Goal: Information Seeking & Learning: Check status

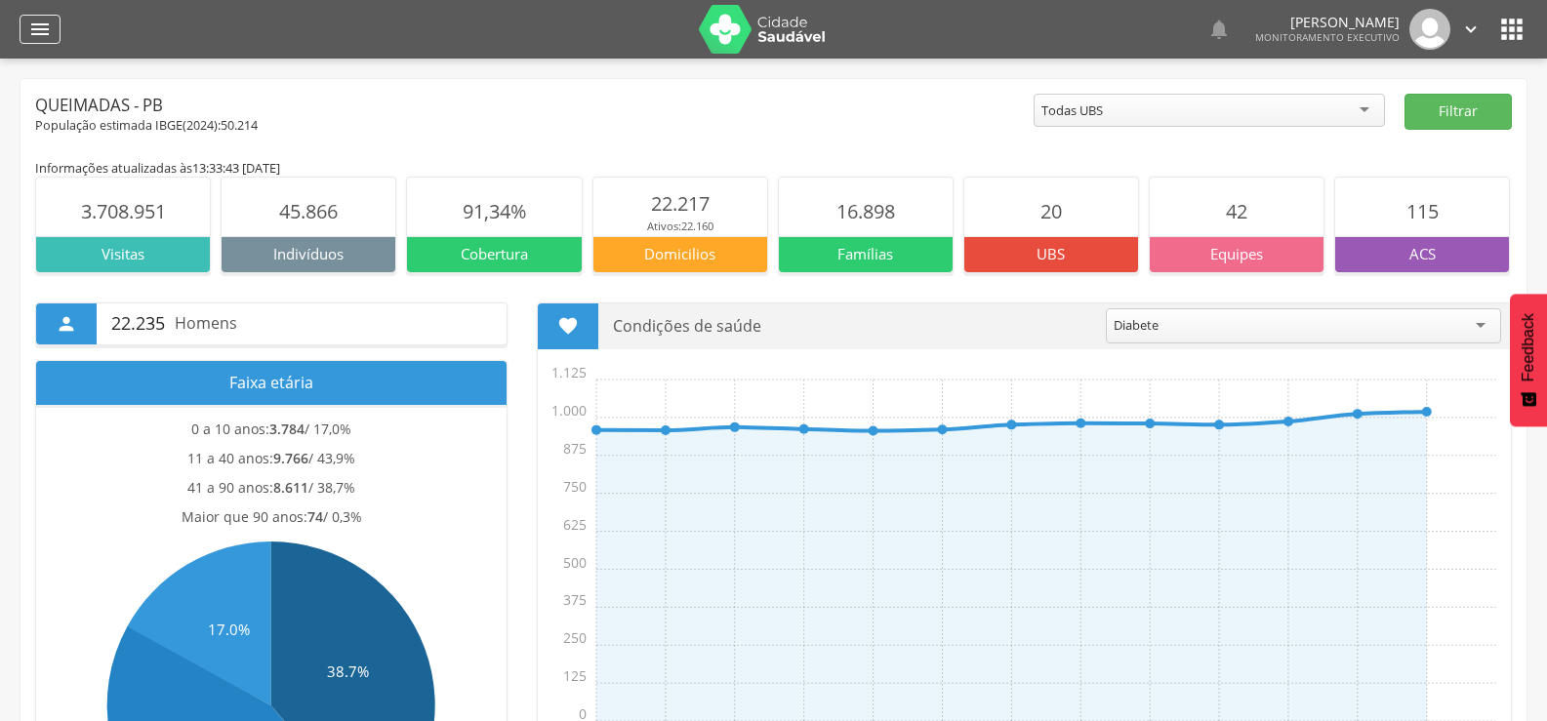
click at [31, 34] on icon "" at bounding box center [39, 29] width 23 height 23
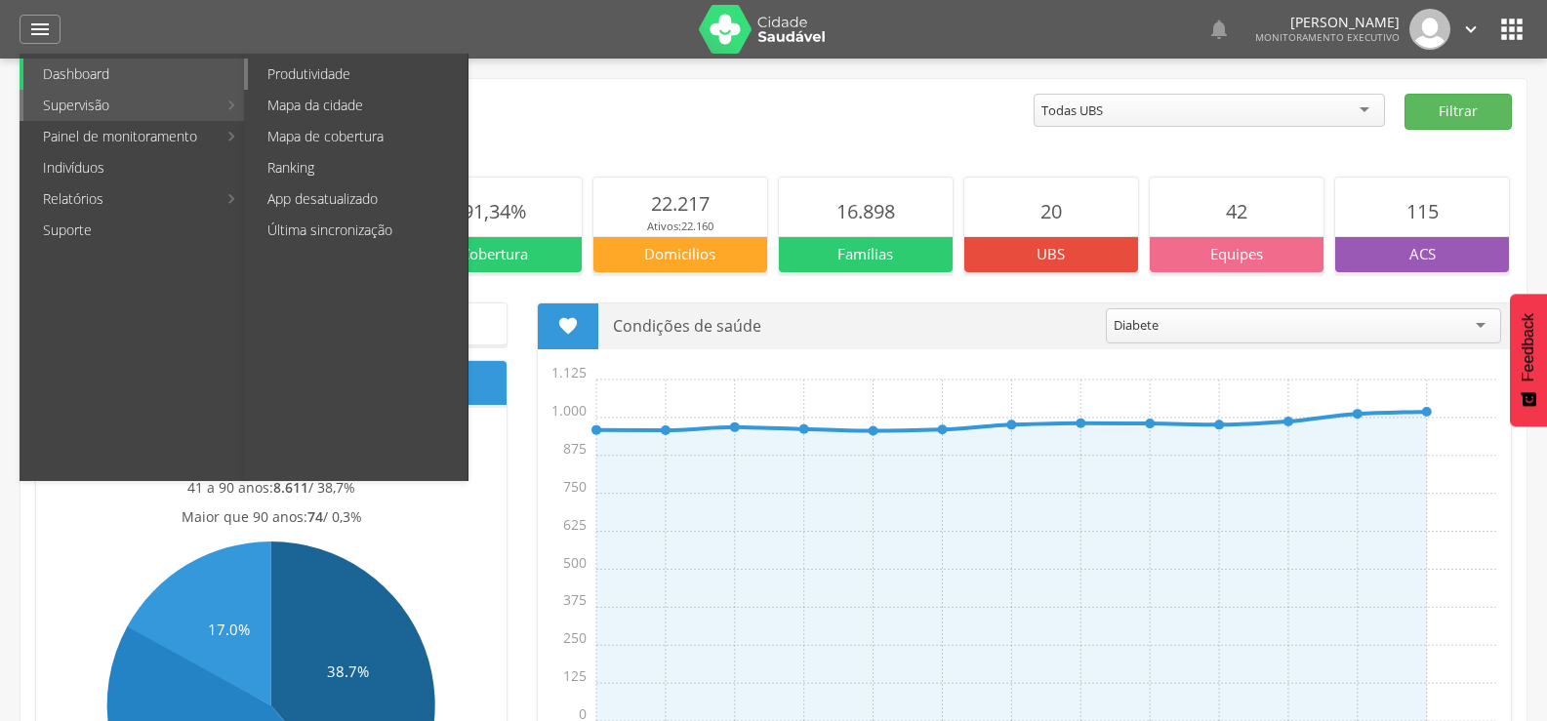
click at [303, 71] on link "Produtividade" at bounding box center [358, 74] width 220 height 31
type input "**********"
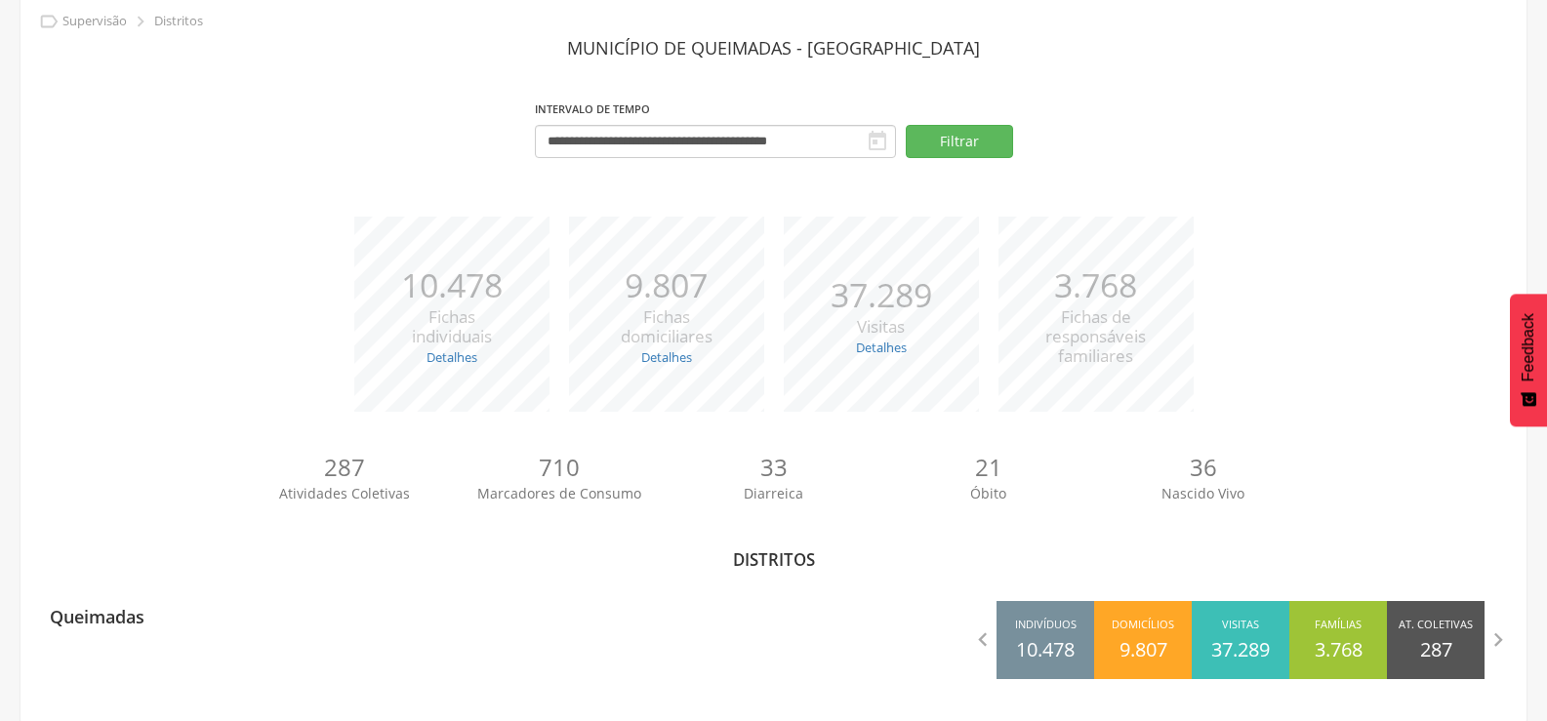
scroll to position [86, 0]
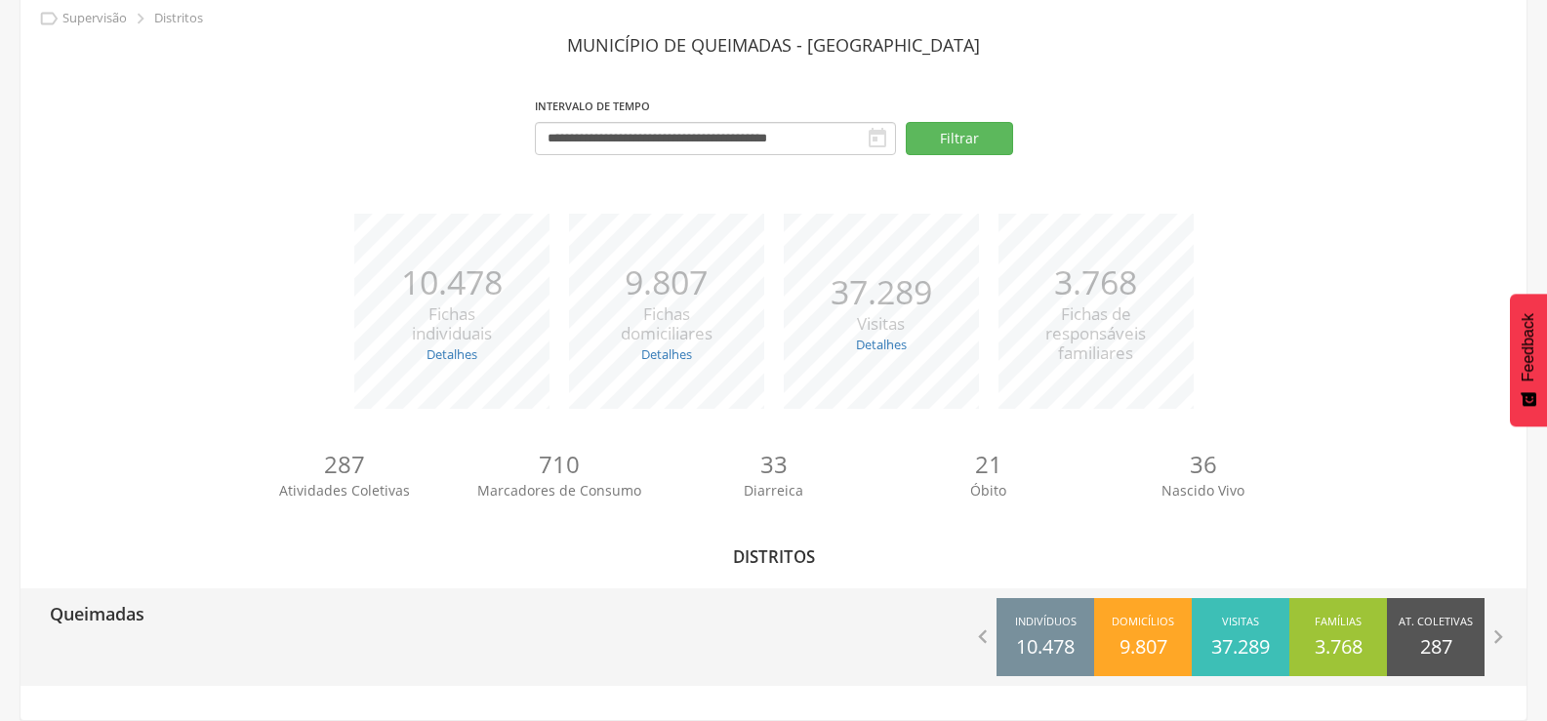
click at [124, 618] on p "Queimadas" at bounding box center [97, 607] width 95 height 39
type input "**********"
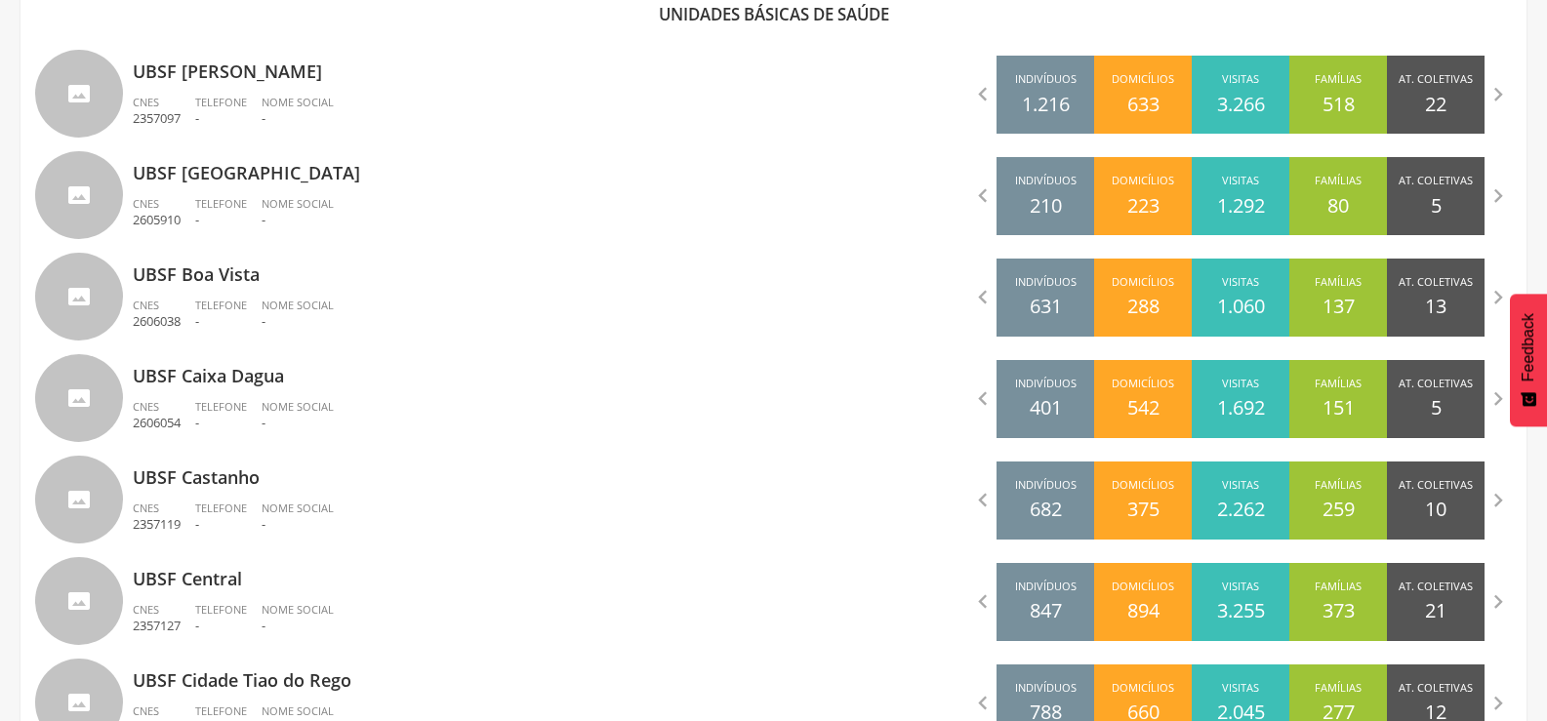
scroll to position [671, 0]
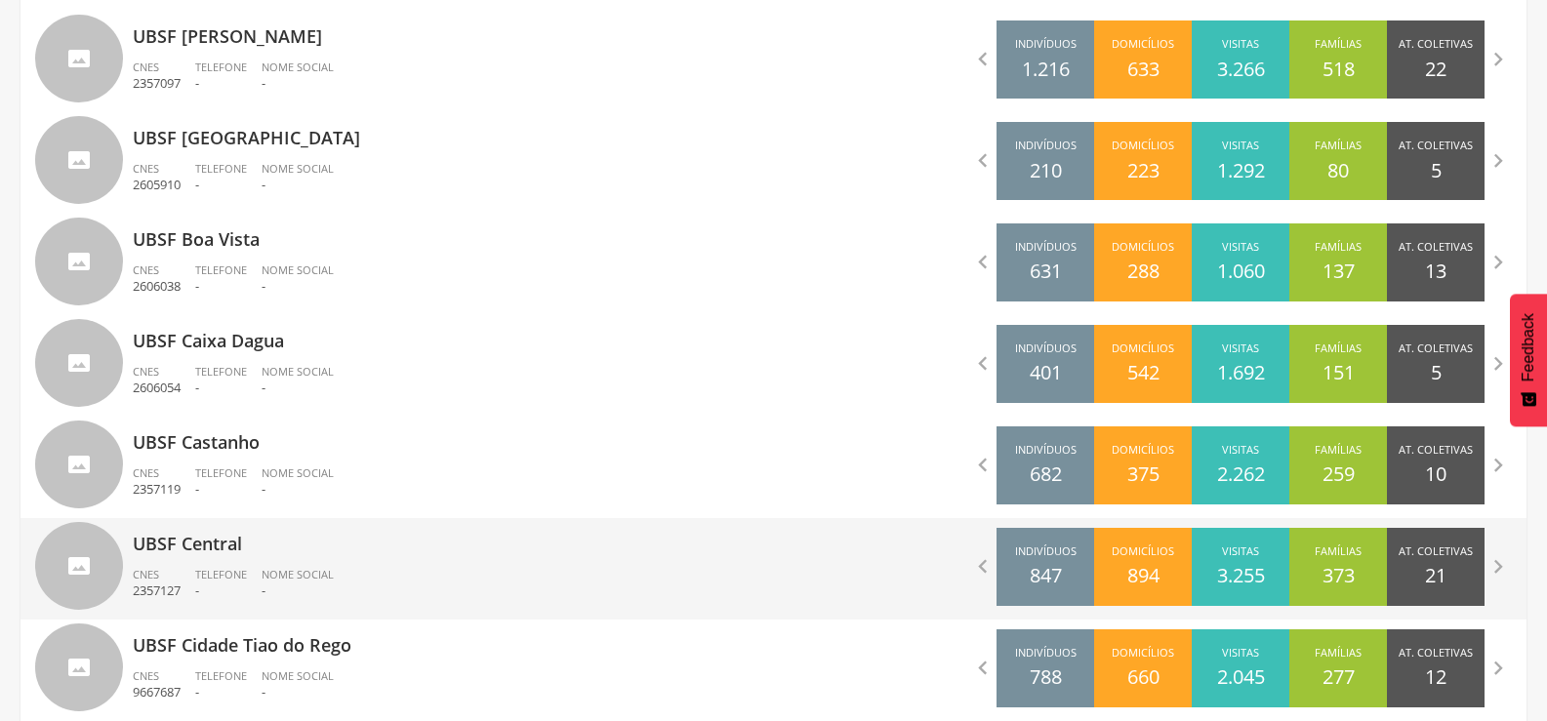
click at [239, 538] on p "UBSF Central" at bounding box center [446, 537] width 626 height 39
type input "**********"
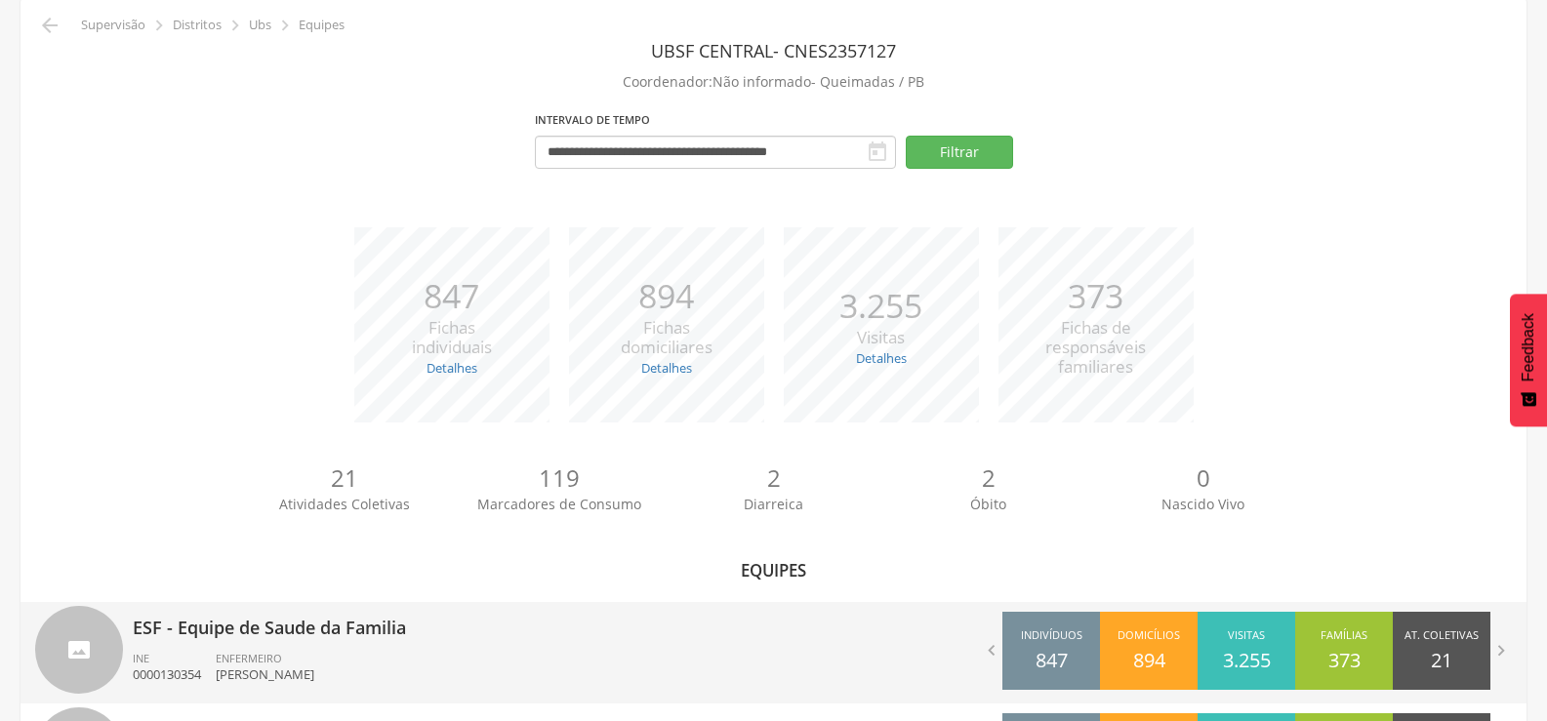
scroll to position [199, 0]
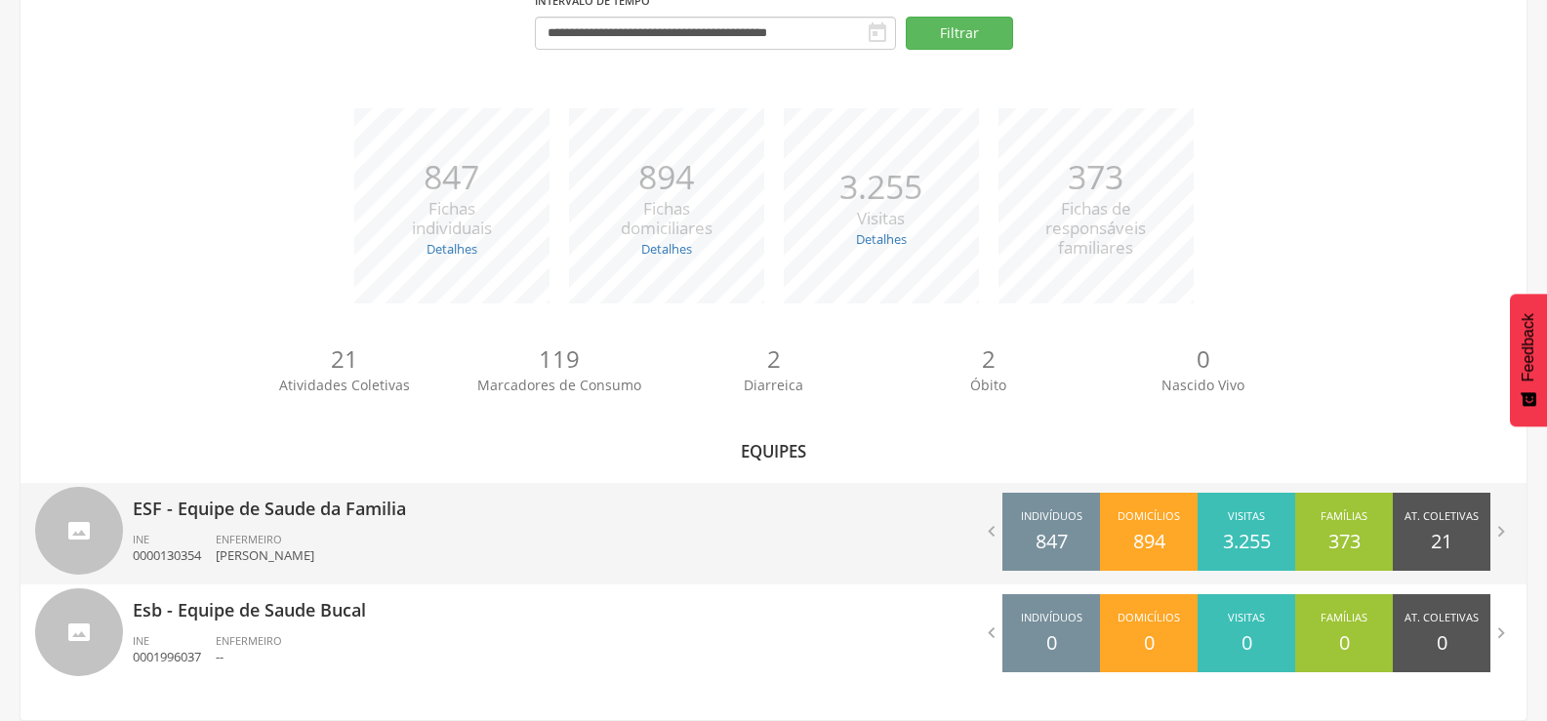
click at [296, 504] on p "ESF - Equipe de Saude da Familia" at bounding box center [446, 502] width 626 height 39
type input "**********"
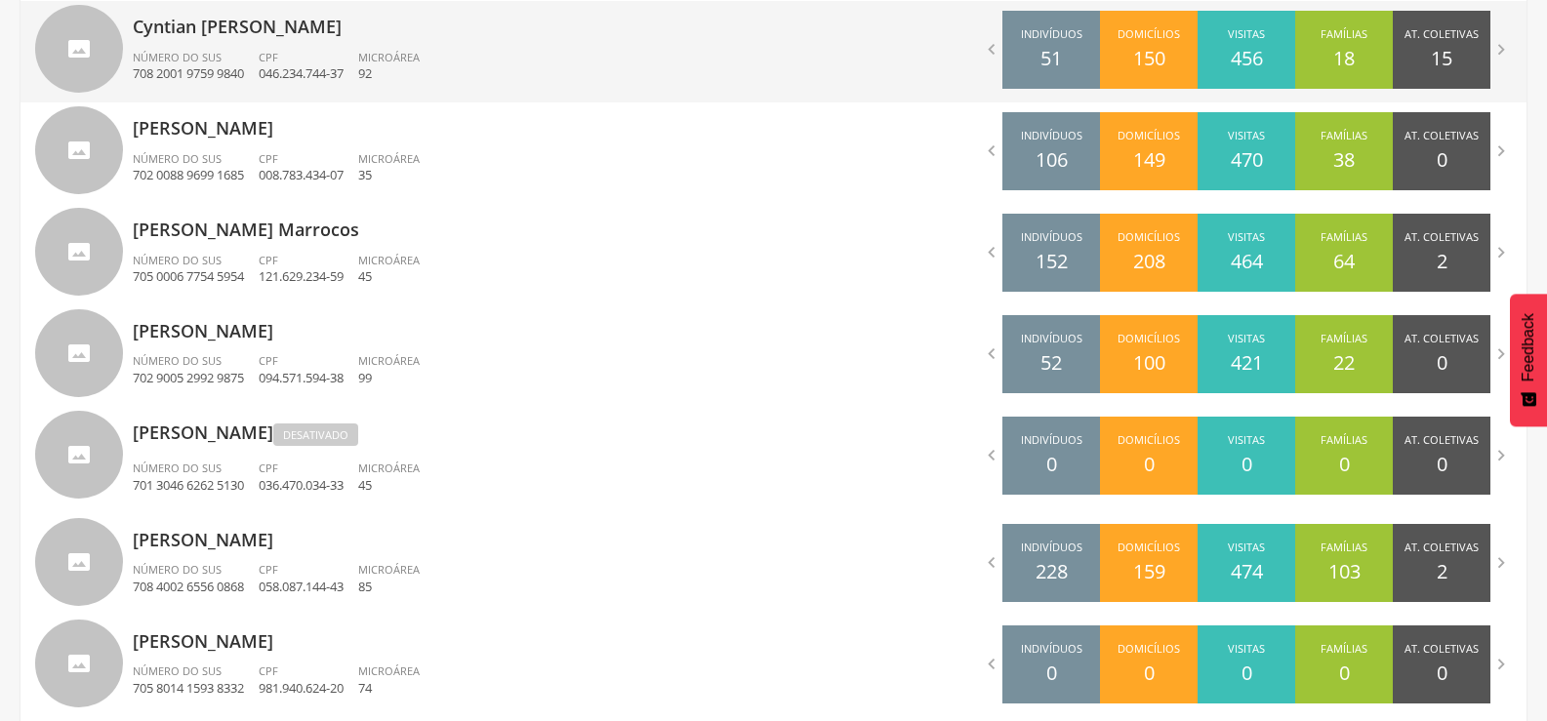
scroll to position [1157, 0]
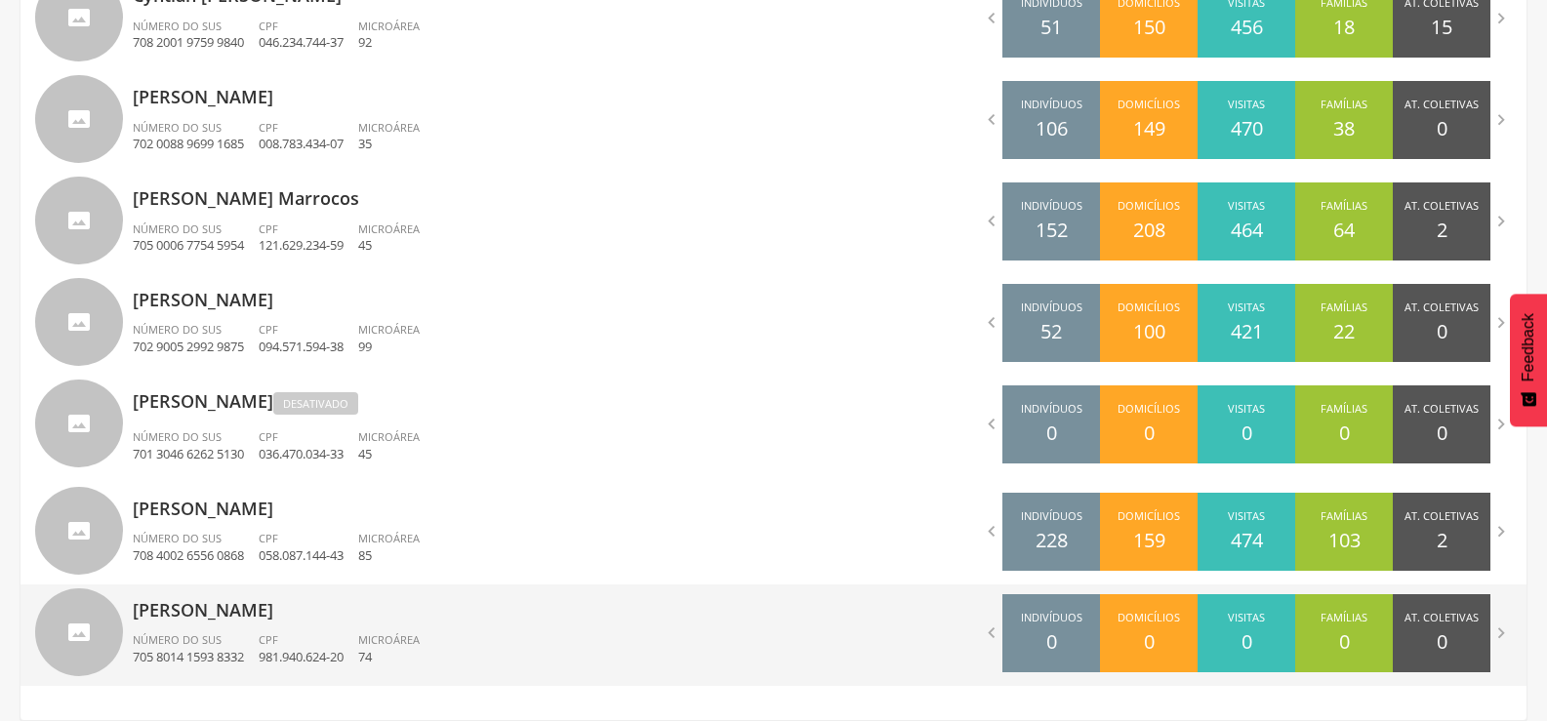
click at [330, 614] on p "[PERSON_NAME]" at bounding box center [446, 604] width 626 height 39
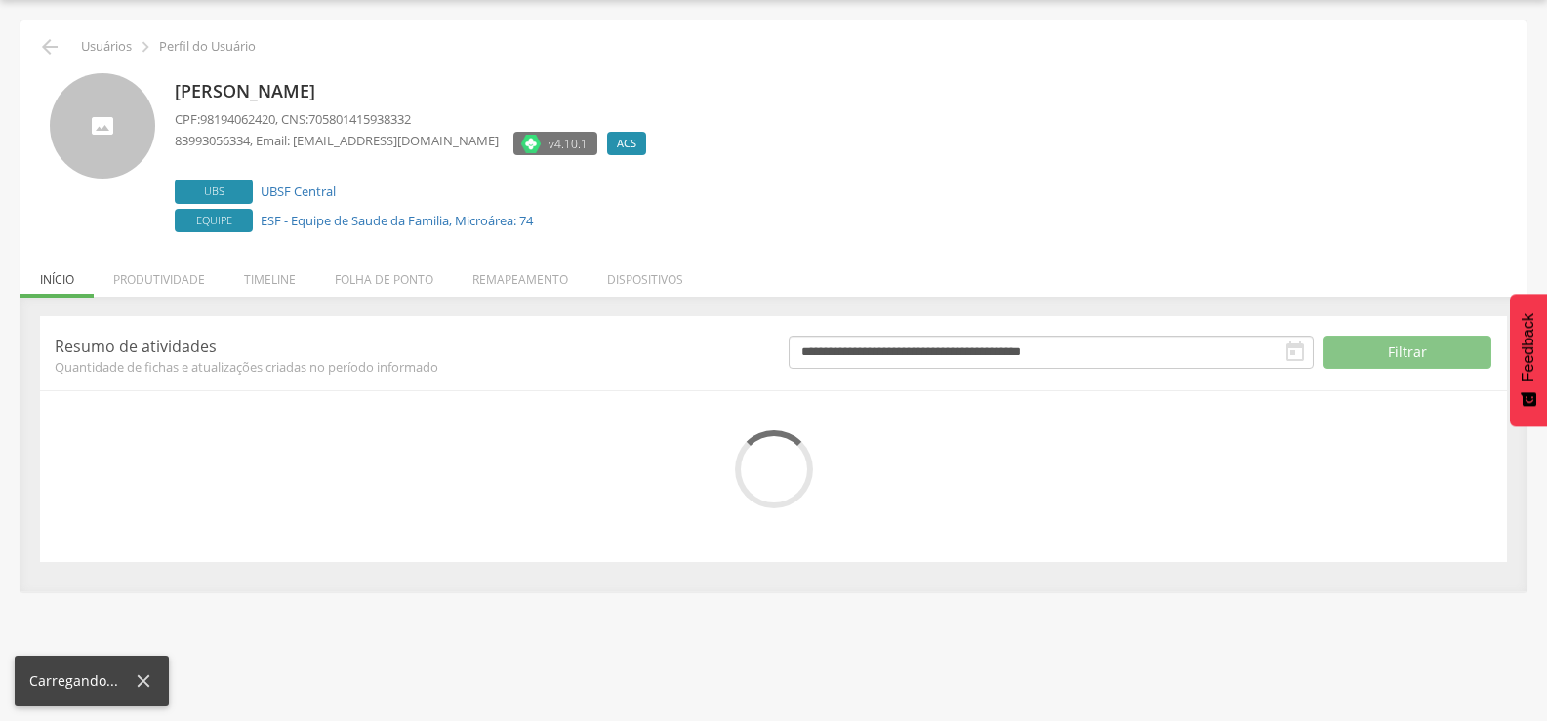
scroll to position [110, 0]
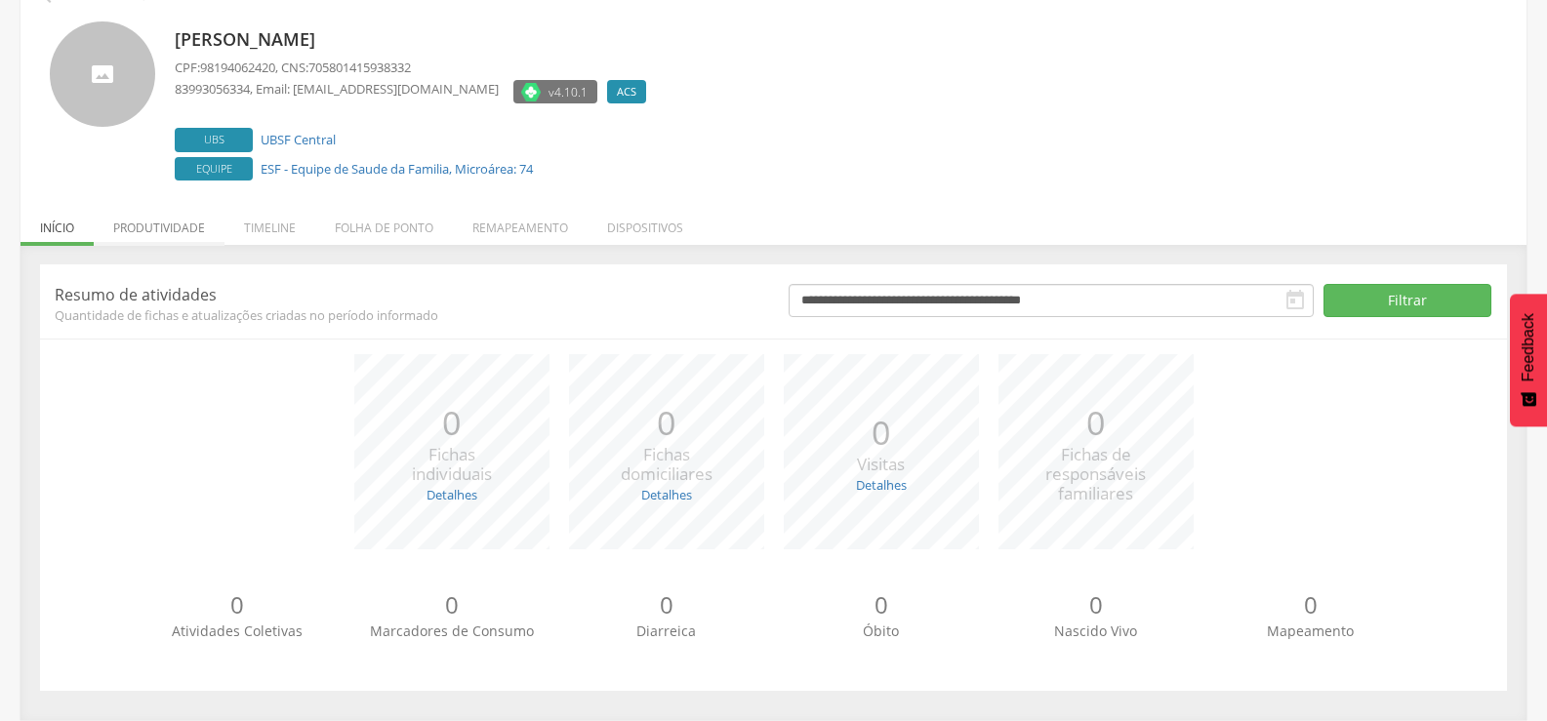
click at [172, 232] on li "Produtividade" at bounding box center [159, 223] width 131 height 46
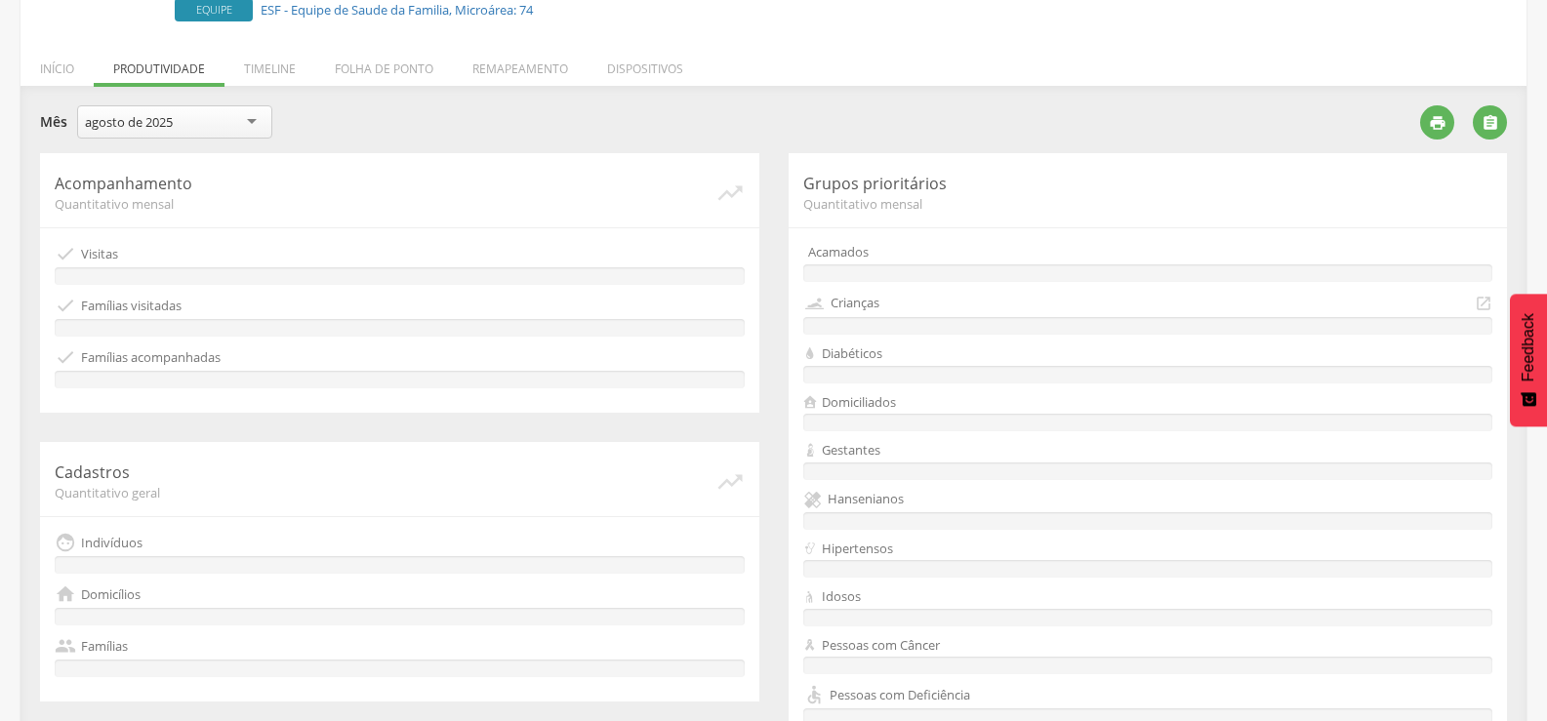
scroll to position [260, 0]
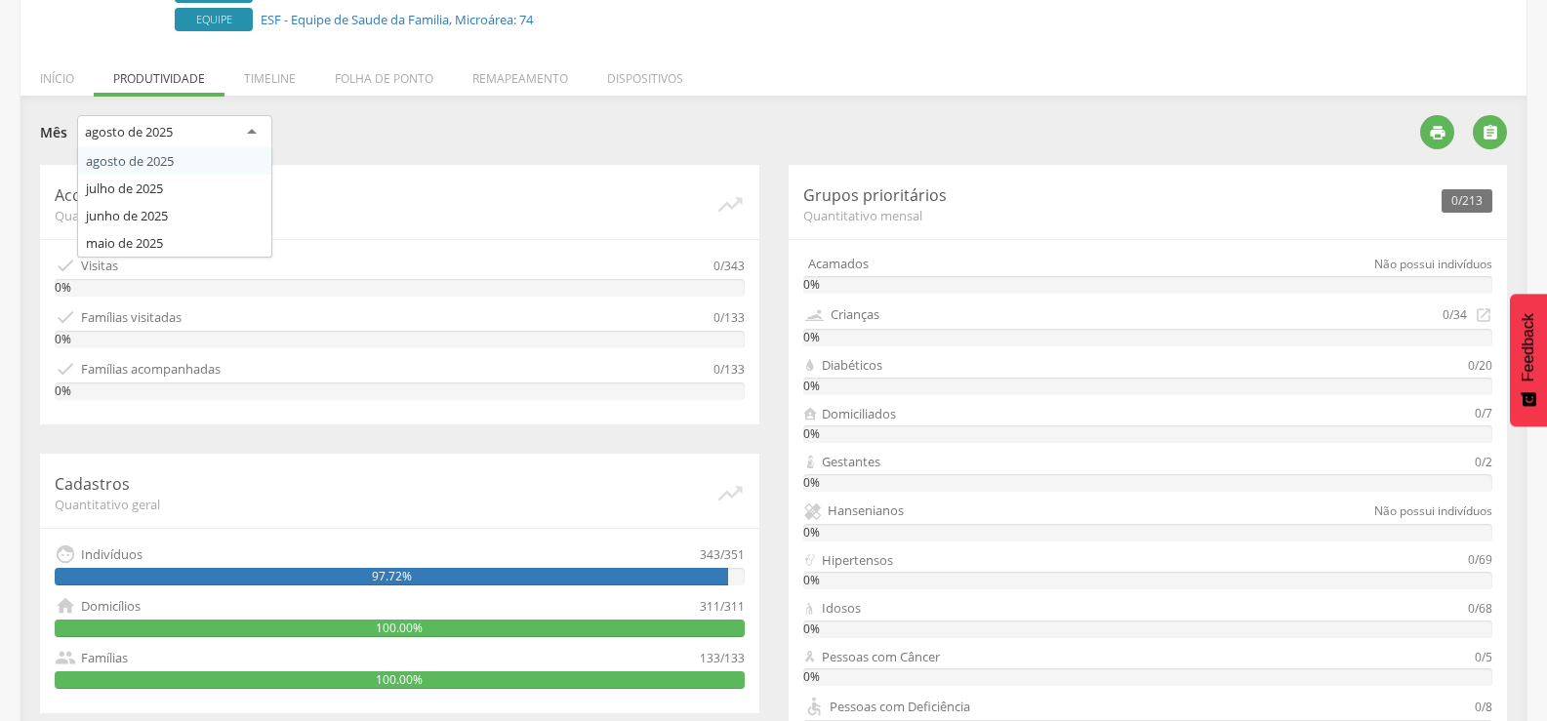
click at [226, 141] on div "agosto de 2025" at bounding box center [174, 132] width 195 height 35
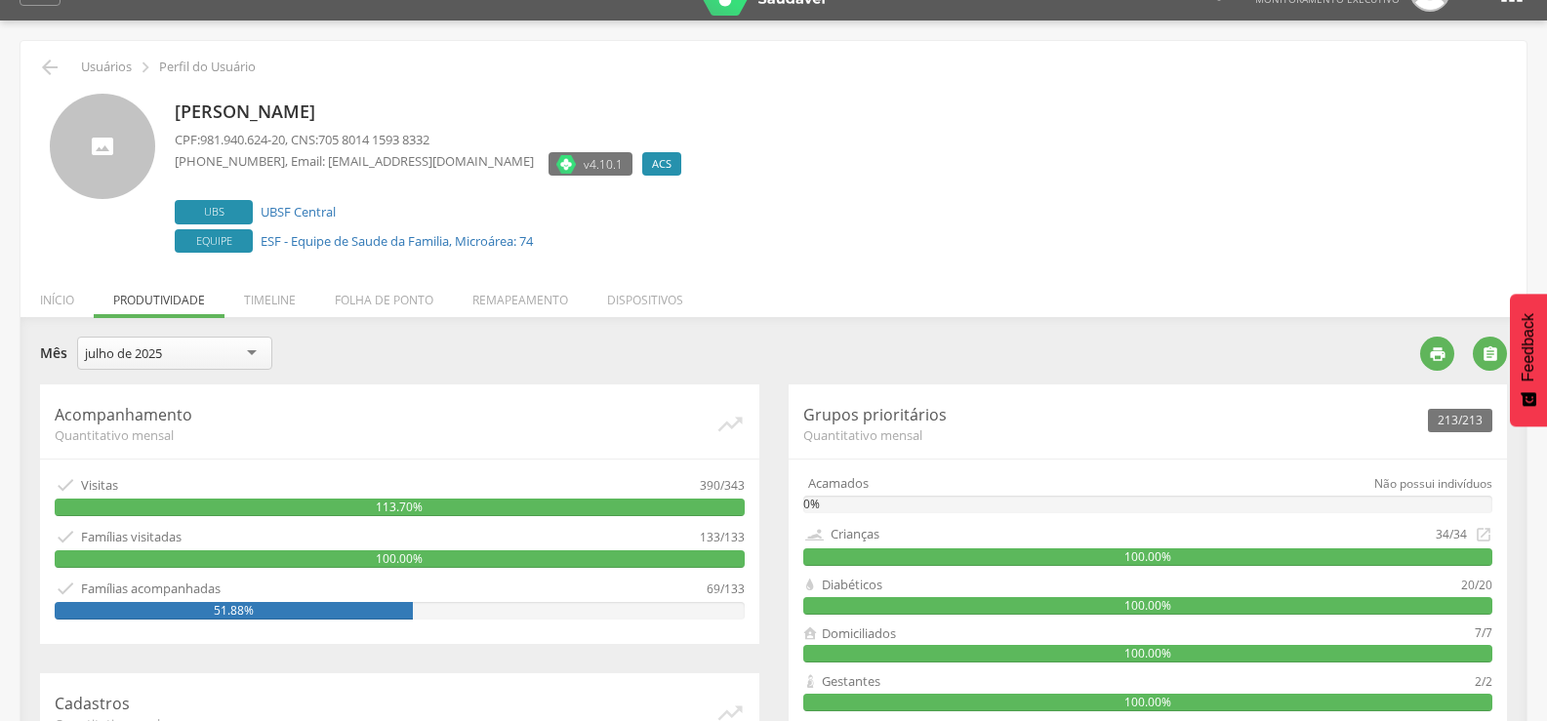
scroll to position [0, 0]
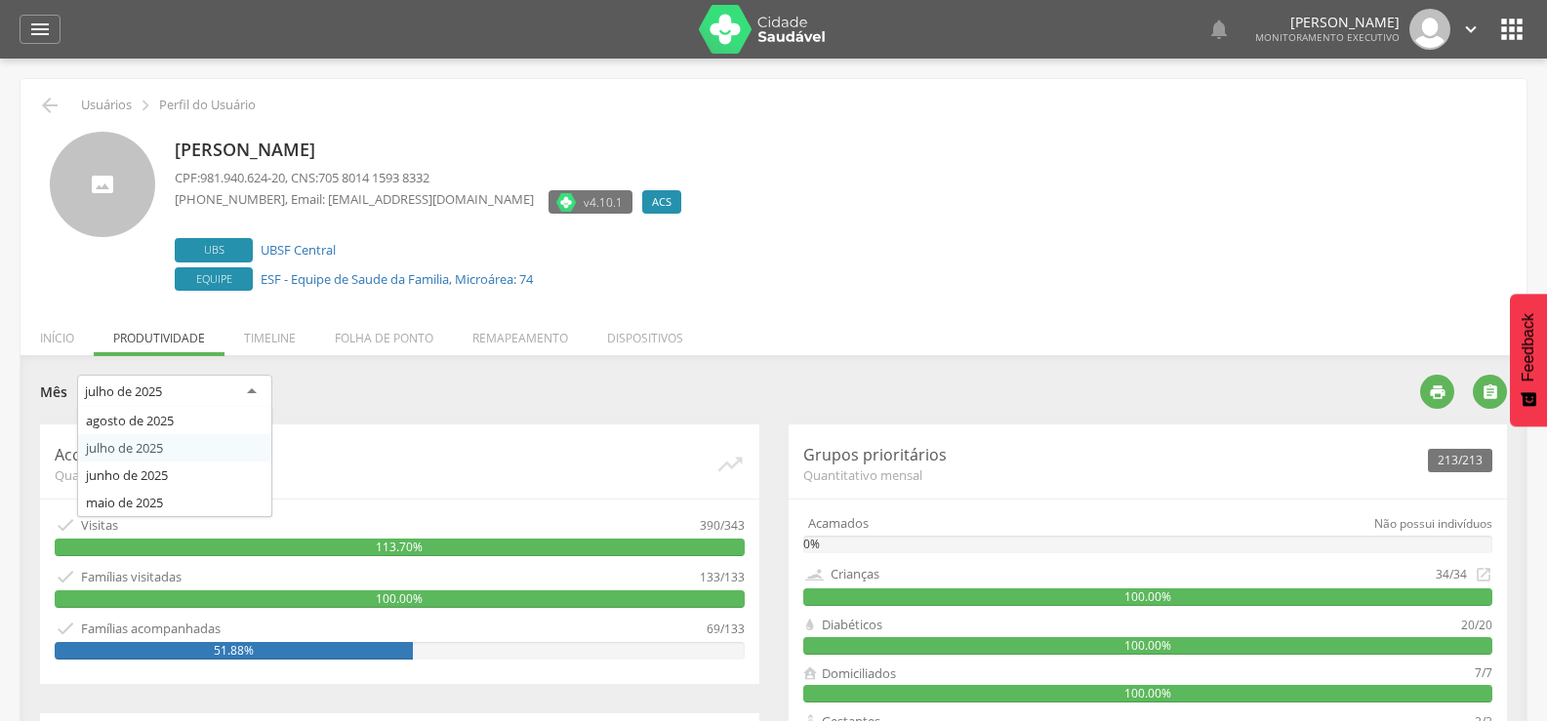
click at [171, 393] on div "julho de 2025" at bounding box center [174, 392] width 195 height 35
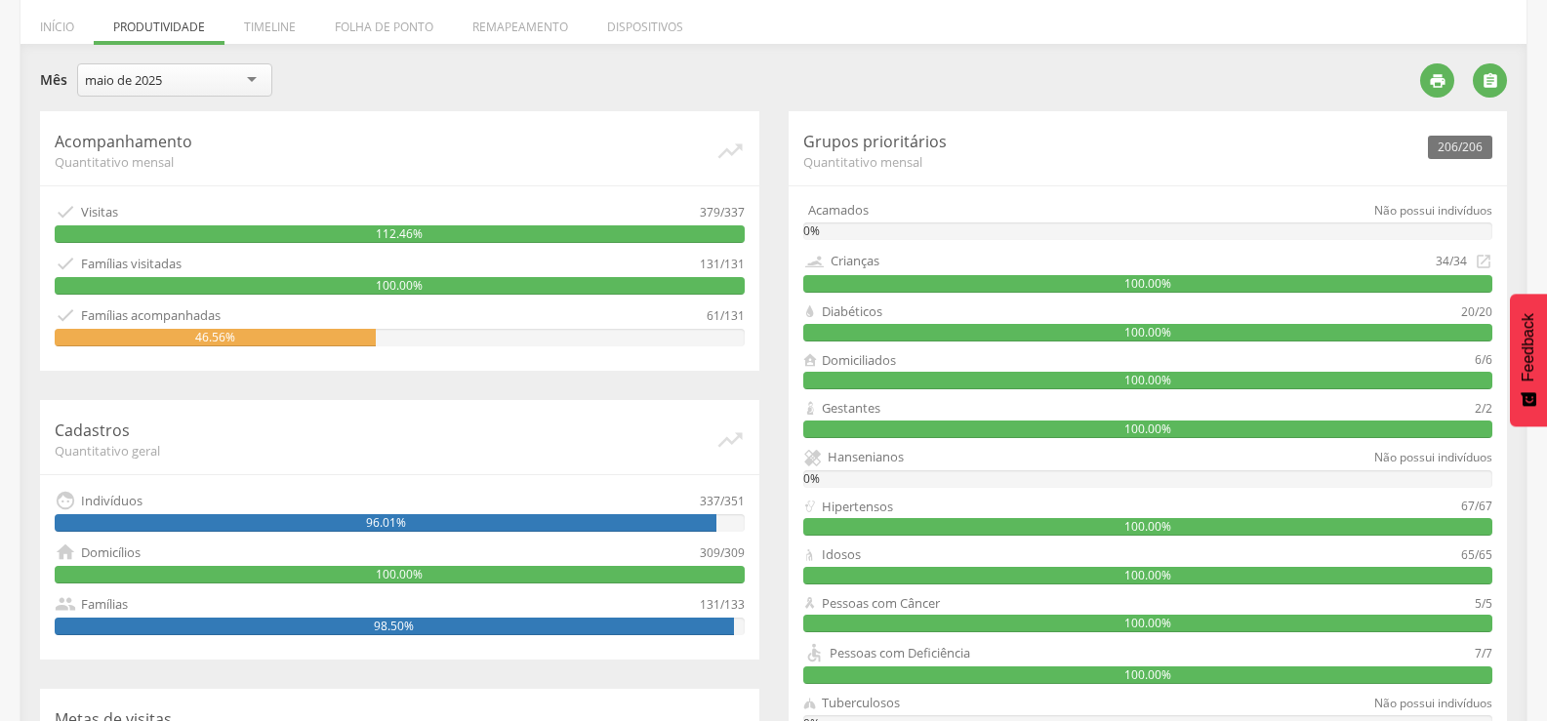
scroll to position [260, 0]
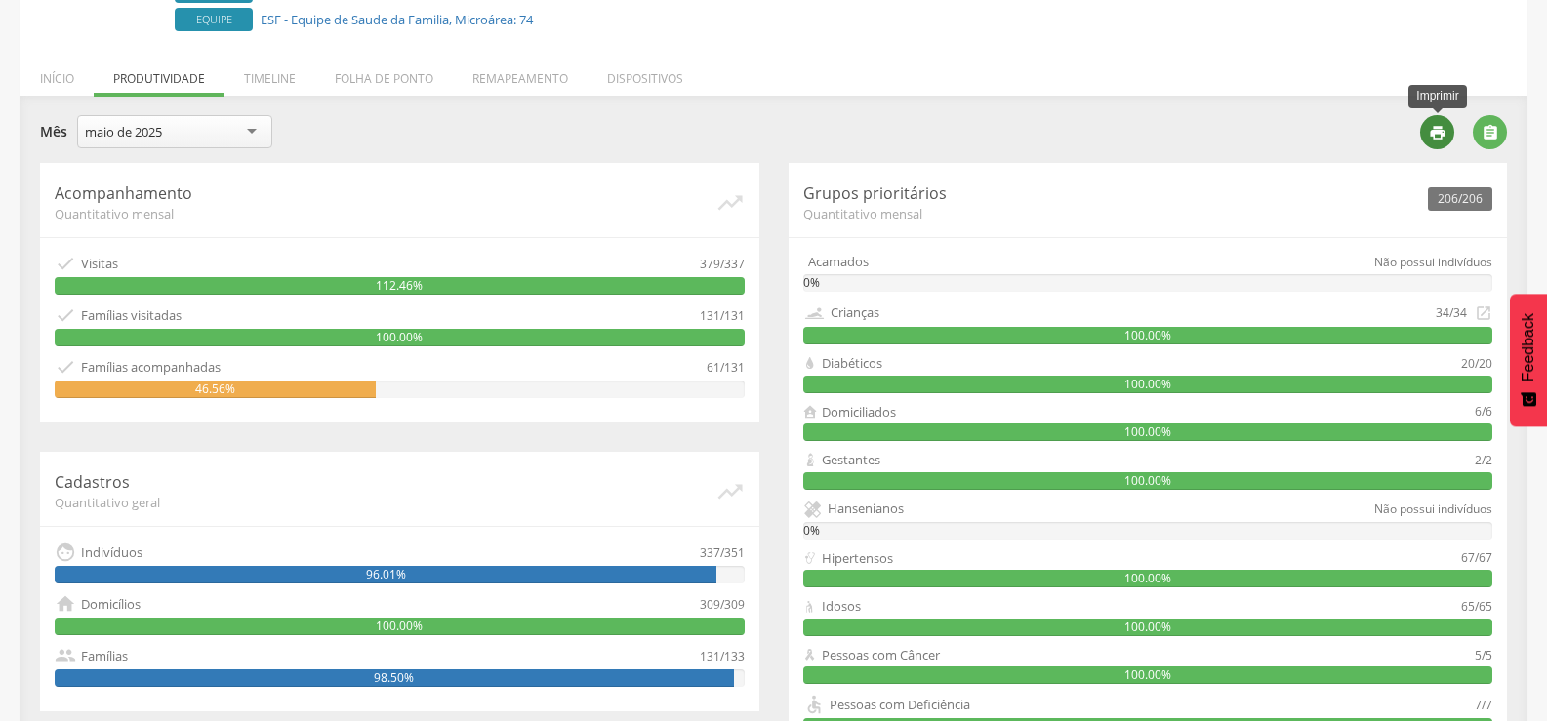
click at [1436, 136] on icon "" at bounding box center [1438, 133] width 18 height 18
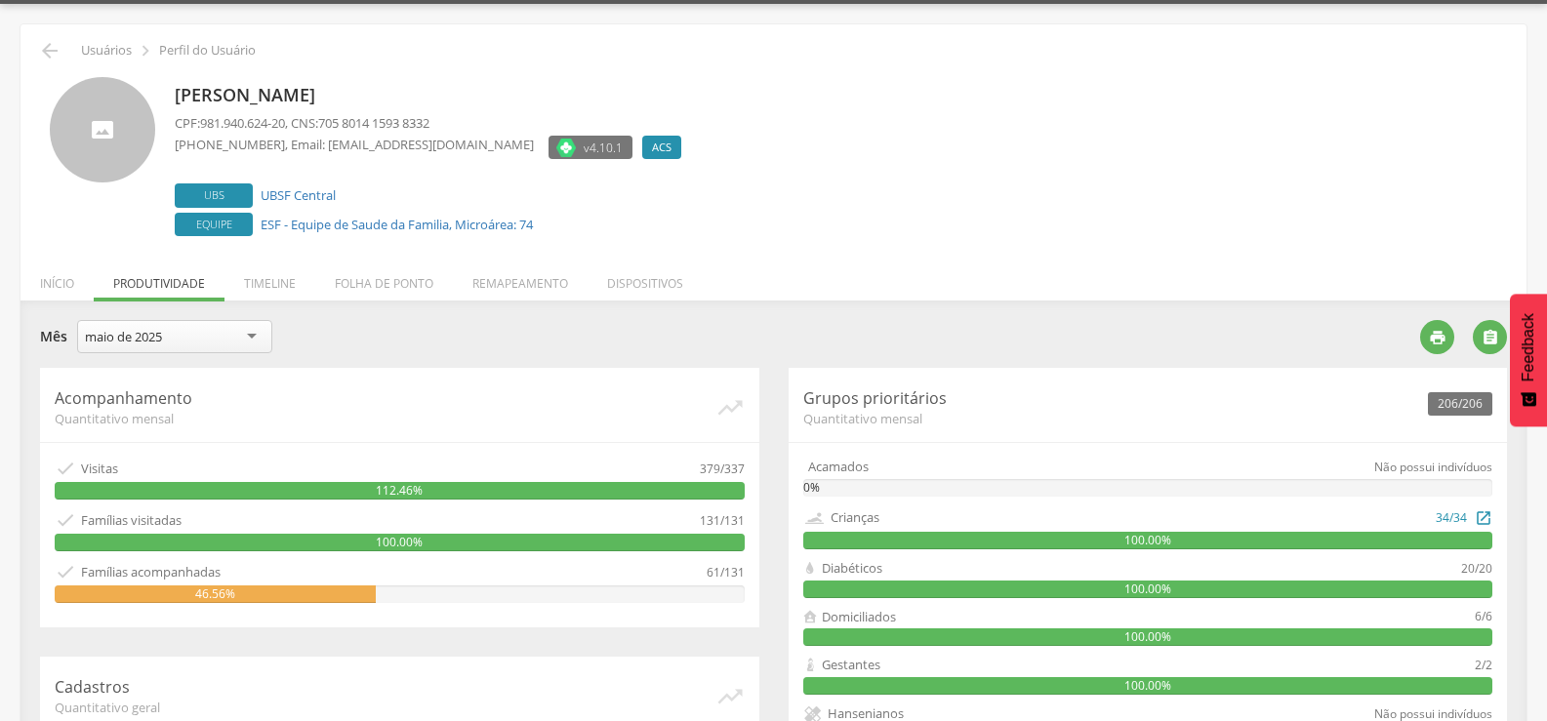
scroll to position [0, 0]
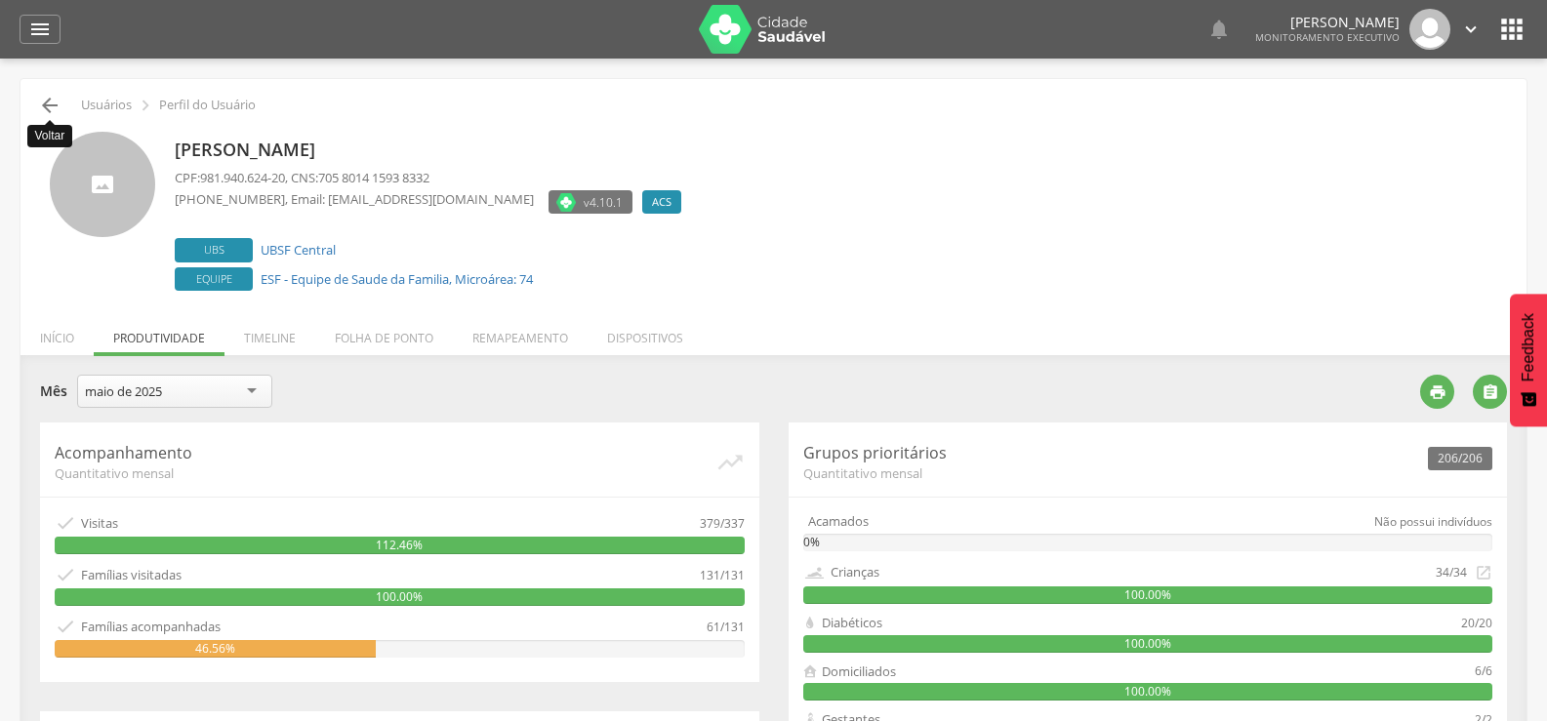
click at [52, 107] on icon "" at bounding box center [49, 105] width 23 height 23
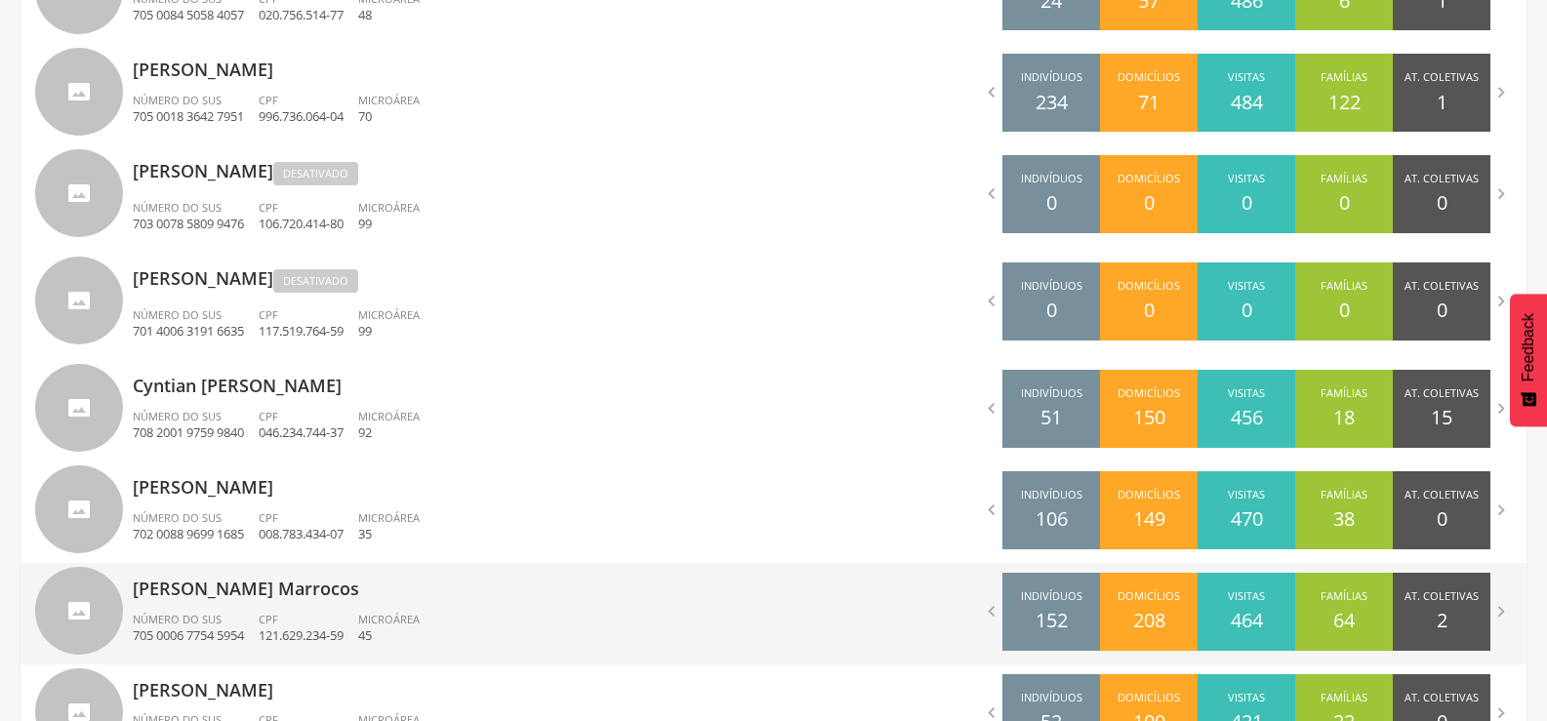
scroll to position [1157, 0]
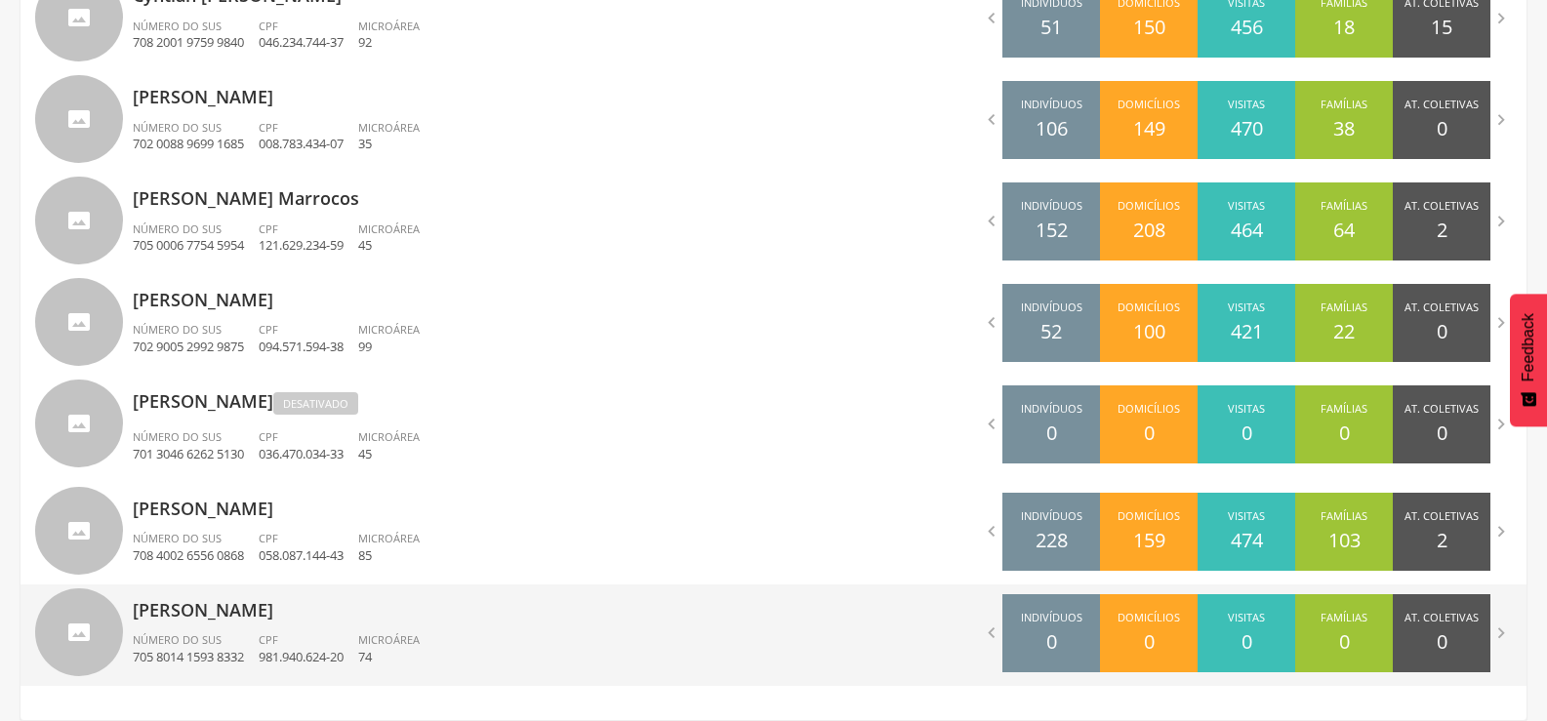
click at [287, 605] on p "[PERSON_NAME]" at bounding box center [446, 604] width 626 height 39
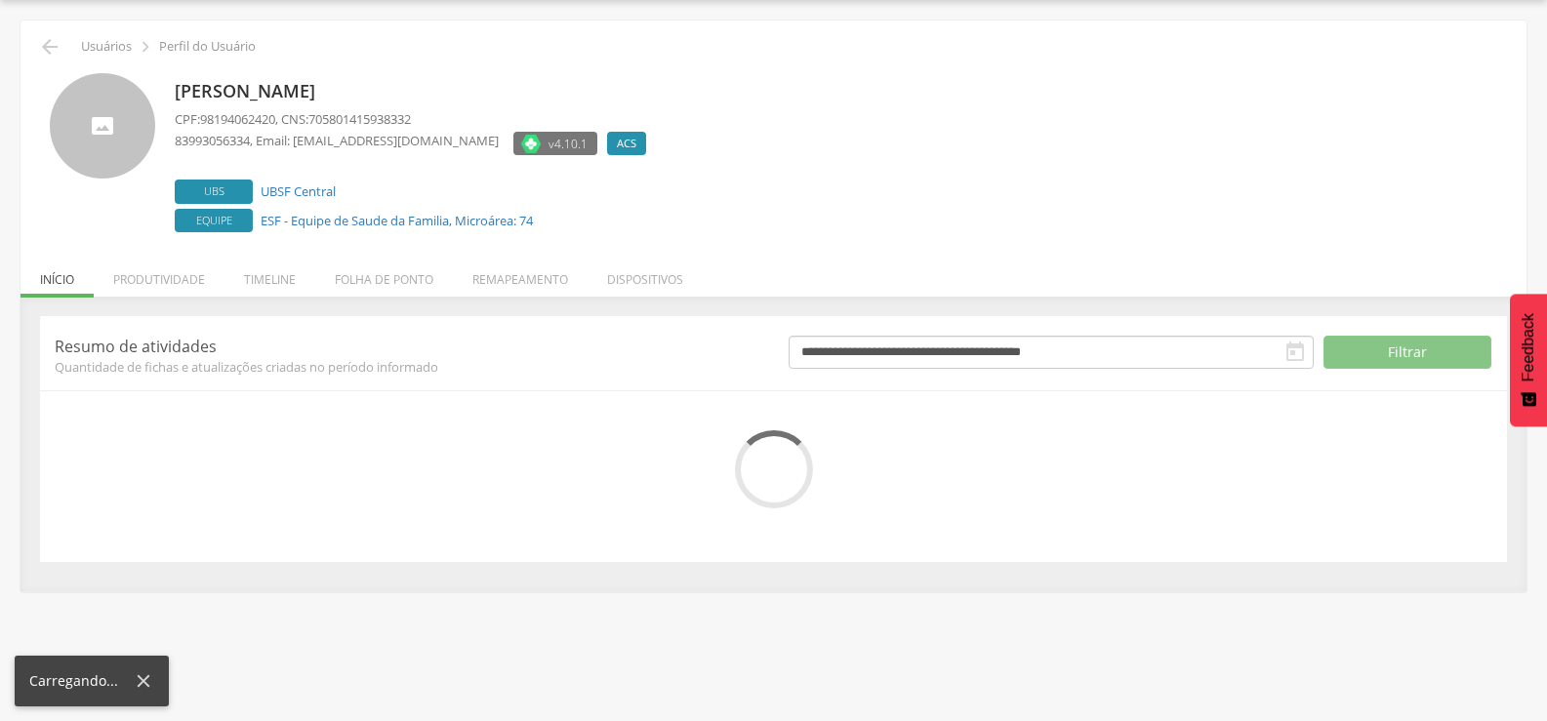
scroll to position [110, 0]
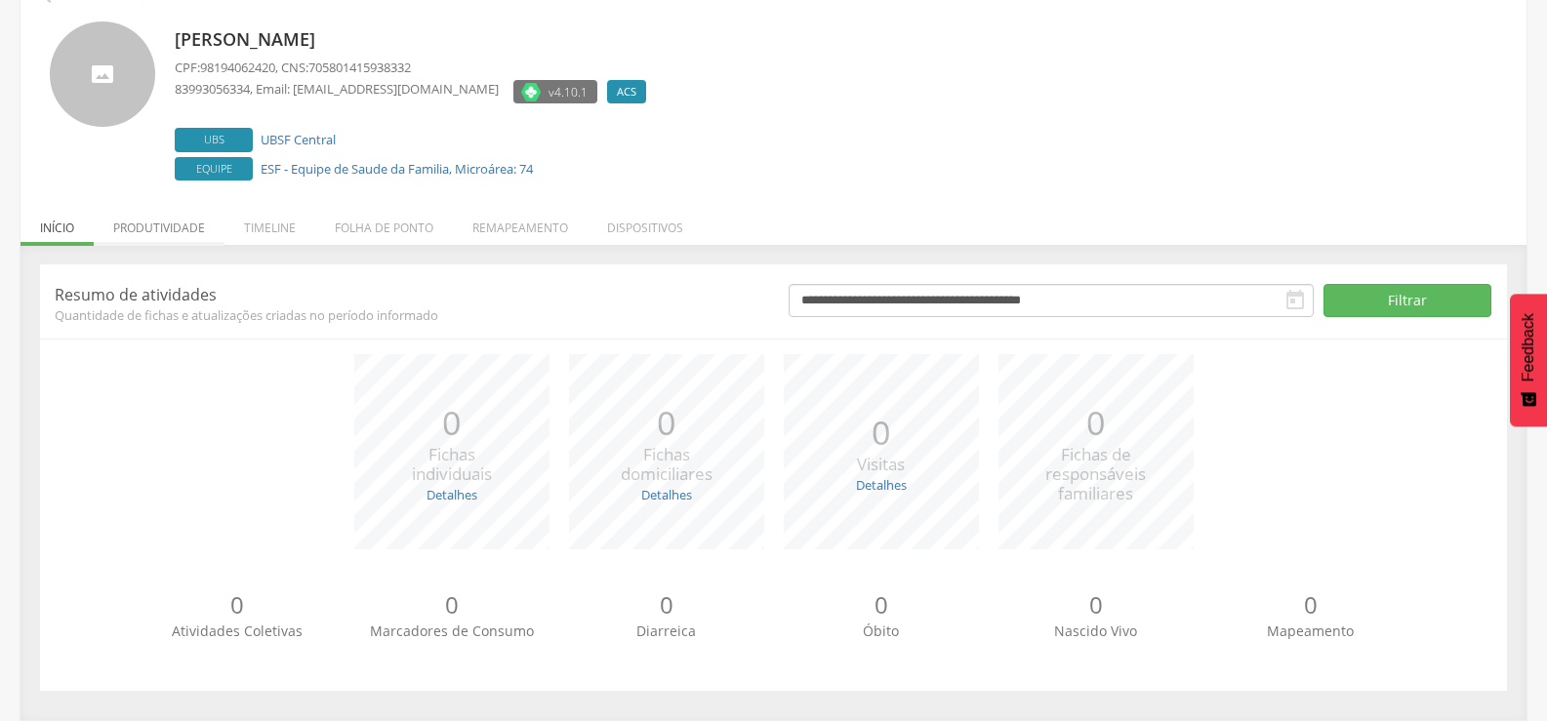
click at [185, 230] on li "Produtividade" at bounding box center [159, 223] width 131 height 46
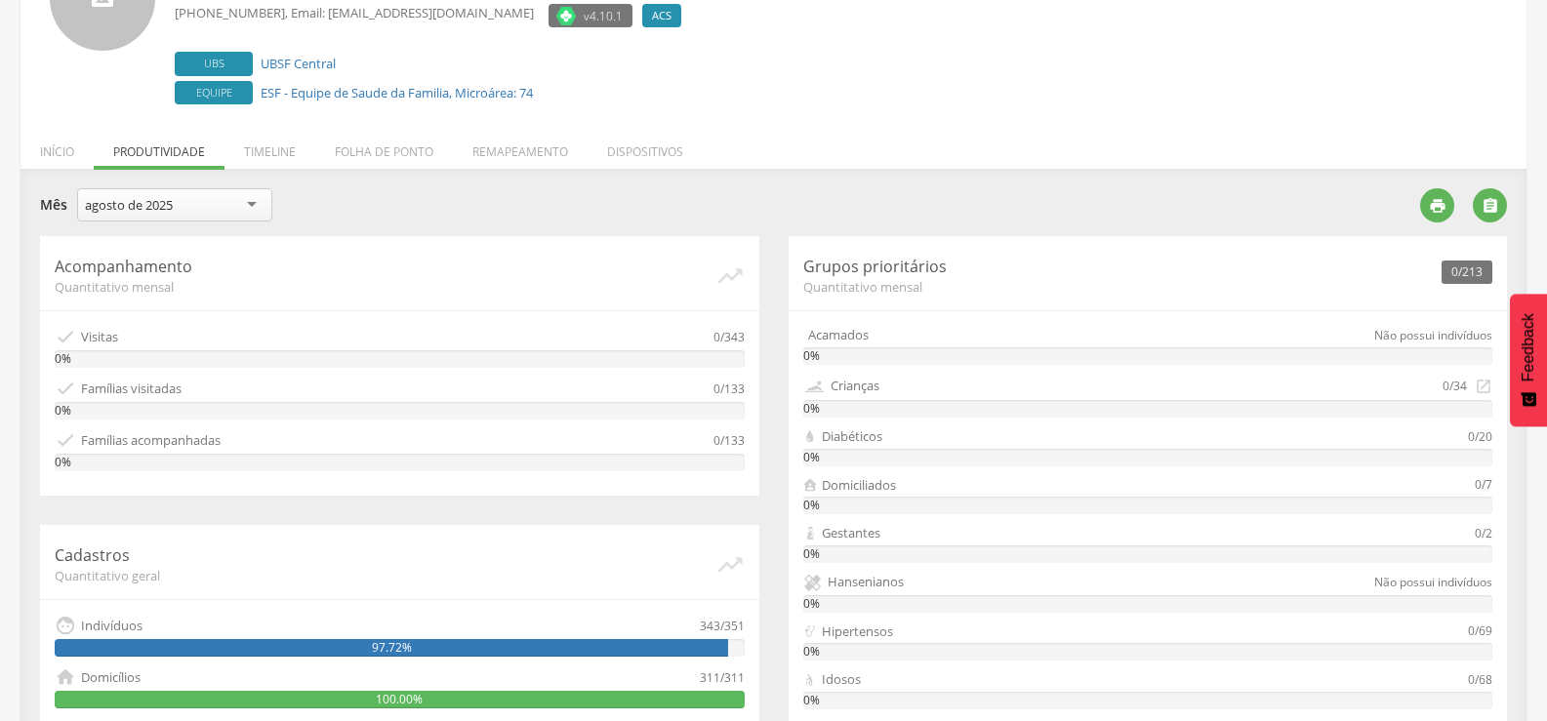
scroll to position [162, 0]
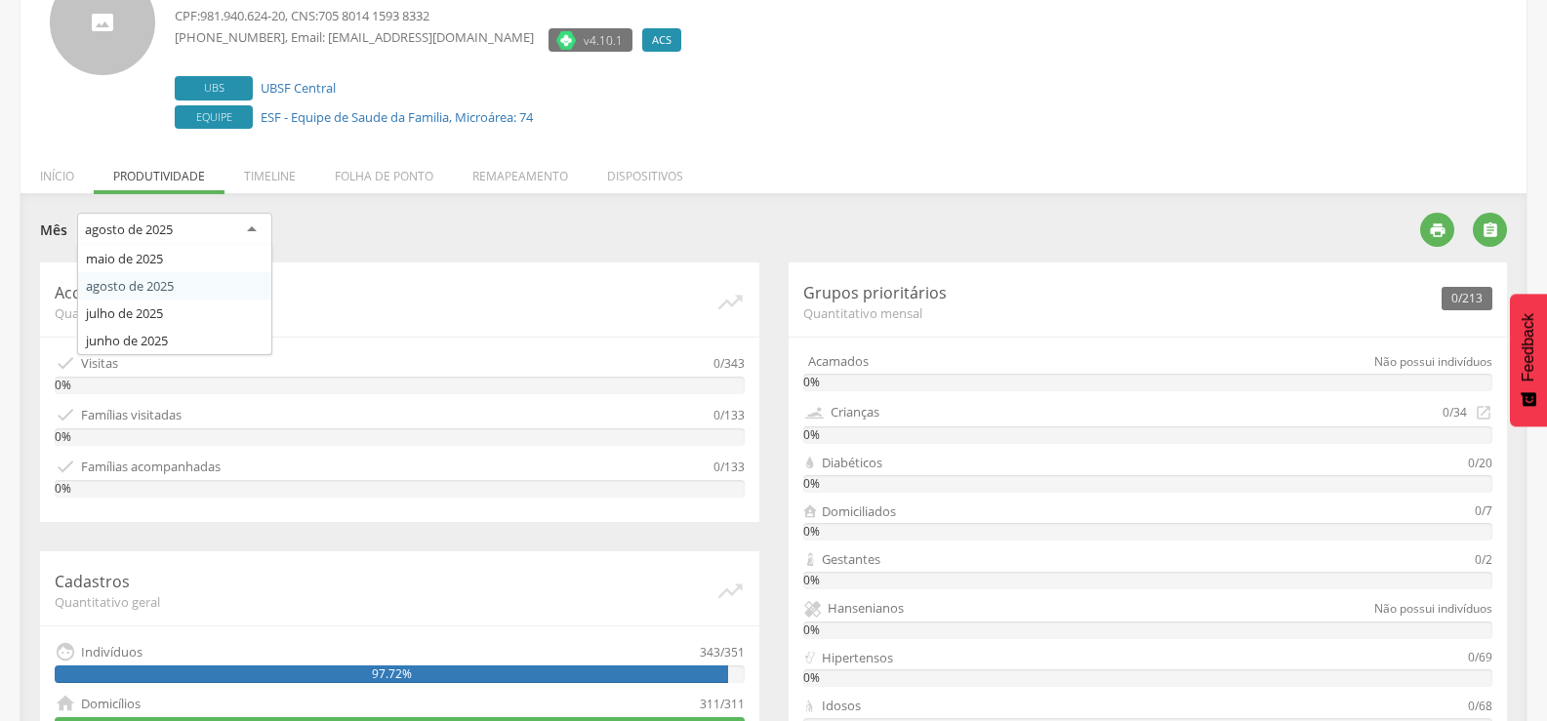
click at [179, 228] on div "agosto de 2025" at bounding box center [174, 230] width 195 height 35
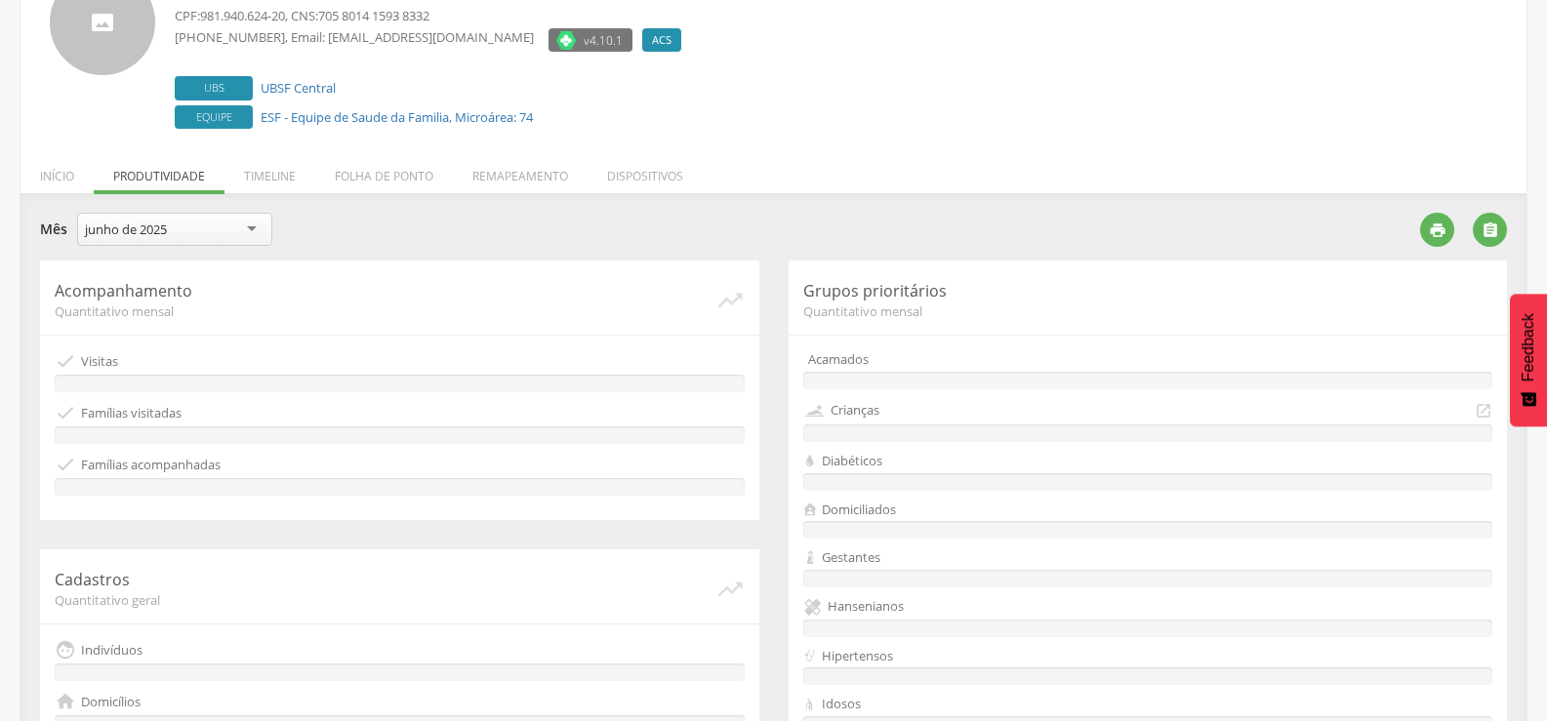
click at [187, 229] on div "junho de 2025" at bounding box center [174, 229] width 195 height 33
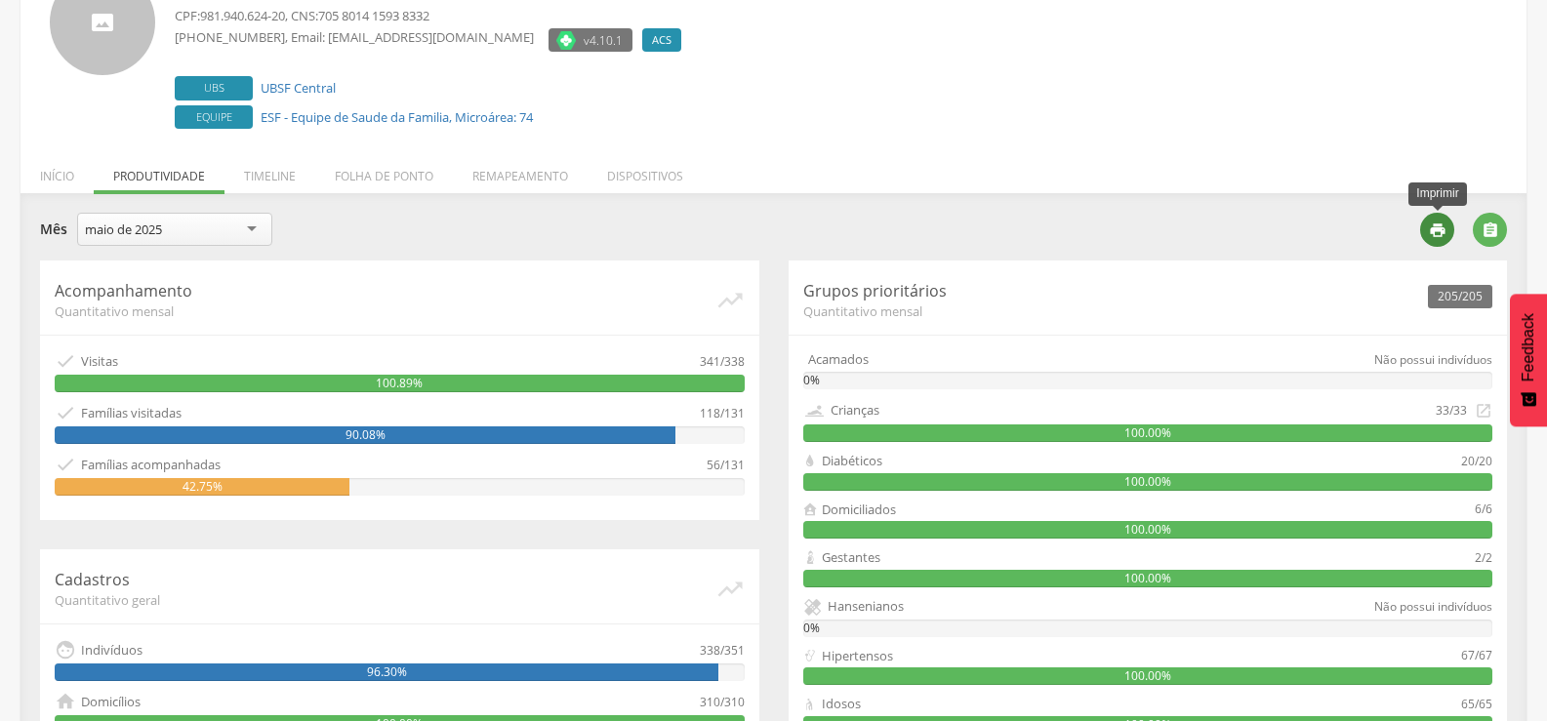
click at [1434, 233] on icon "" at bounding box center [1438, 231] width 18 height 18
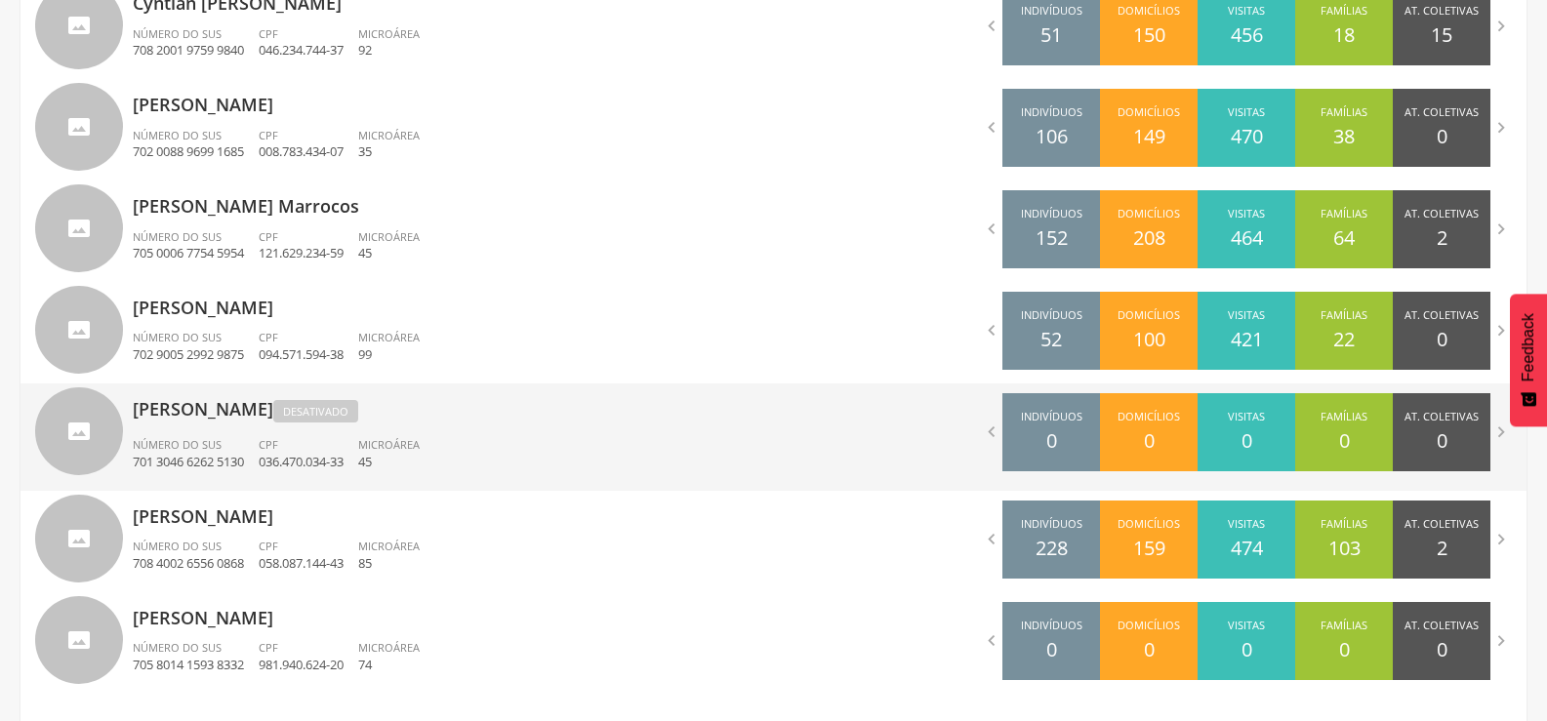
scroll to position [1157, 0]
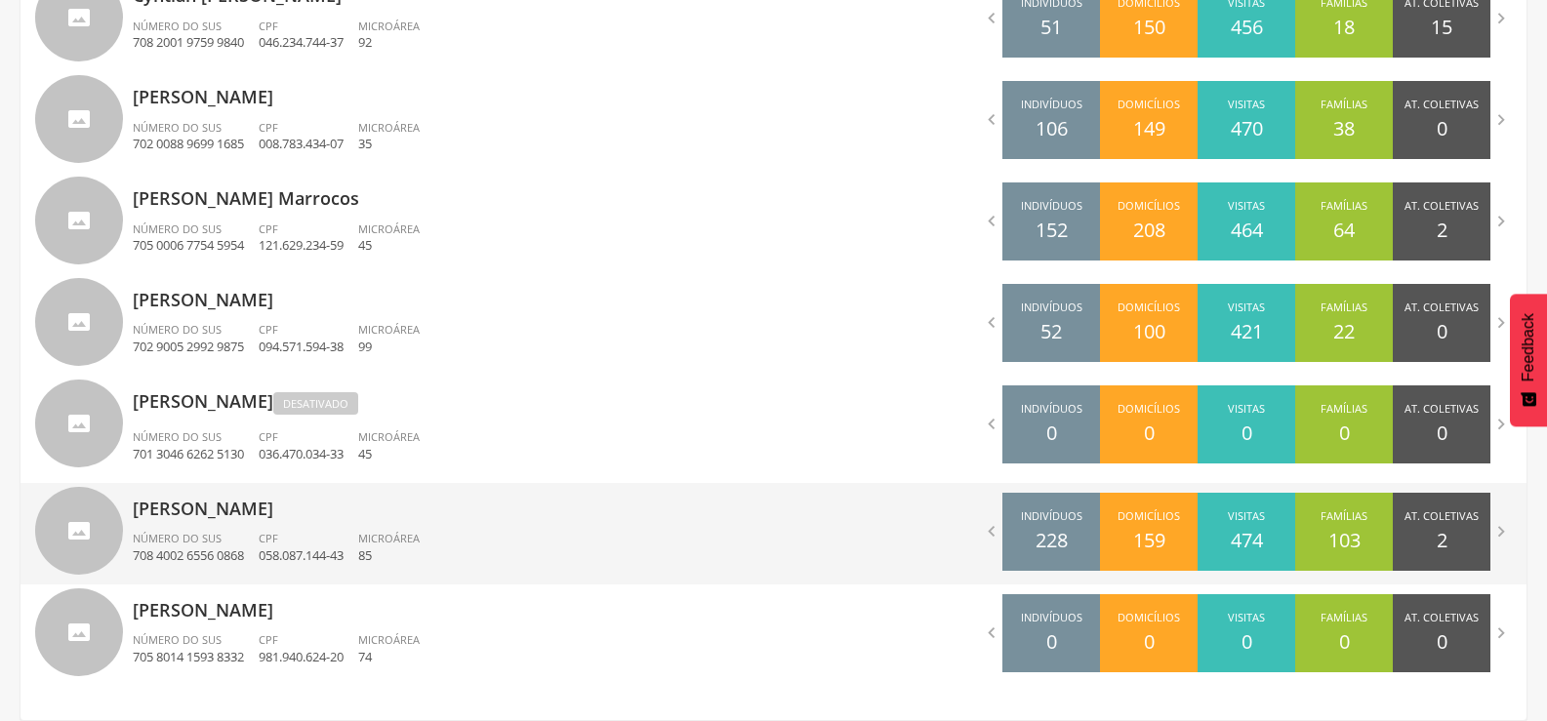
click at [248, 505] on p "[PERSON_NAME]" at bounding box center [446, 502] width 626 height 39
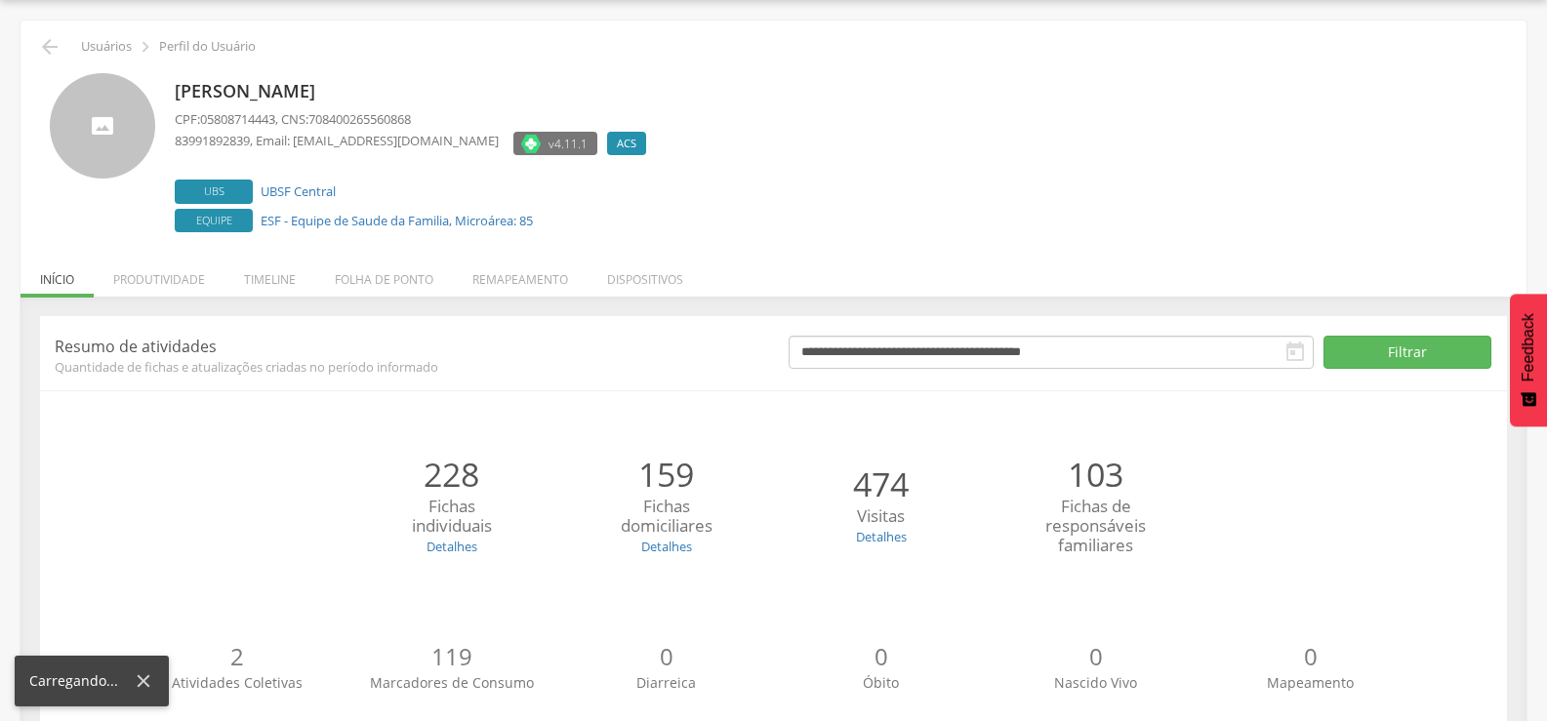
scroll to position [110, 0]
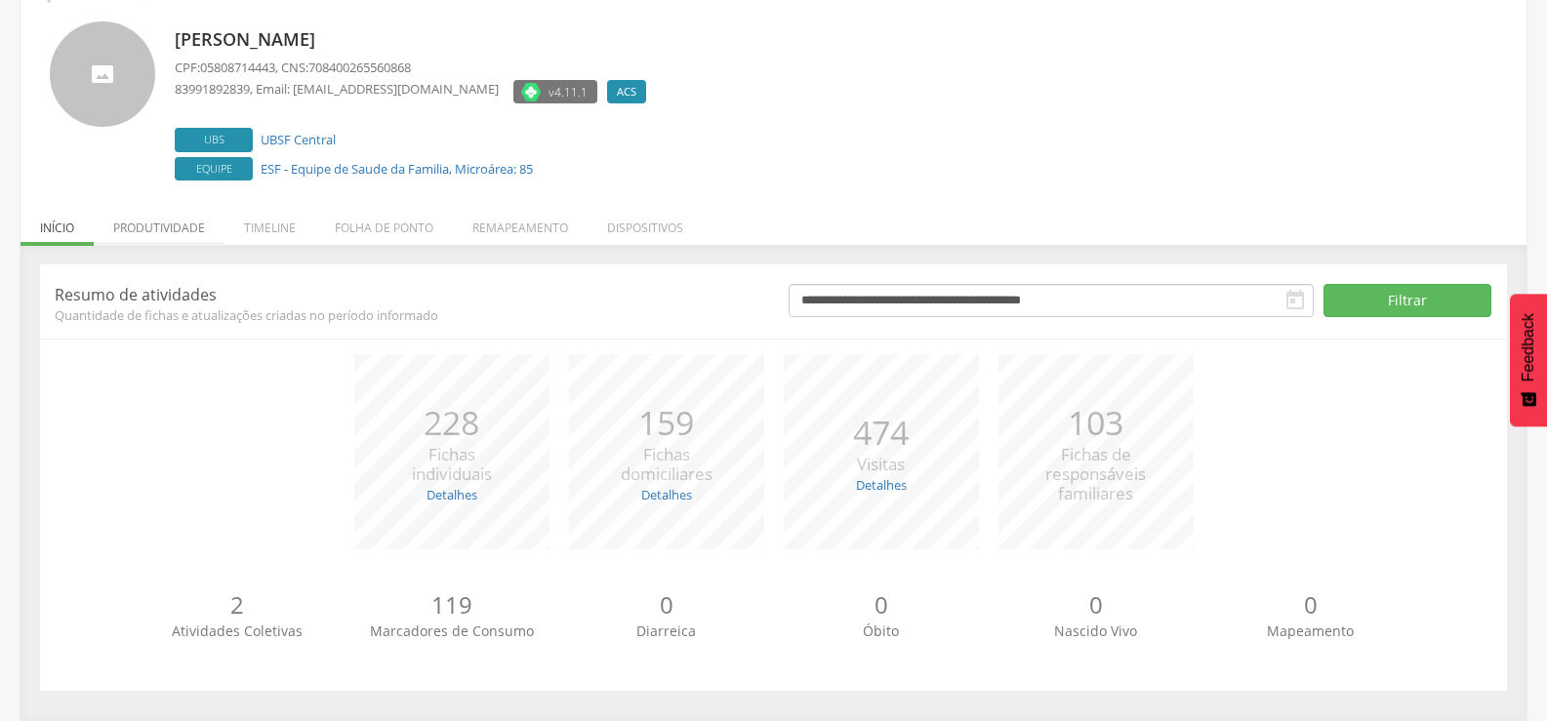
click at [182, 220] on li "Produtividade" at bounding box center [159, 223] width 131 height 46
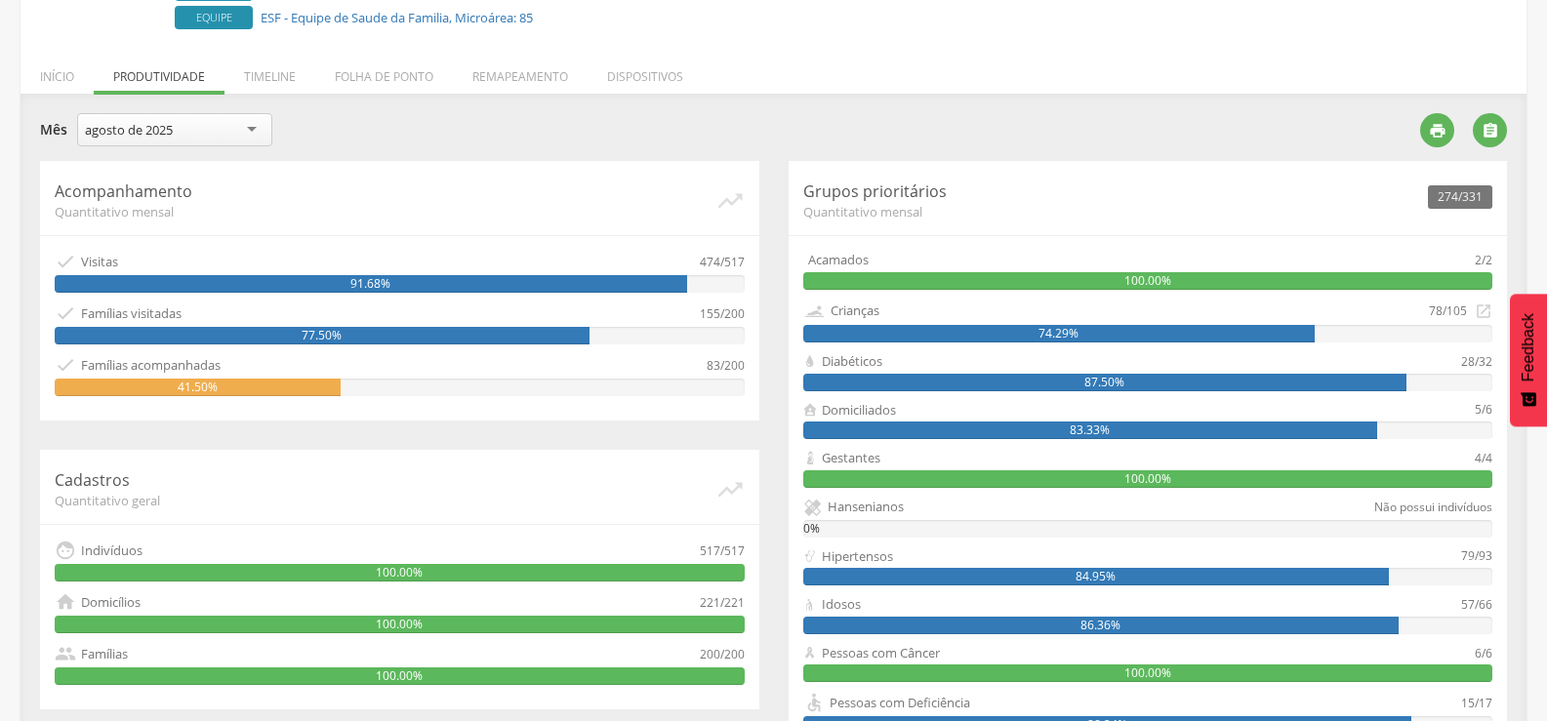
scroll to position [260, 0]
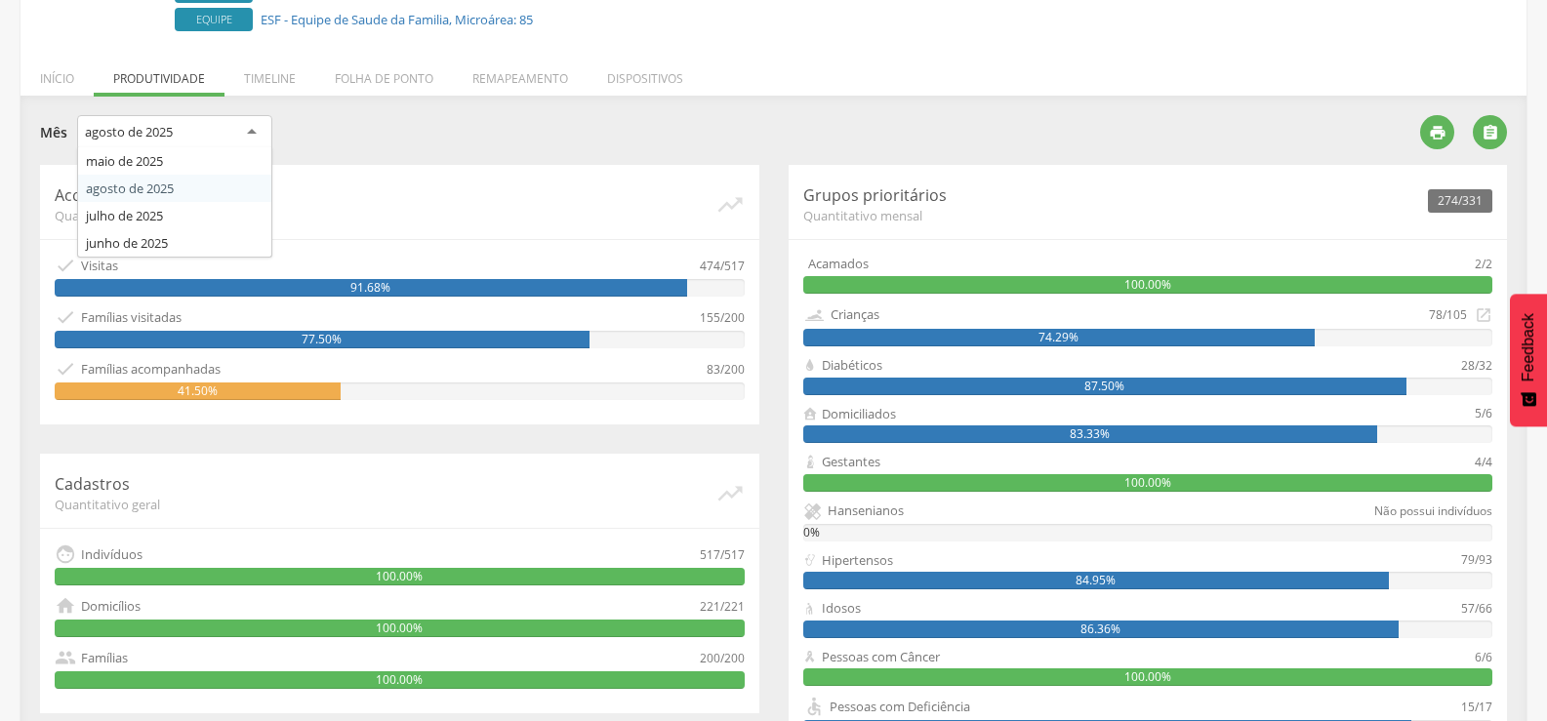
click at [134, 134] on div "agosto de 2025" at bounding box center [129, 132] width 88 height 18
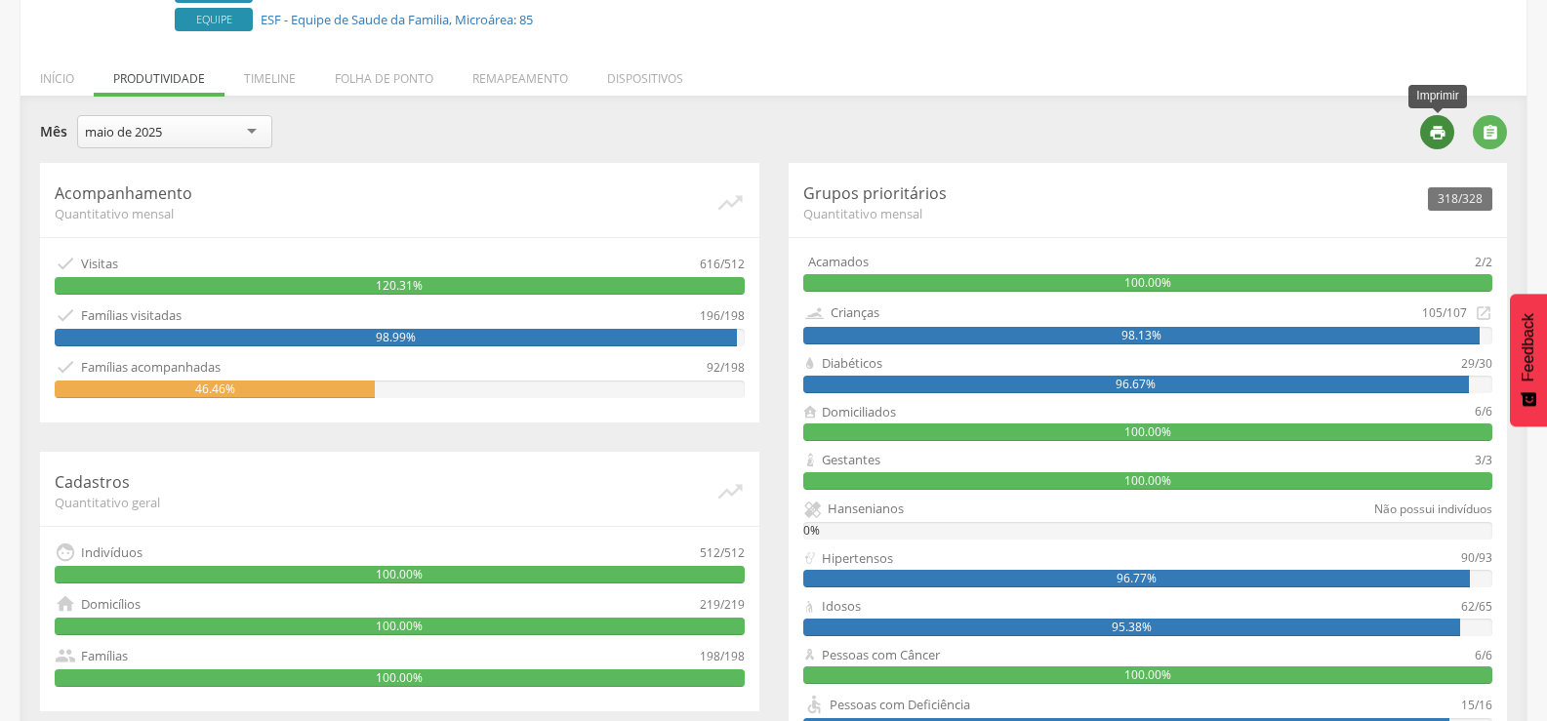
click at [1421, 135] on div "" at bounding box center [1437, 132] width 34 height 34
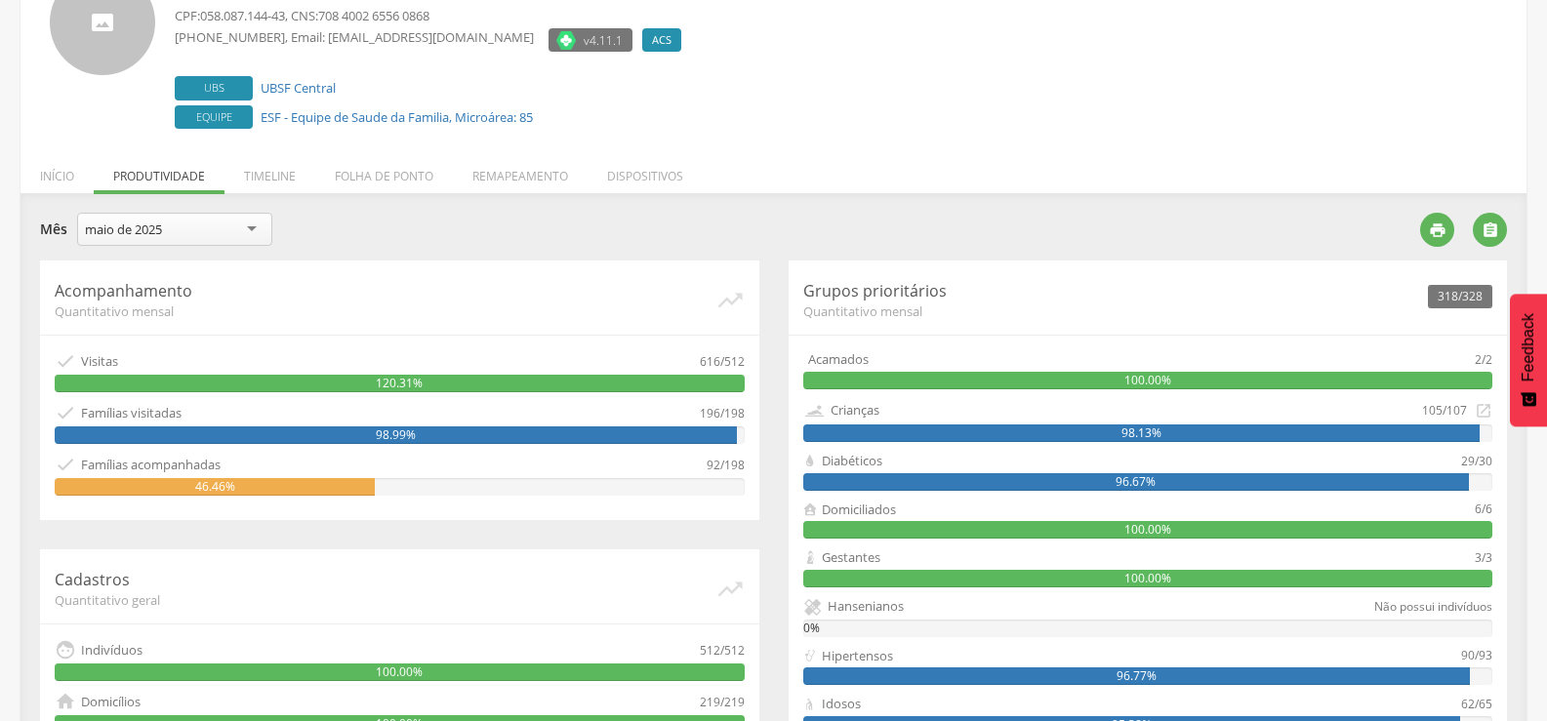
scroll to position [0, 0]
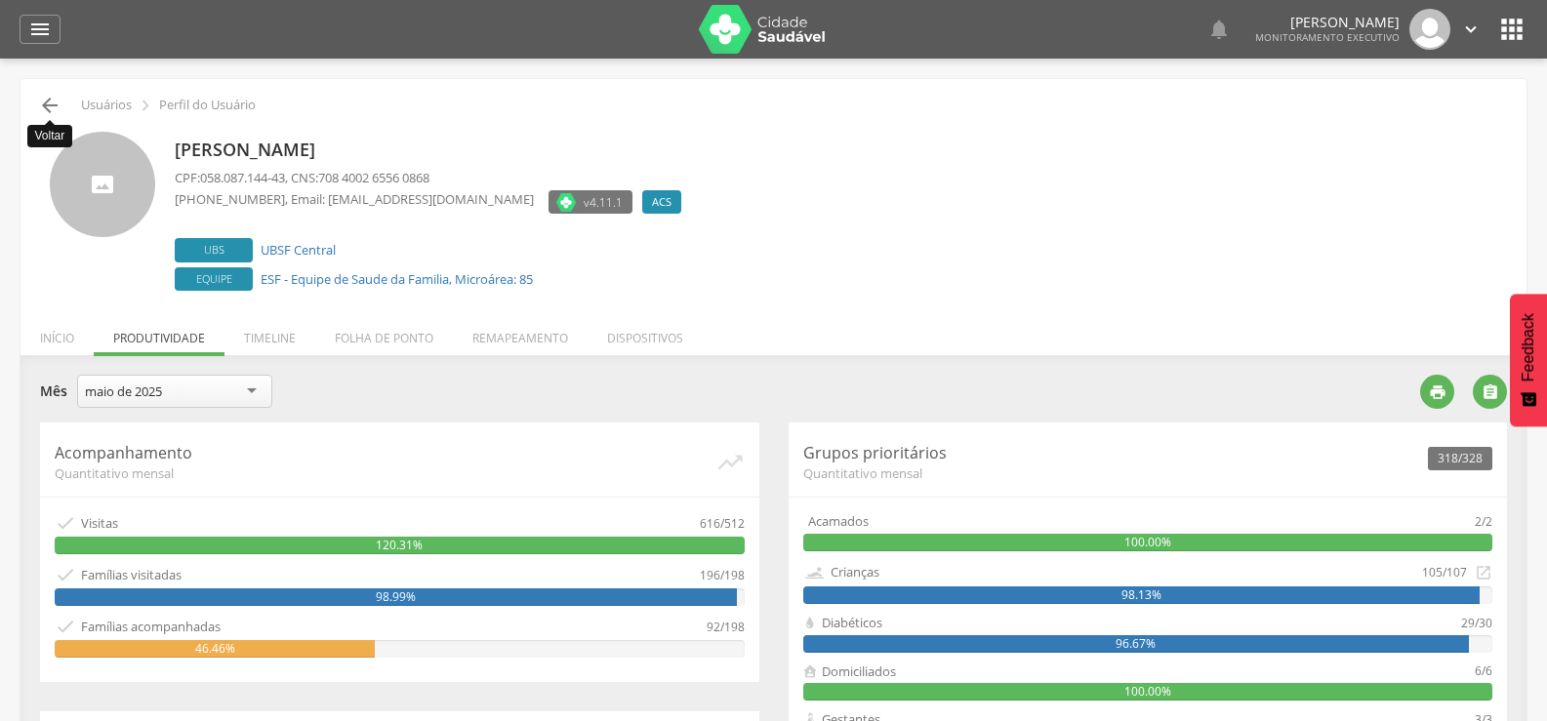
click at [43, 107] on icon "" at bounding box center [49, 105] width 23 height 23
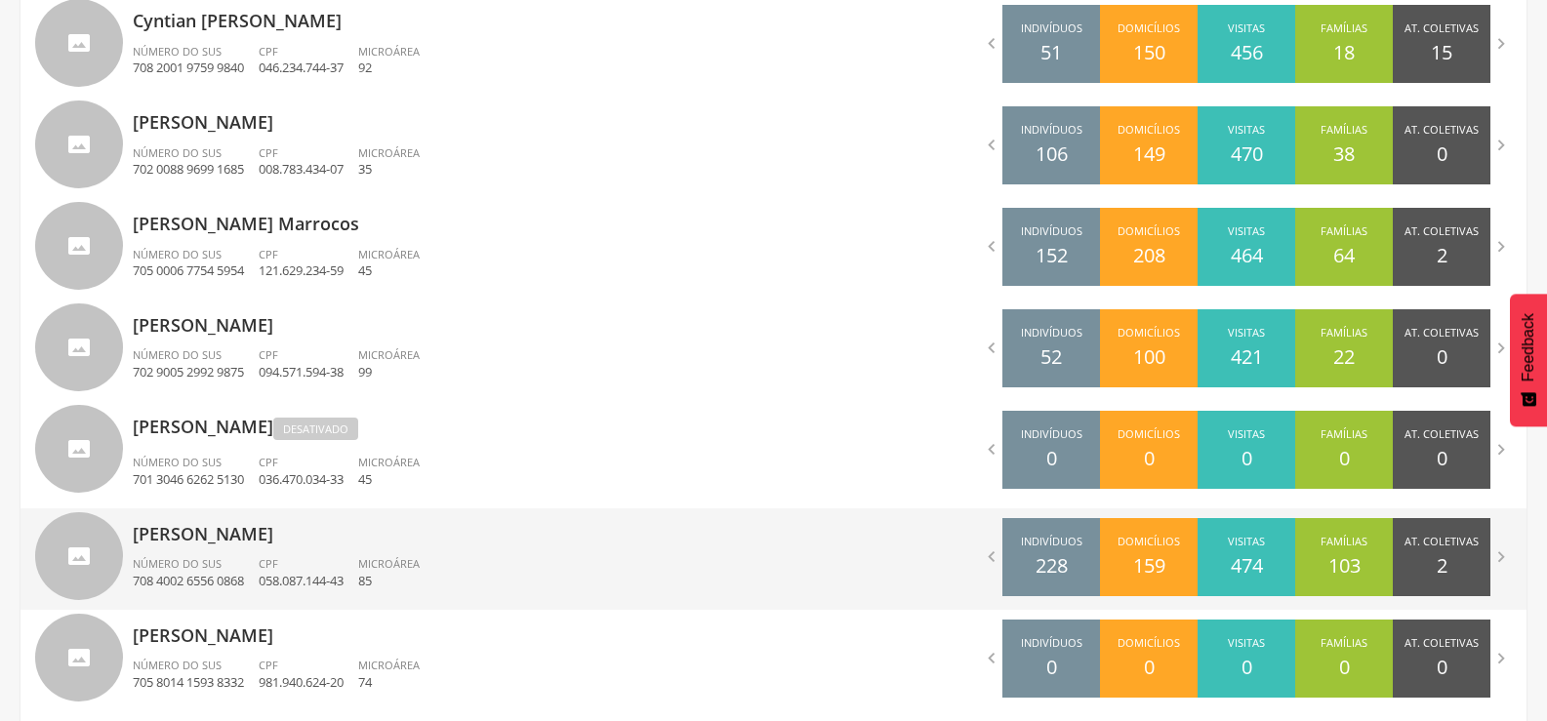
scroll to position [1157, 0]
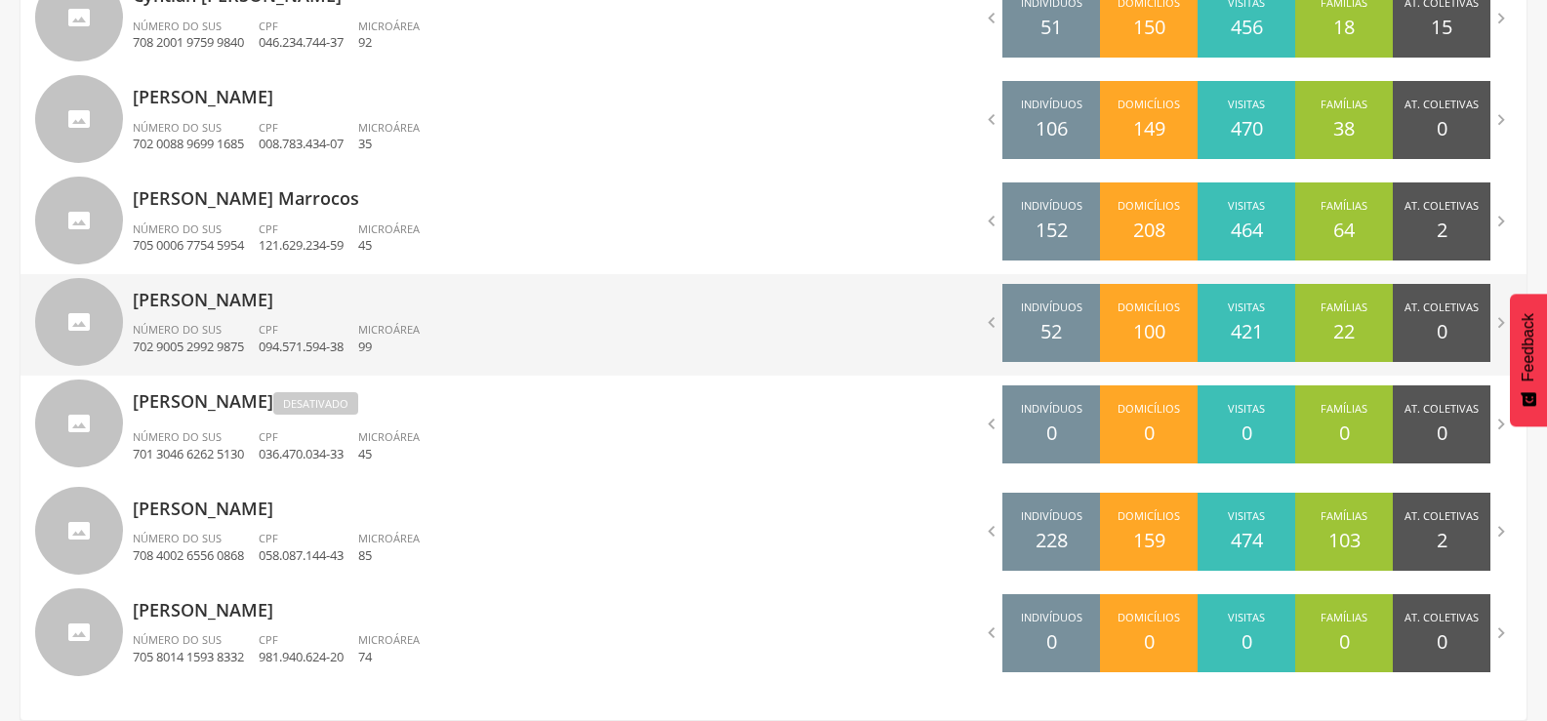
click at [241, 304] on p "[PERSON_NAME]" at bounding box center [446, 293] width 626 height 39
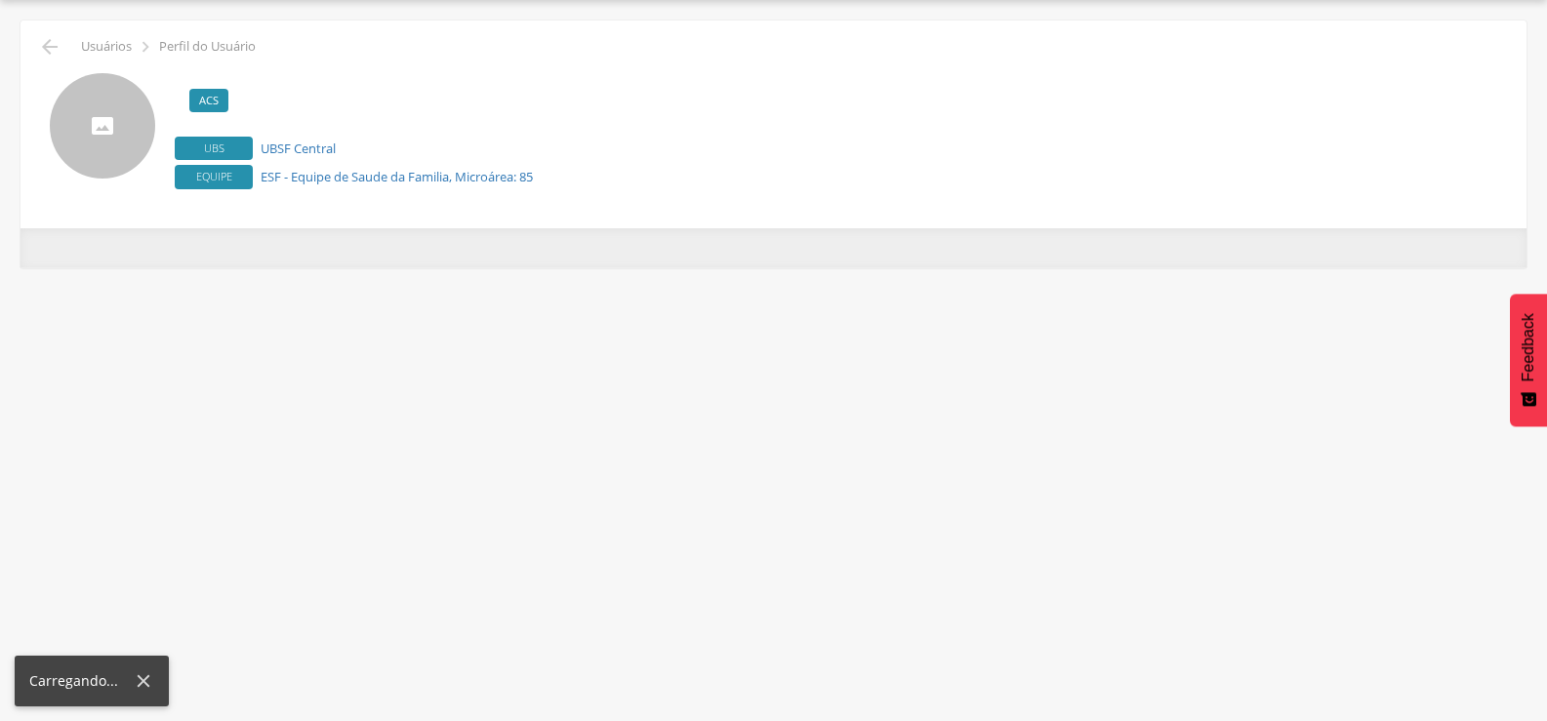
scroll to position [59, 0]
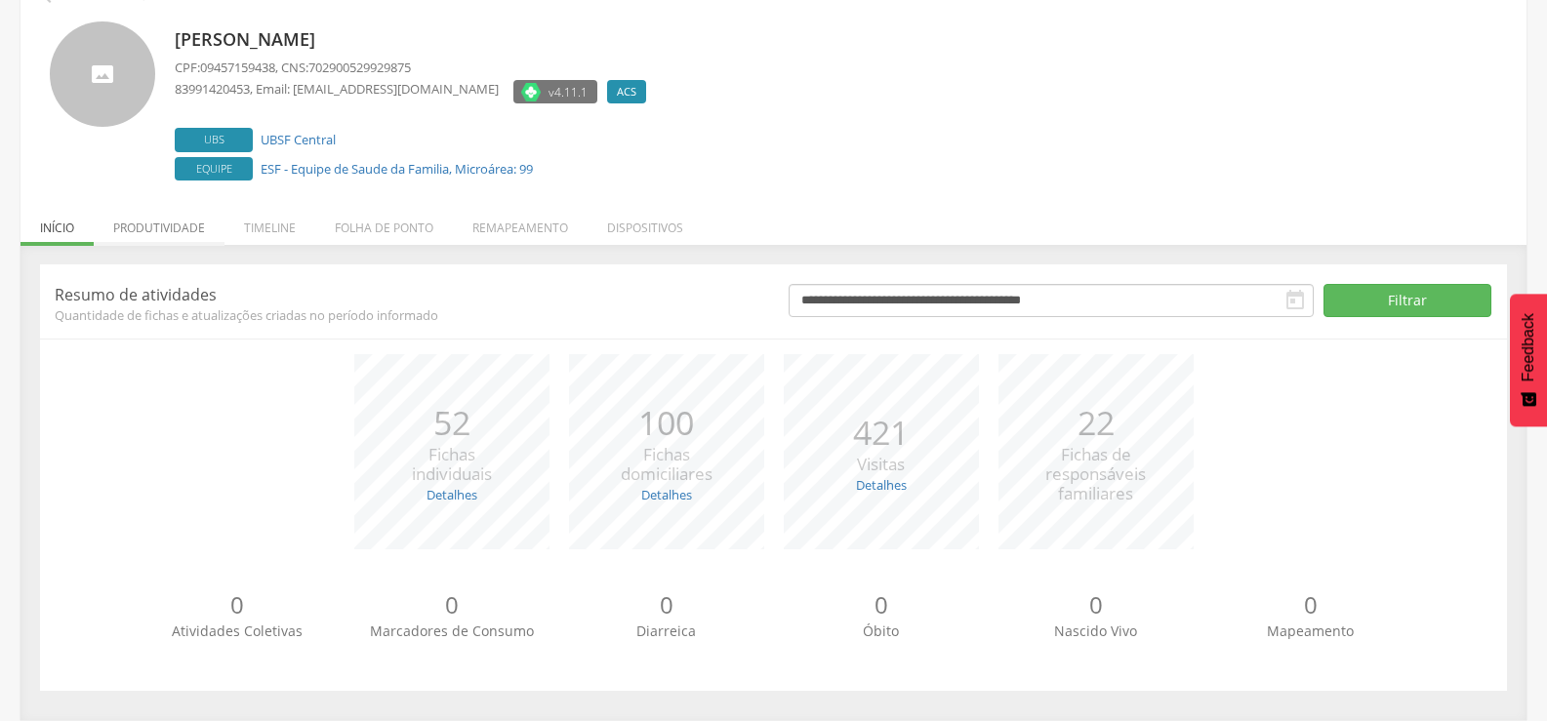
click at [166, 226] on li "Produtividade" at bounding box center [159, 223] width 131 height 46
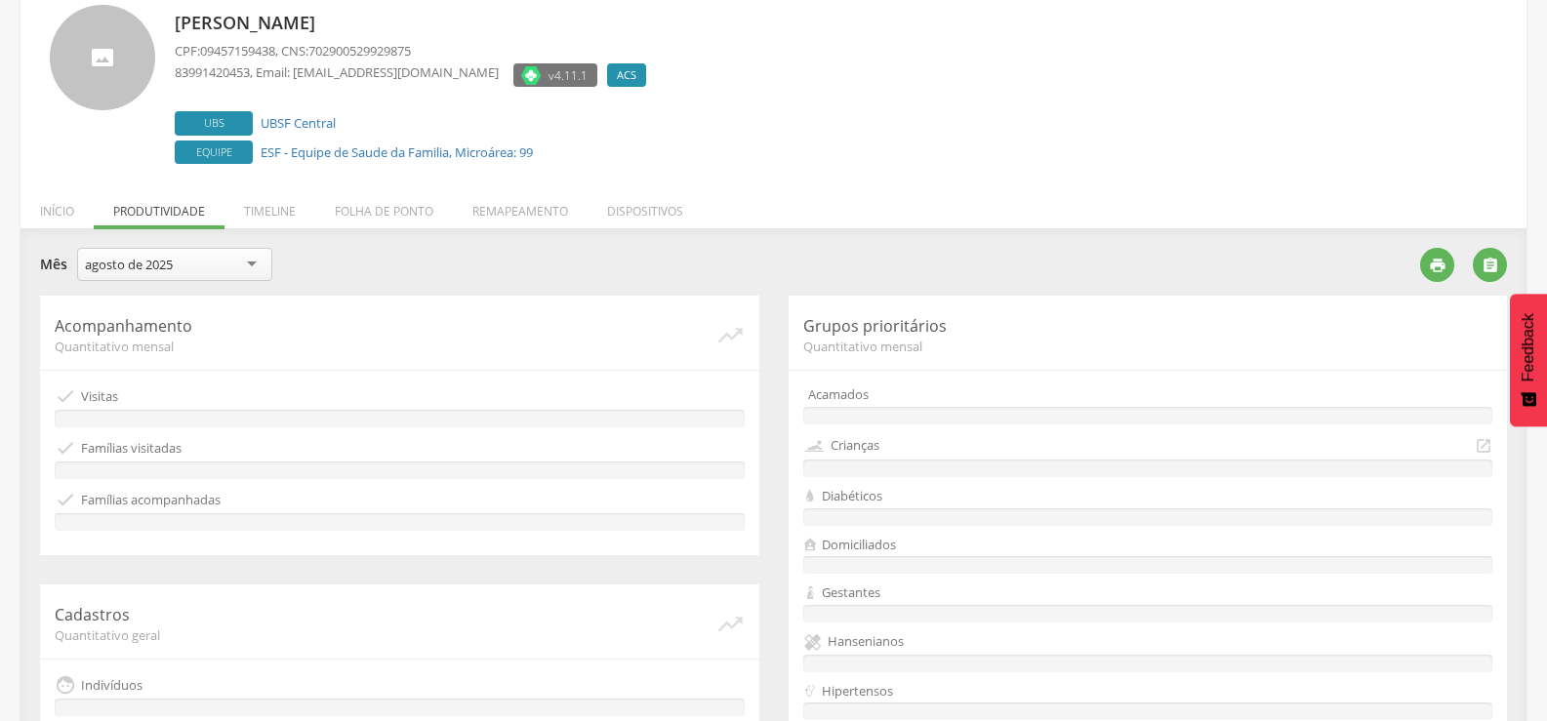
scroll to position [0, 0]
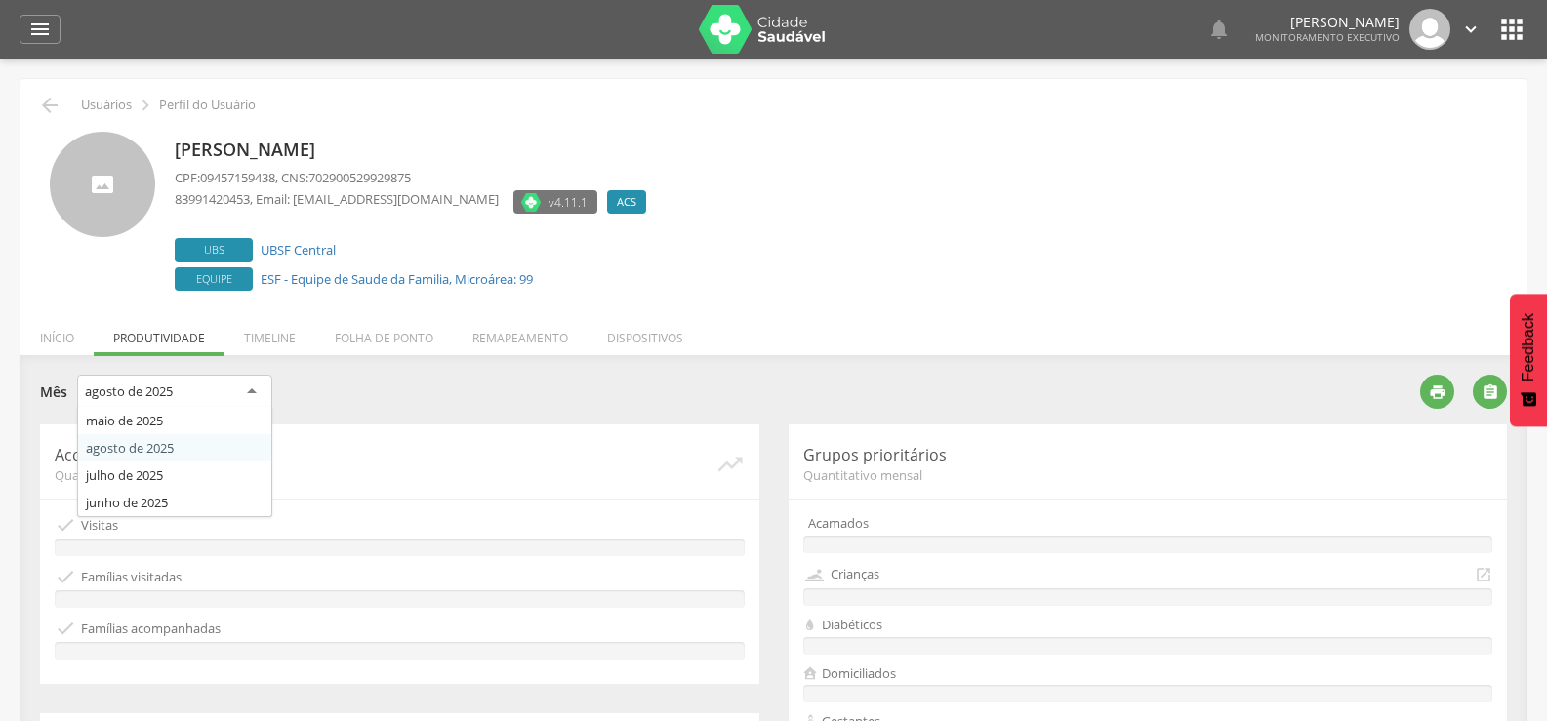
click at [229, 386] on div "agosto de 2025" at bounding box center [174, 392] width 195 height 35
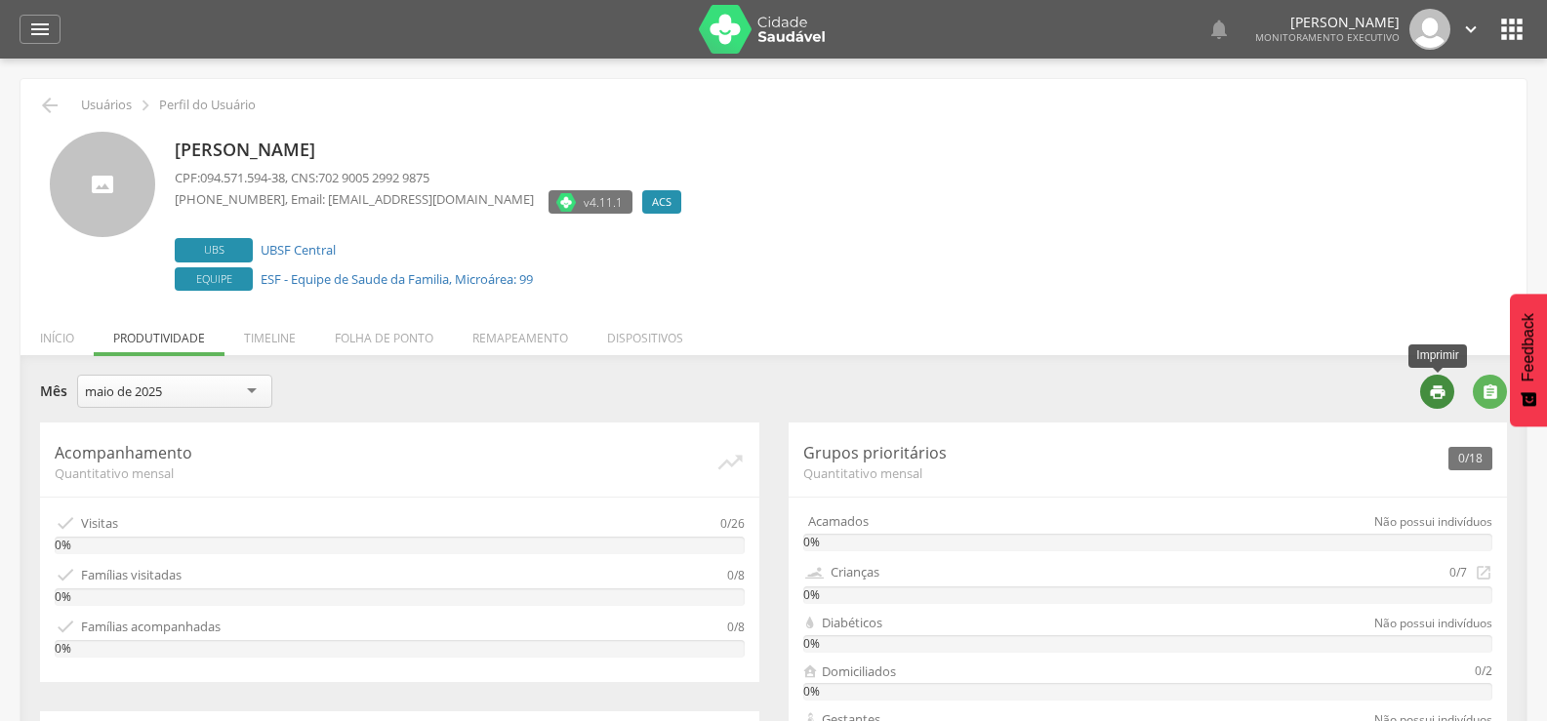
click at [1429, 391] on icon "" at bounding box center [1438, 393] width 18 height 18
click at [50, 97] on icon "" at bounding box center [49, 105] width 23 height 23
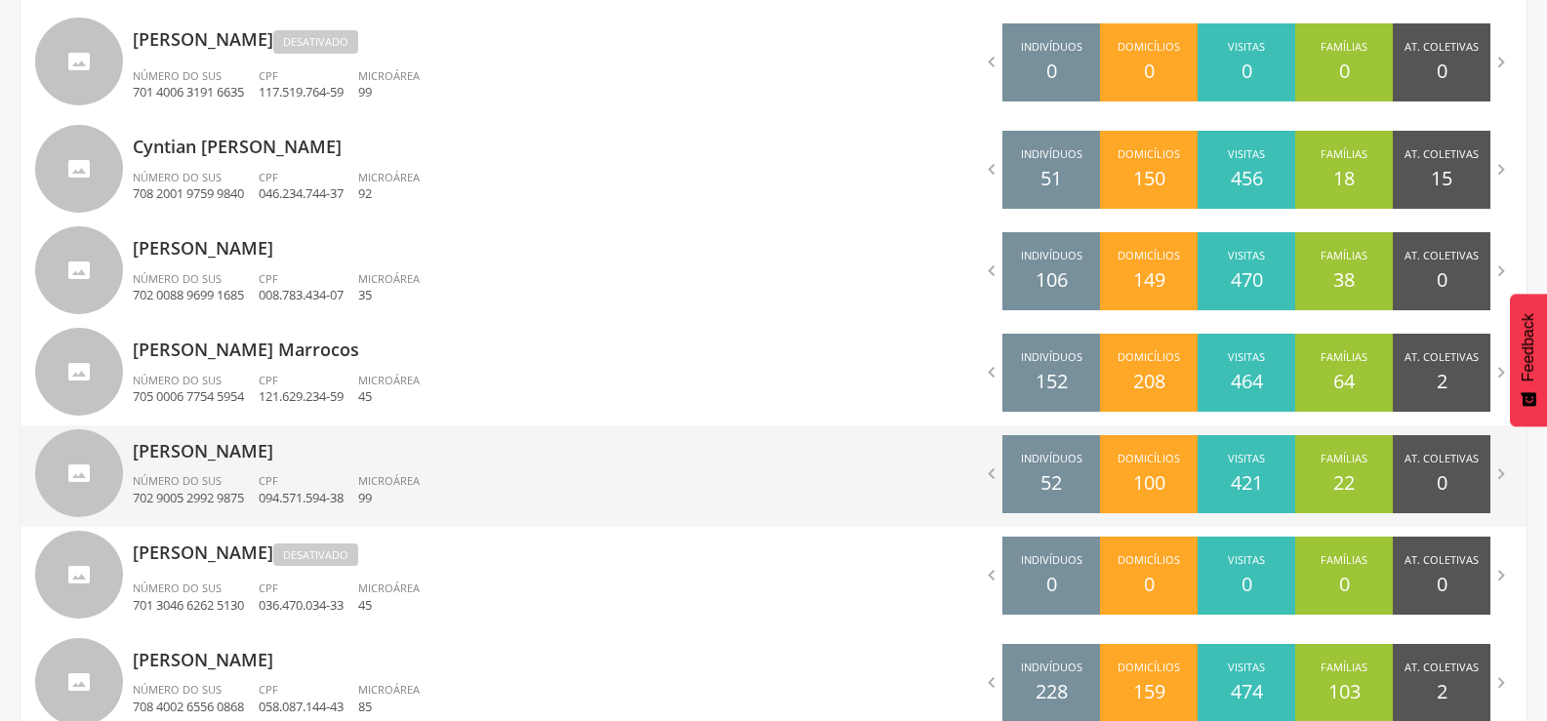
scroll to position [1132, 0]
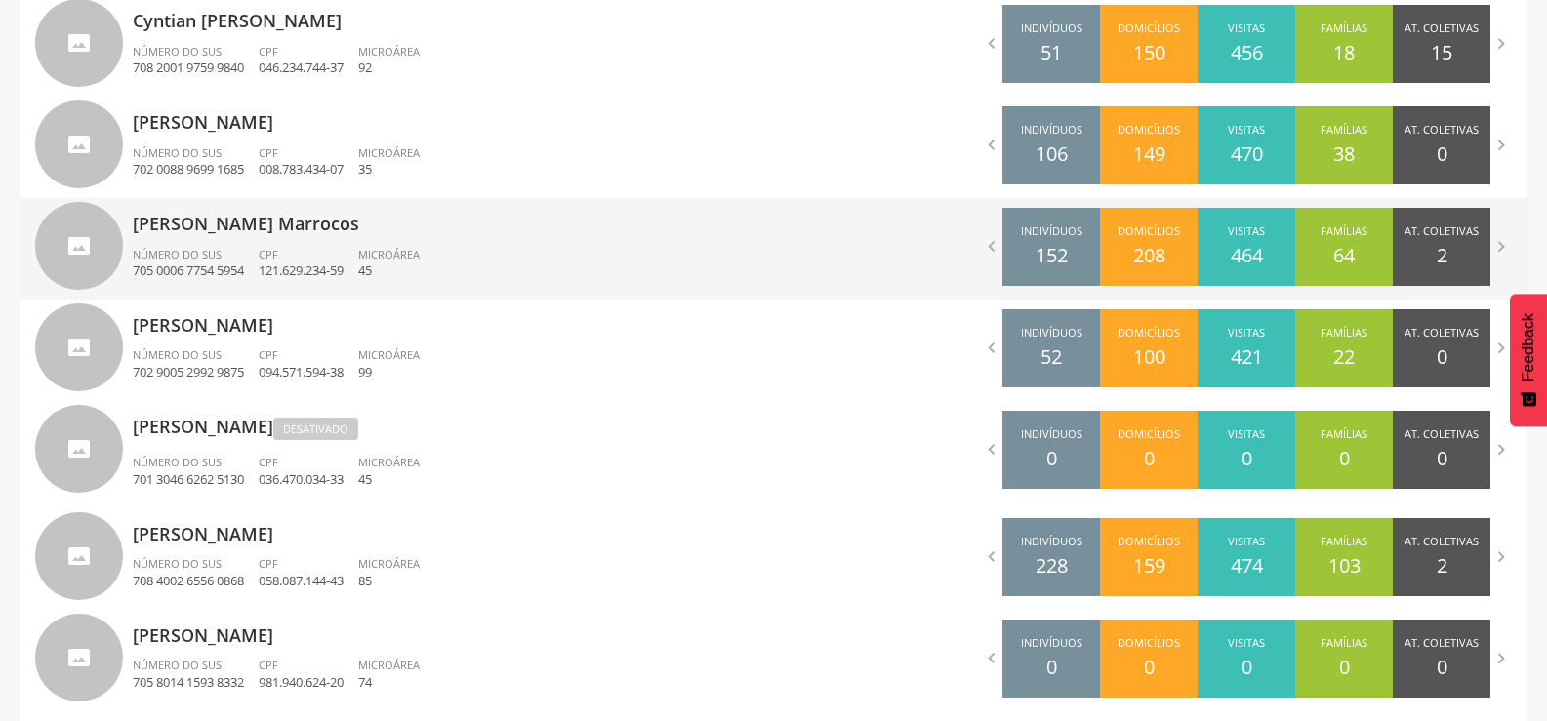
click at [192, 226] on p "[PERSON_NAME] Marrocos" at bounding box center [446, 217] width 626 height 39
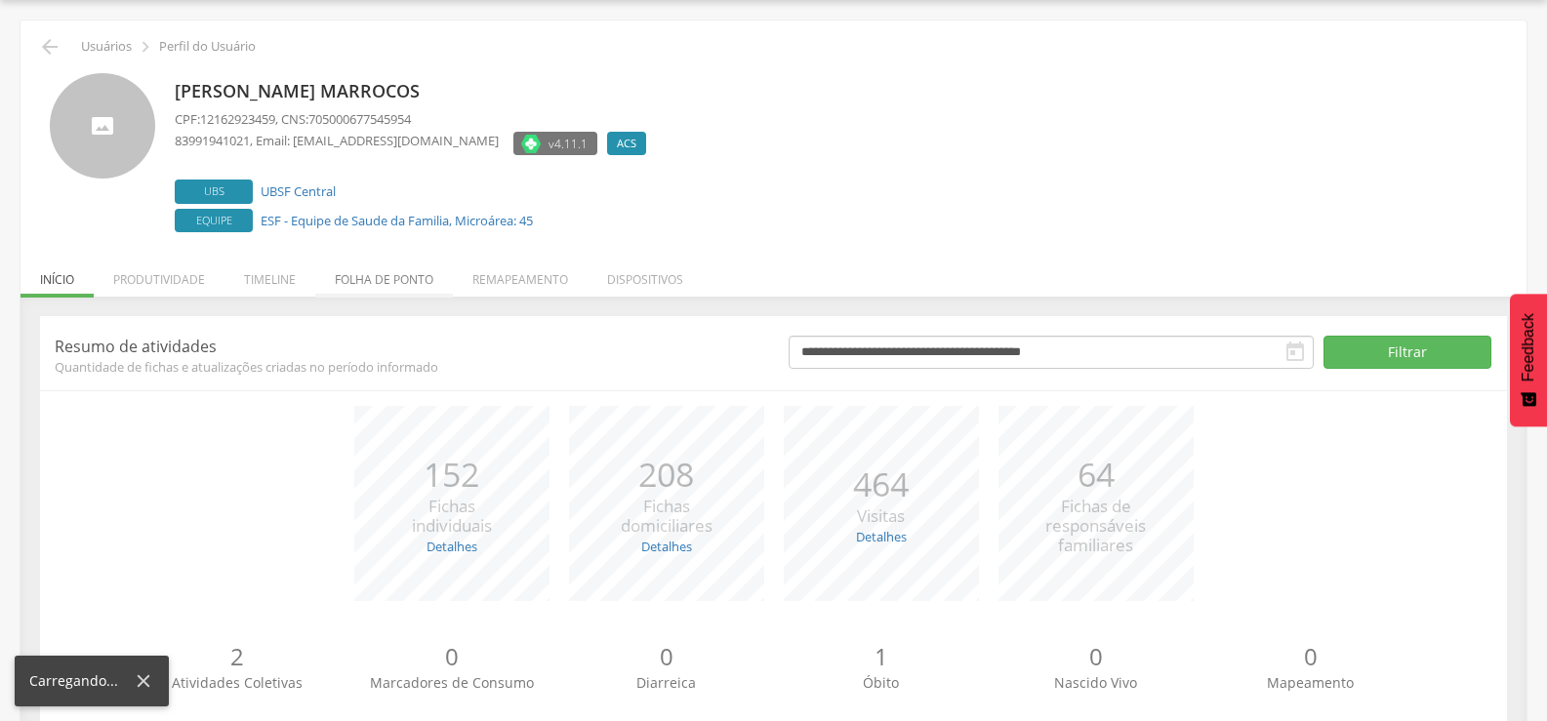
scroll to position [110, 0]
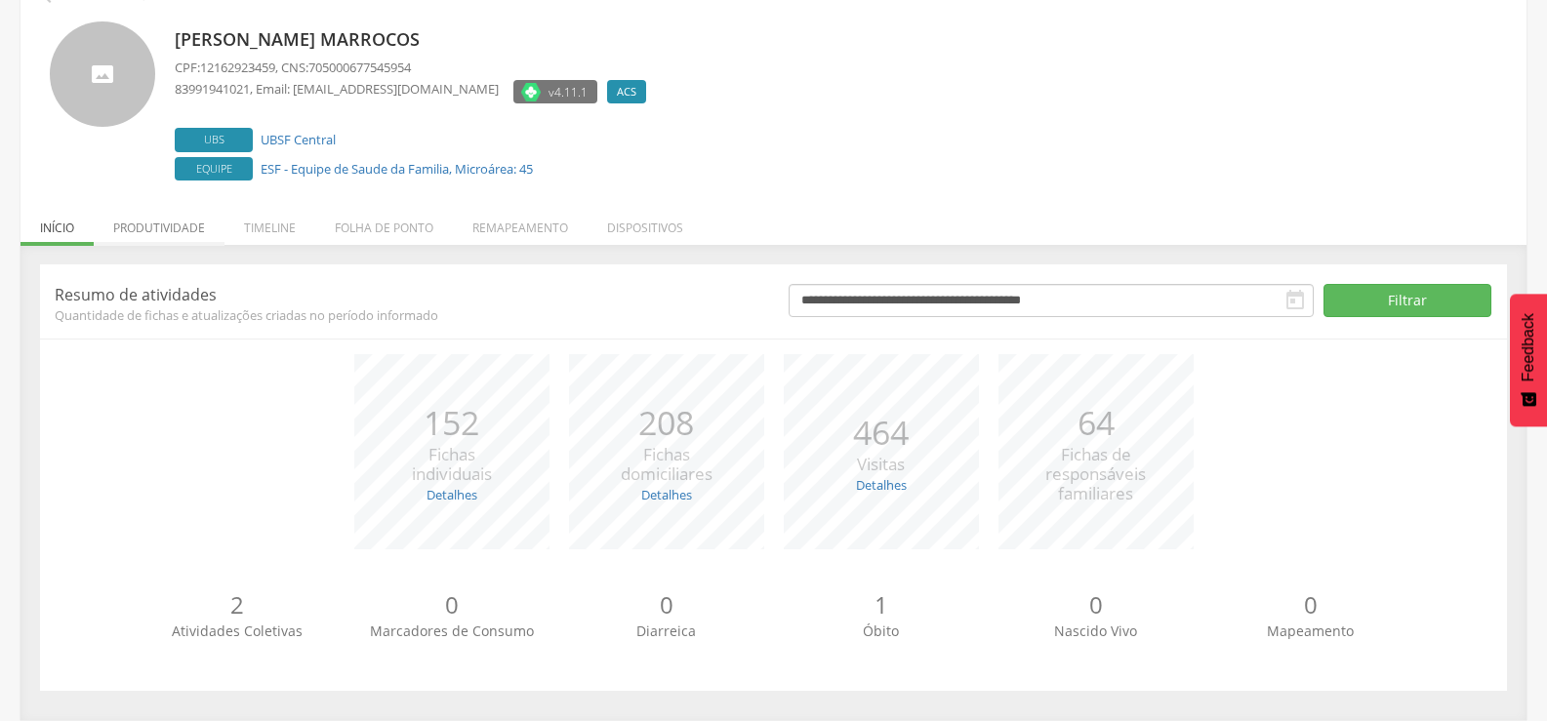
click at [180, 221] on li "Produtividade" at bounding box center [159, 223] width 131 height 46
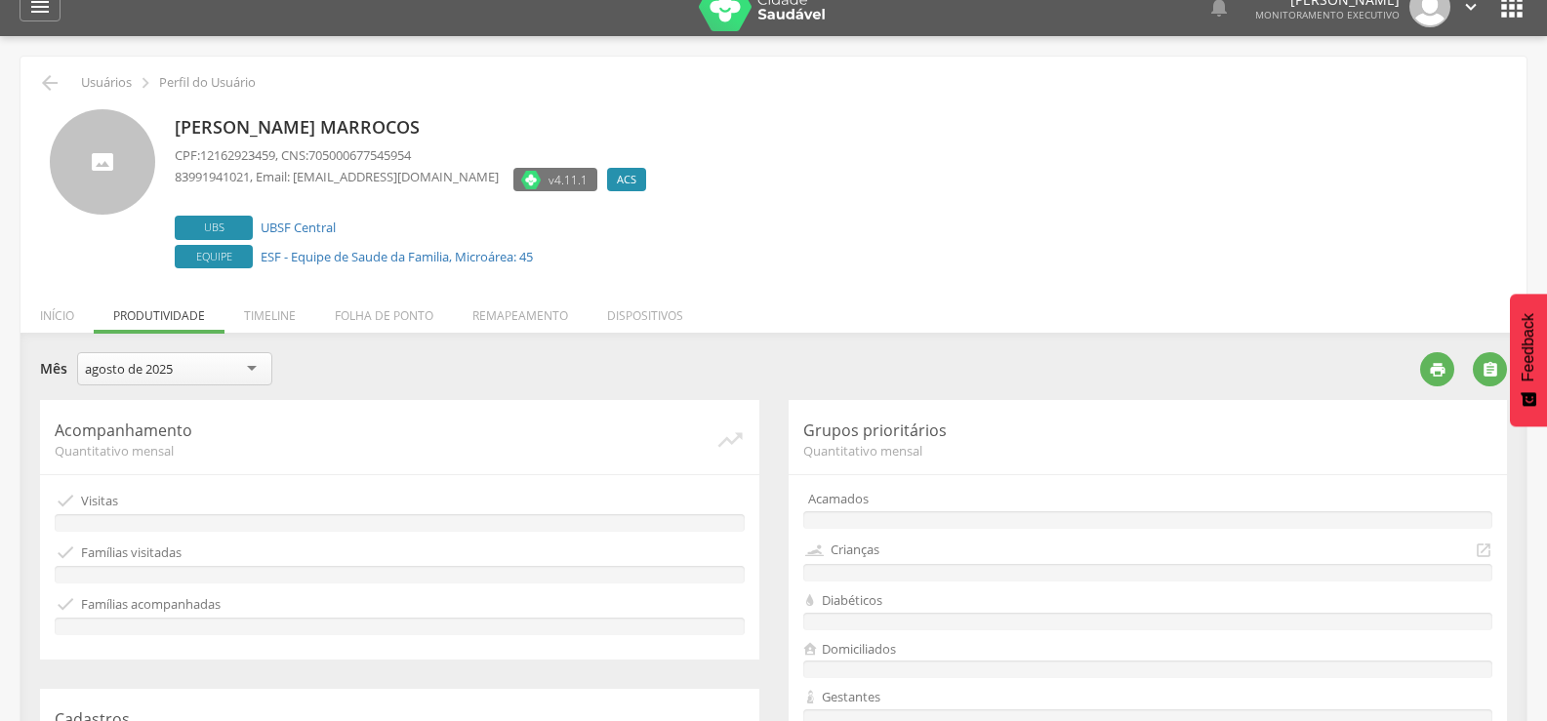
scroll to position [0, 0]
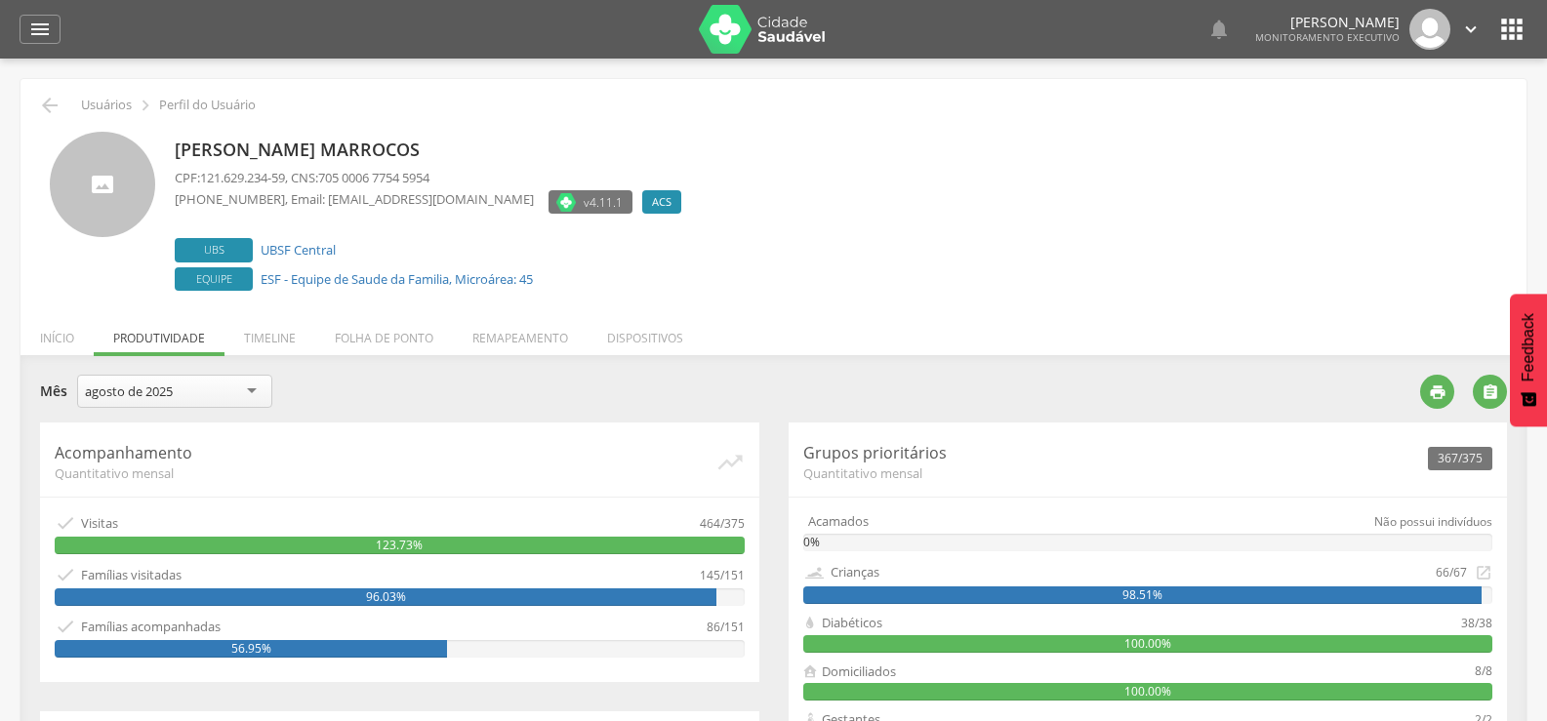
click at [184, 400] on div "agosto de 2025" at bounding box center [174, 391] width 195 height 33
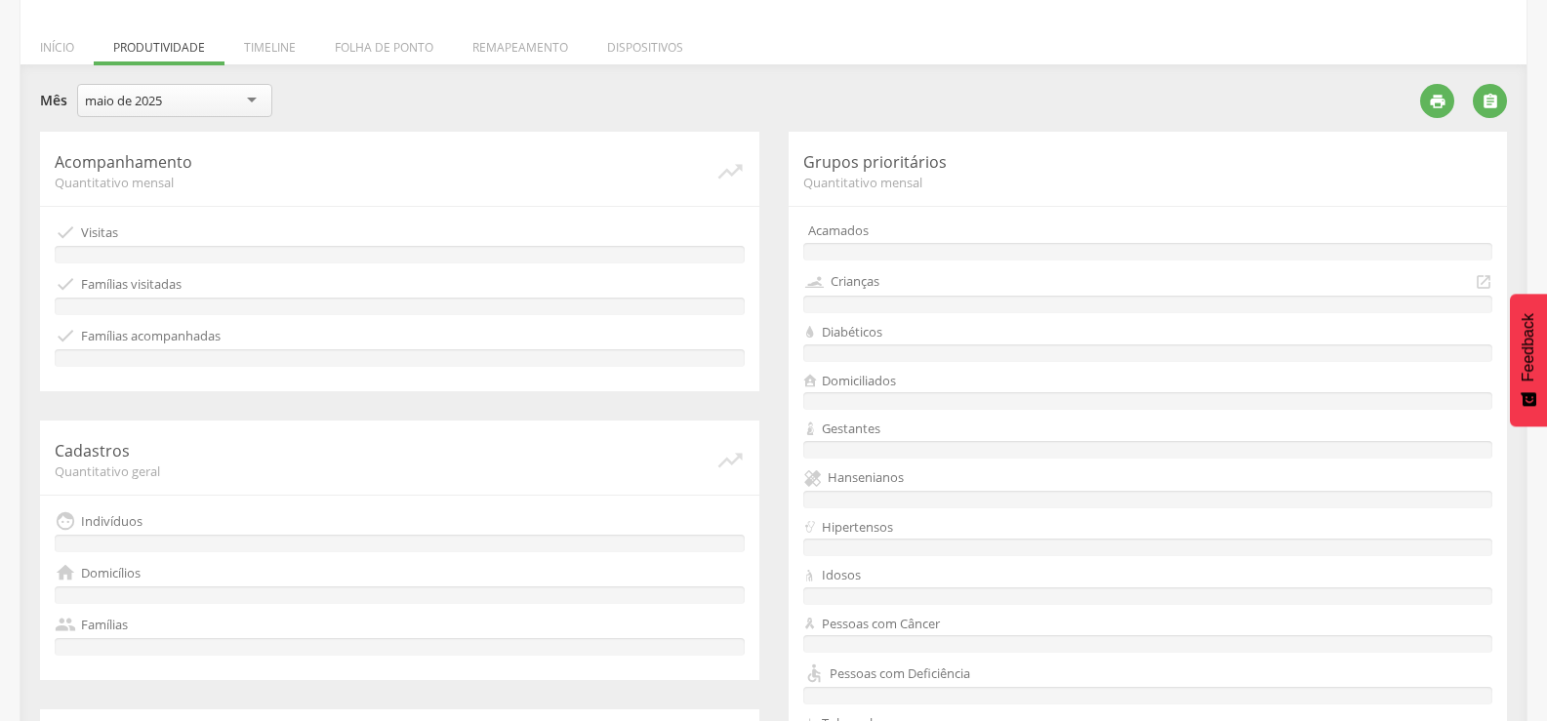
scroll to position [293, 0]
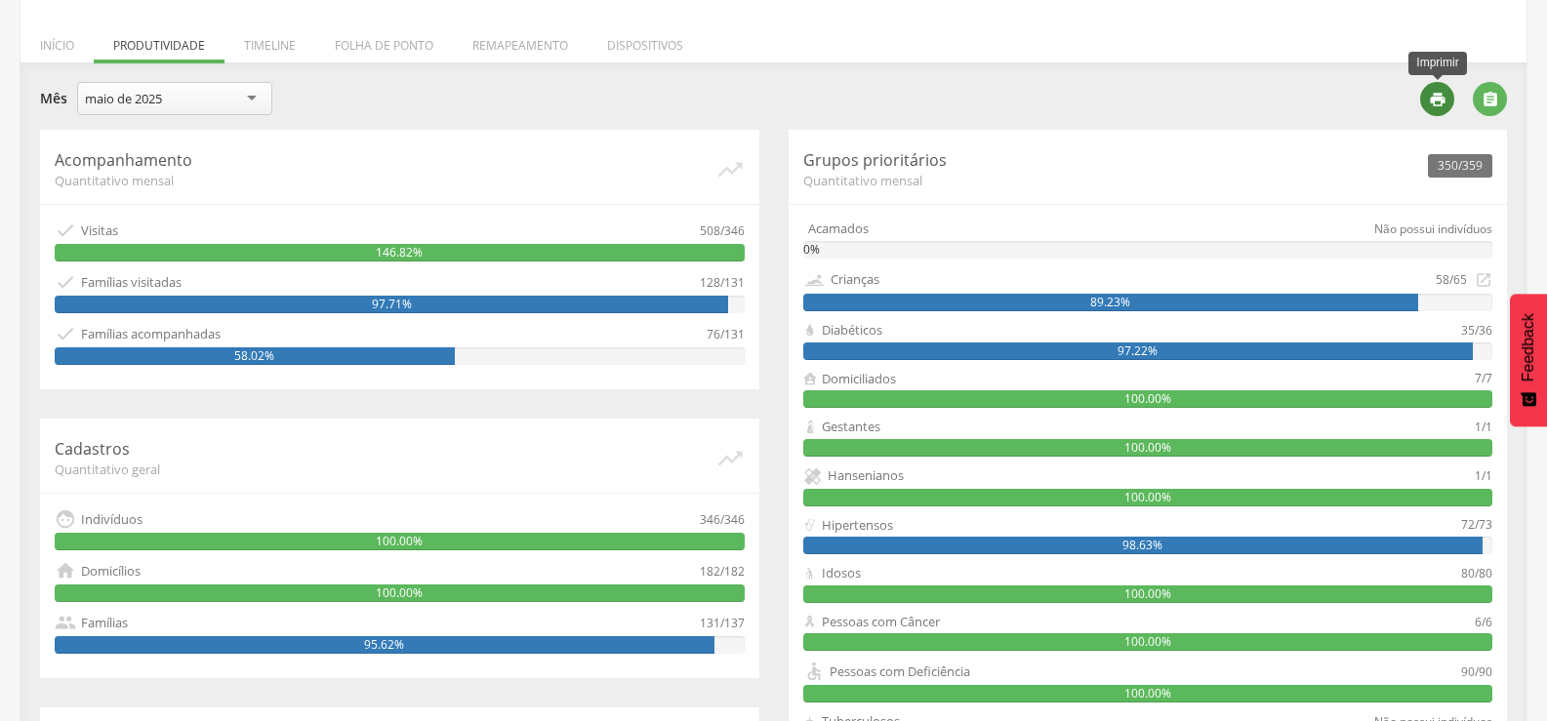
click at [1431, 99] on icon "" at bounding box center [1438, 100] width 18 height 18
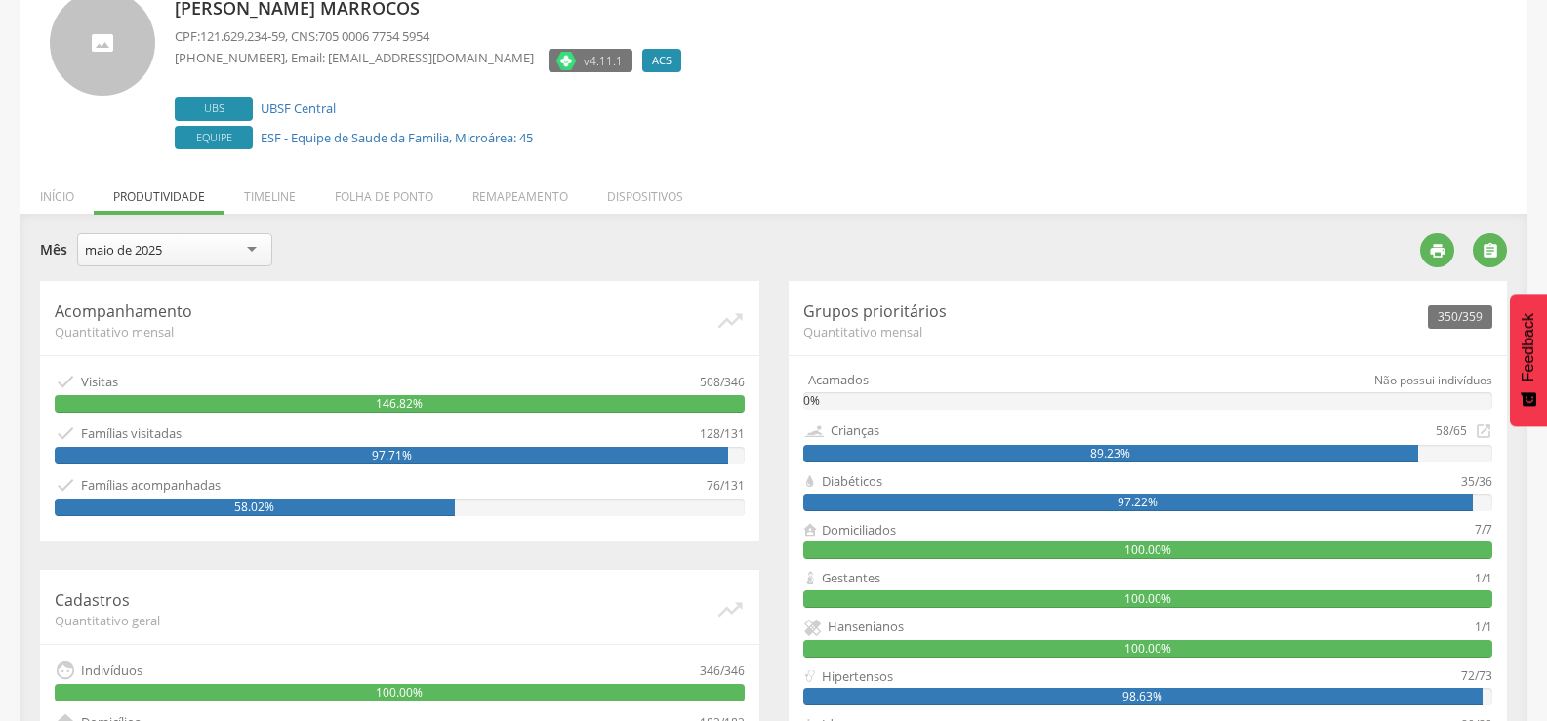
scroll to position [0, 0]
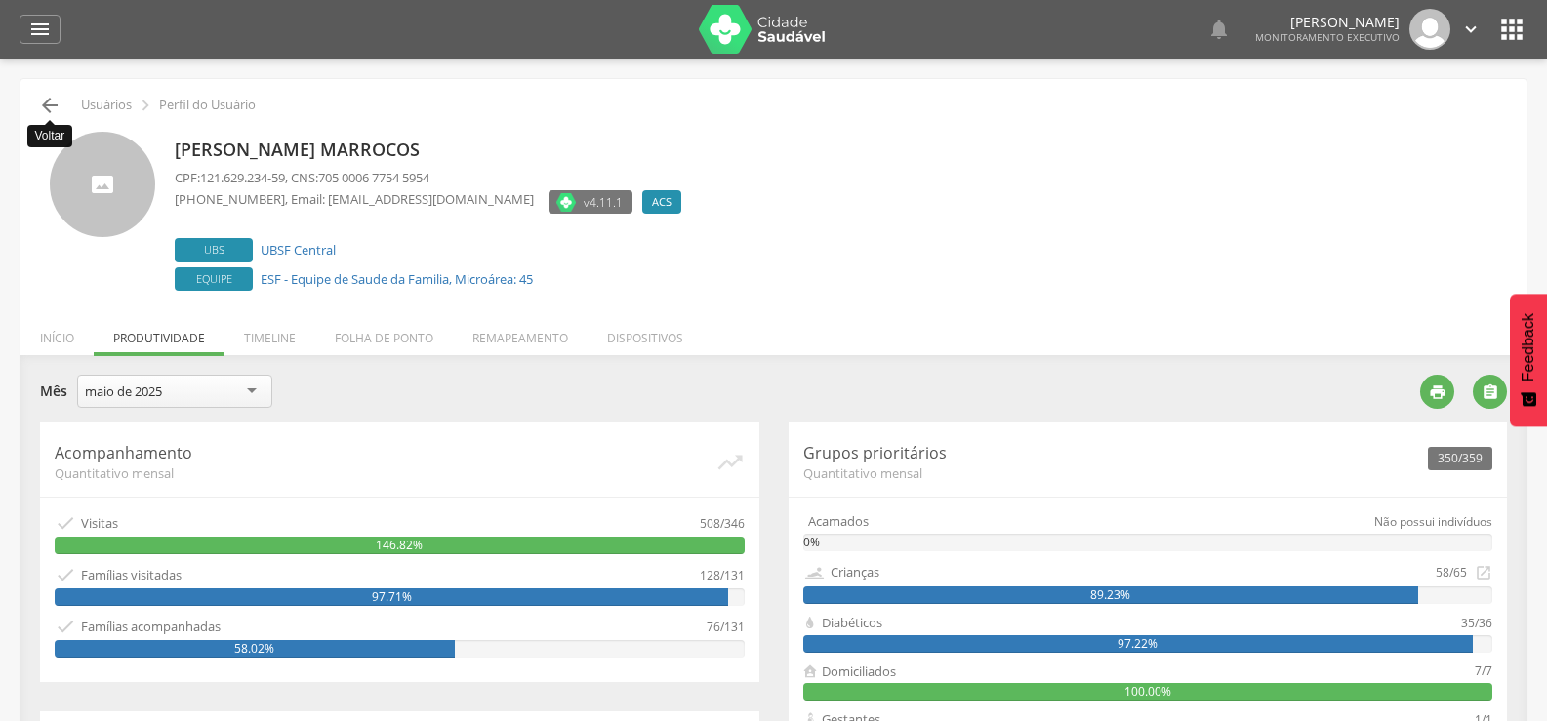
click at [52, 102] on icon "" at bounding box center [49, 105] width 23 height 23
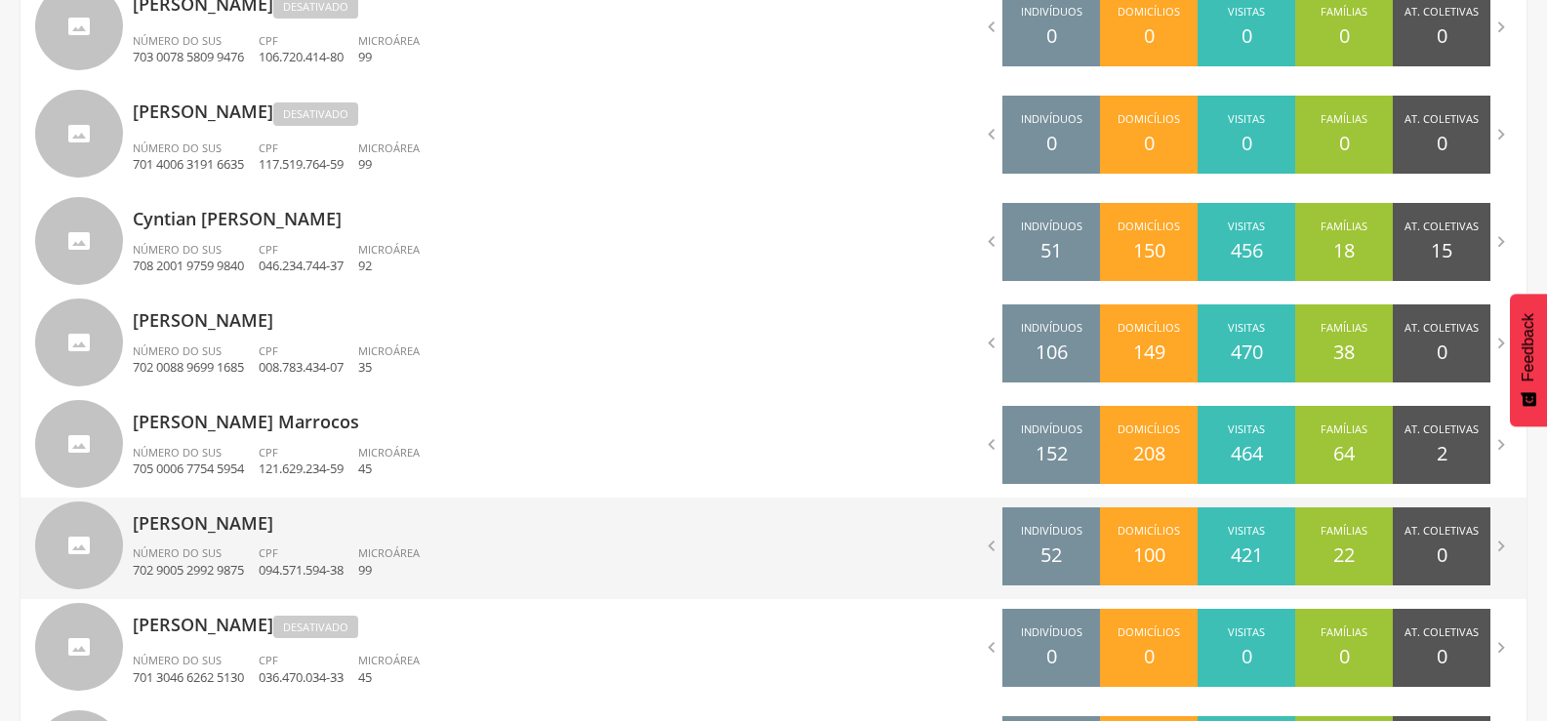
scroll to position [937, 0]
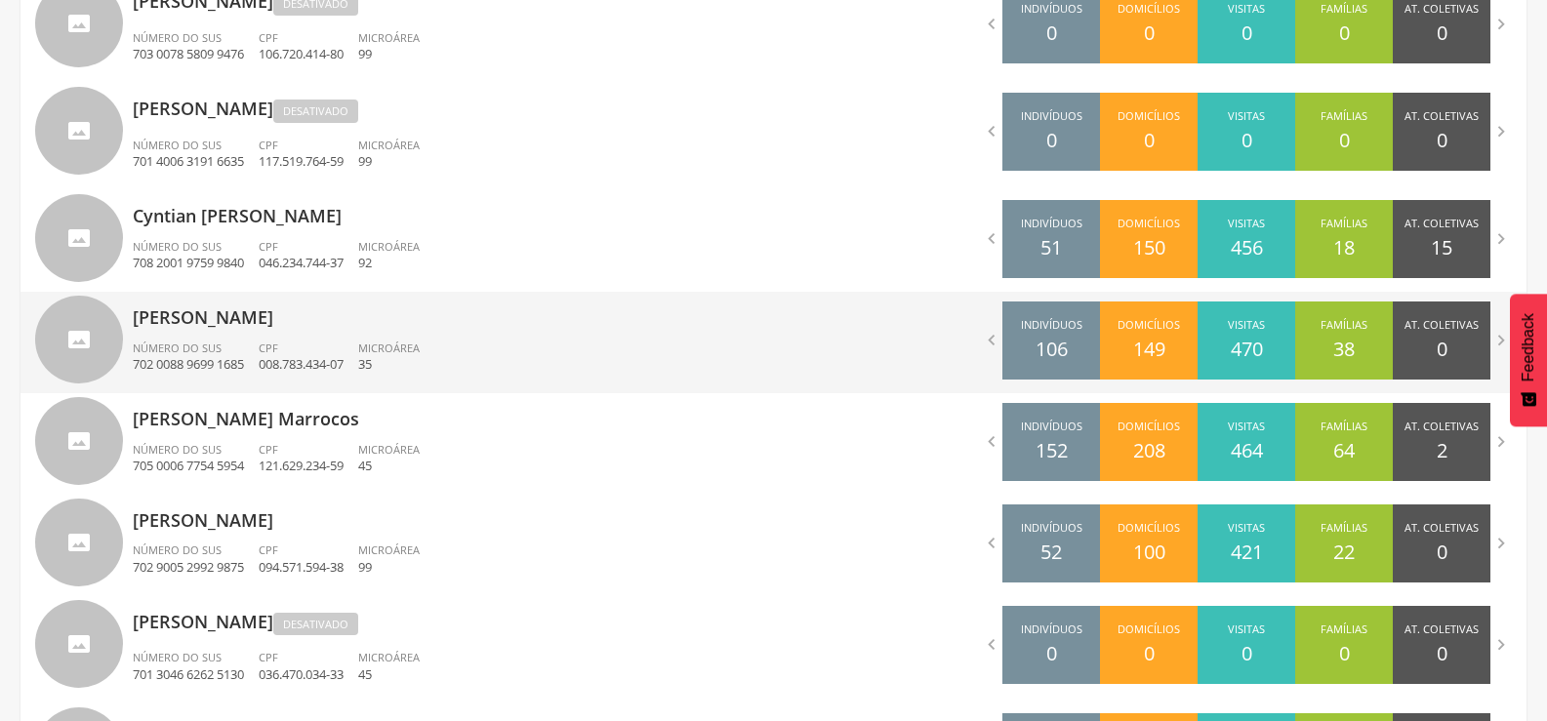
click at [224, 321] on p "[PERSON_NAME]" at bounding box center [446, 311] width 626 height 39
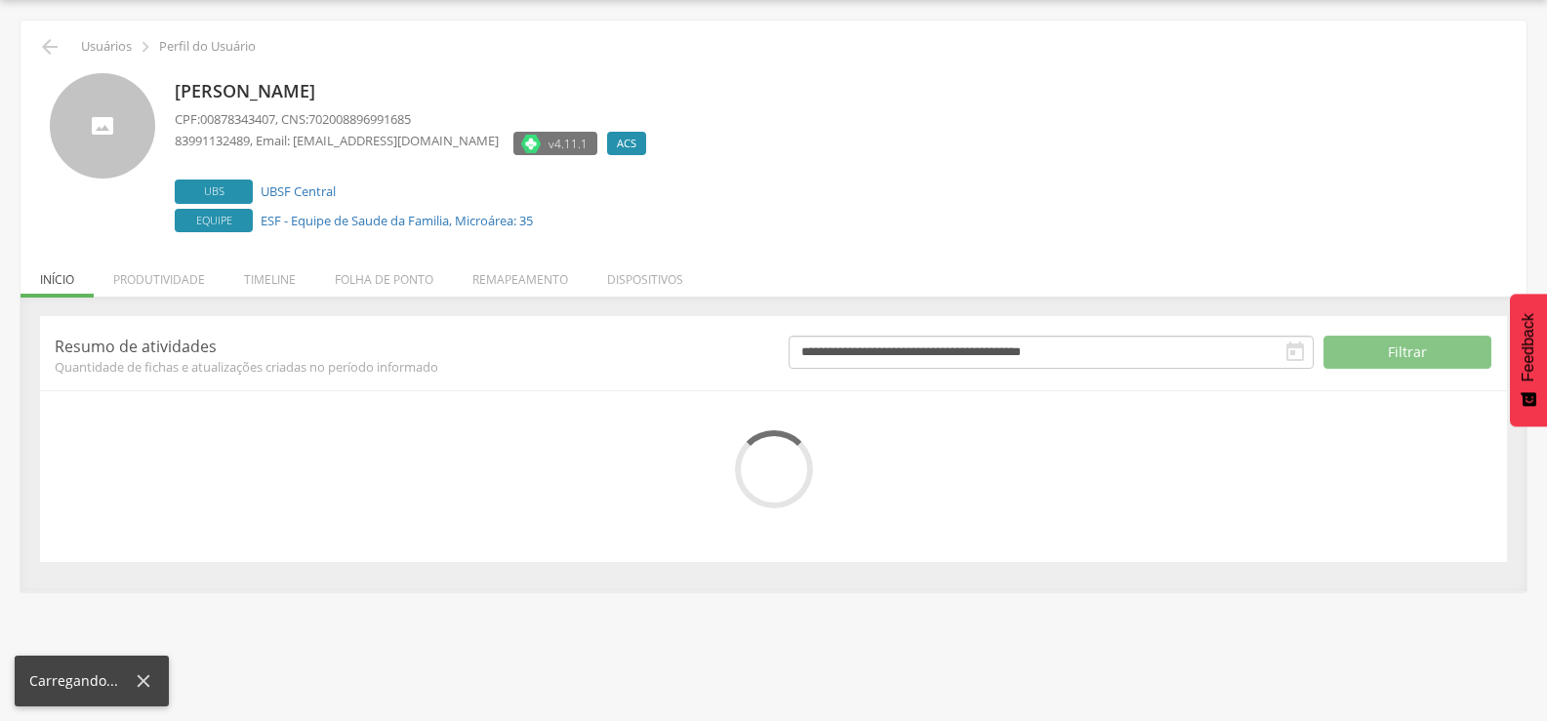
scroll to position [110, 0]
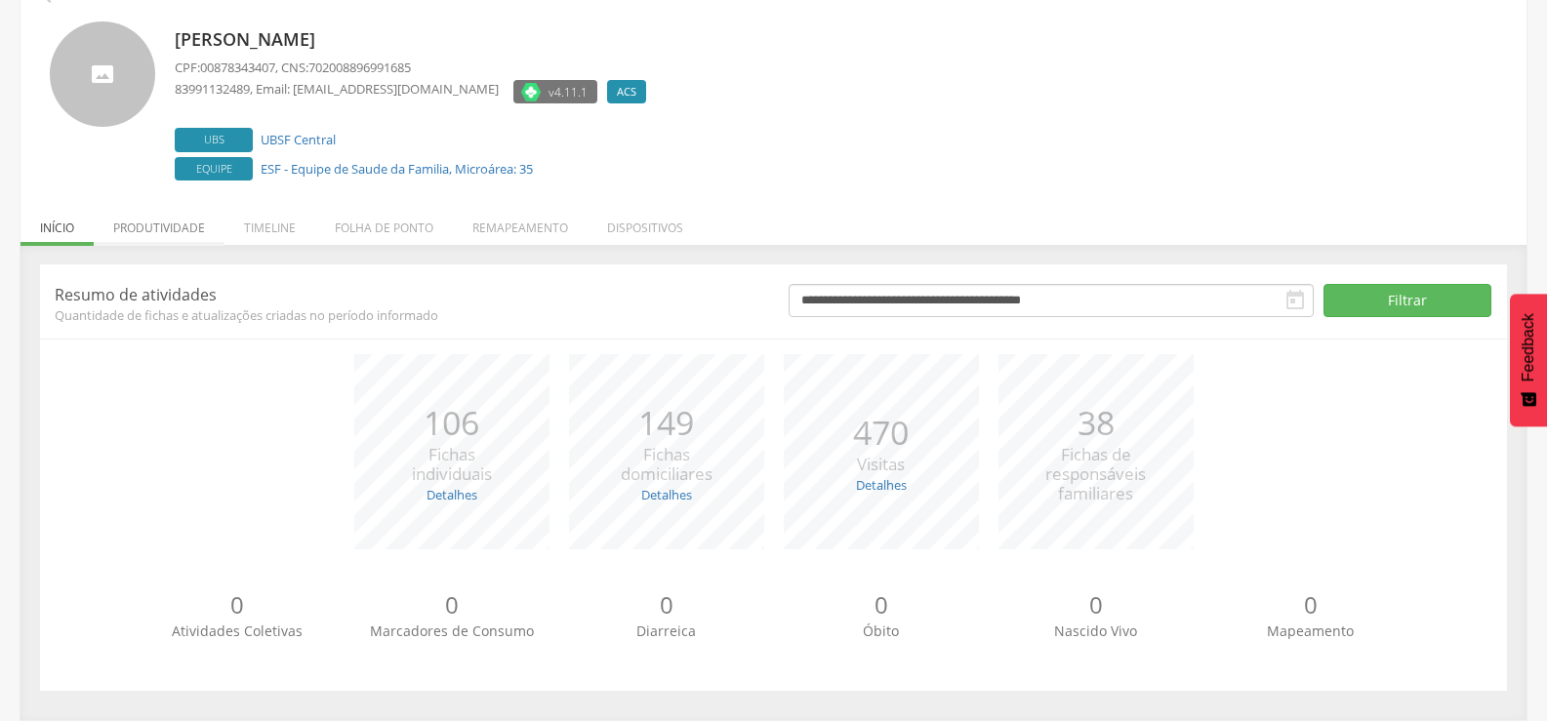
click at [180, 227] on li "Produtividade" at bounding box center [159, 223] width 131 height 46
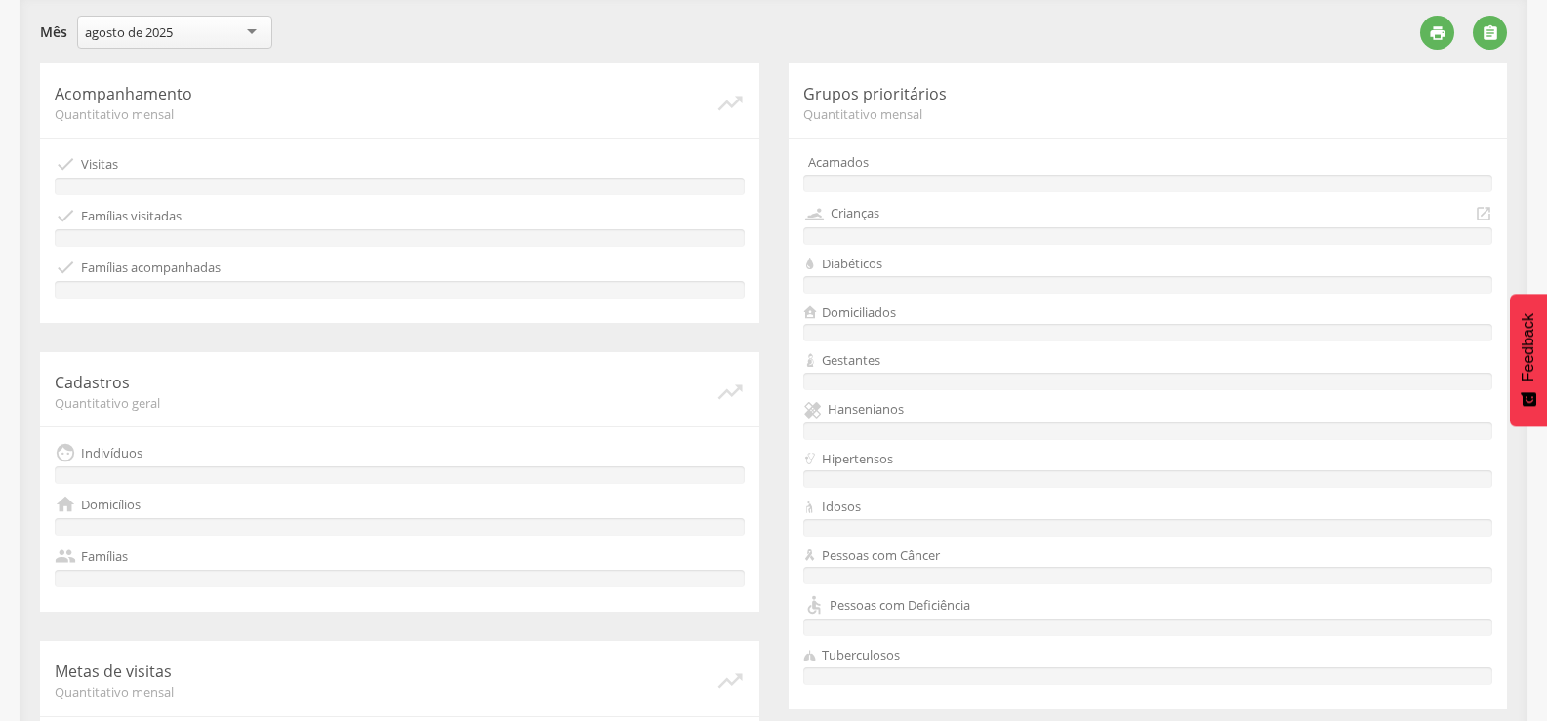
scroll to position [64, 0]
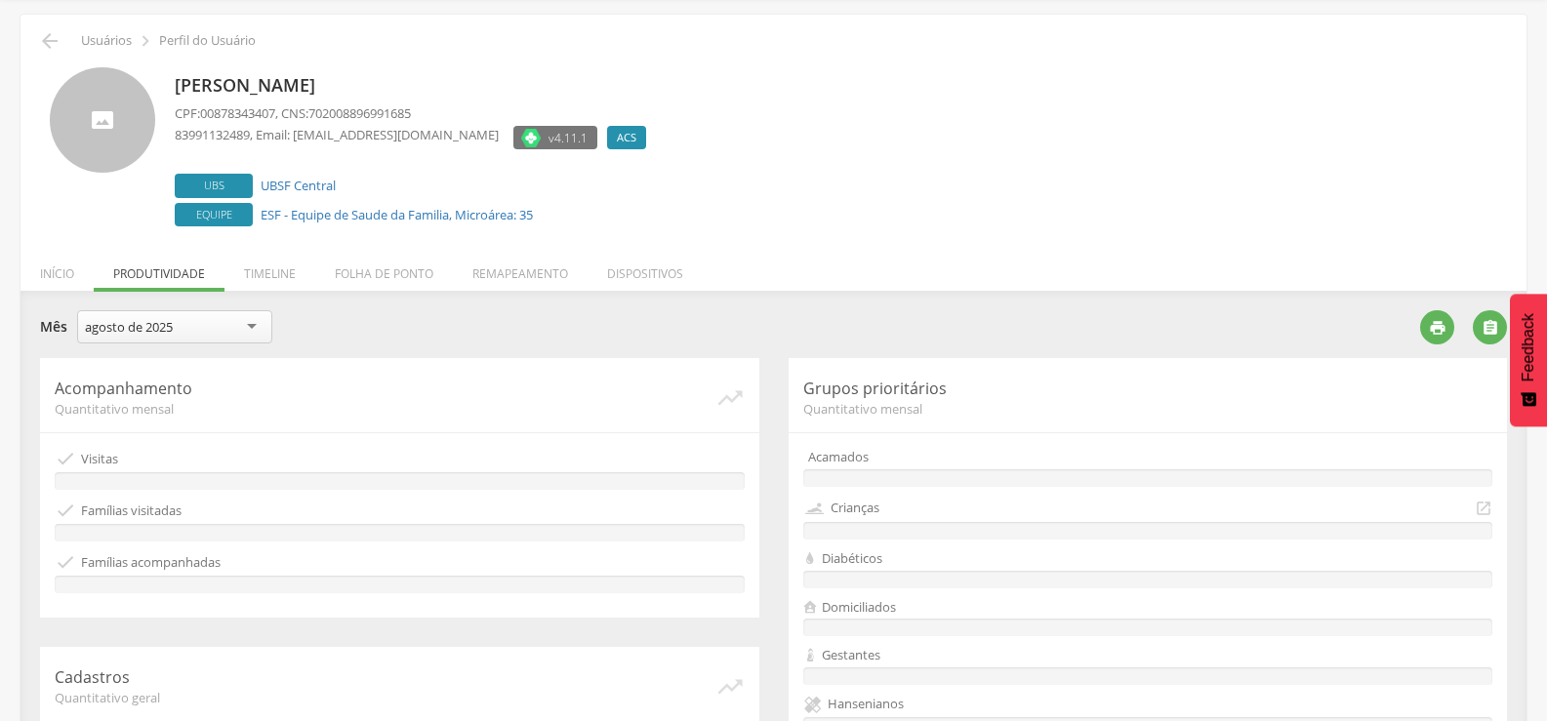
click at [165, 321] on div "agosto de 2025" at bounding box center [129, 327] width 88 height 18
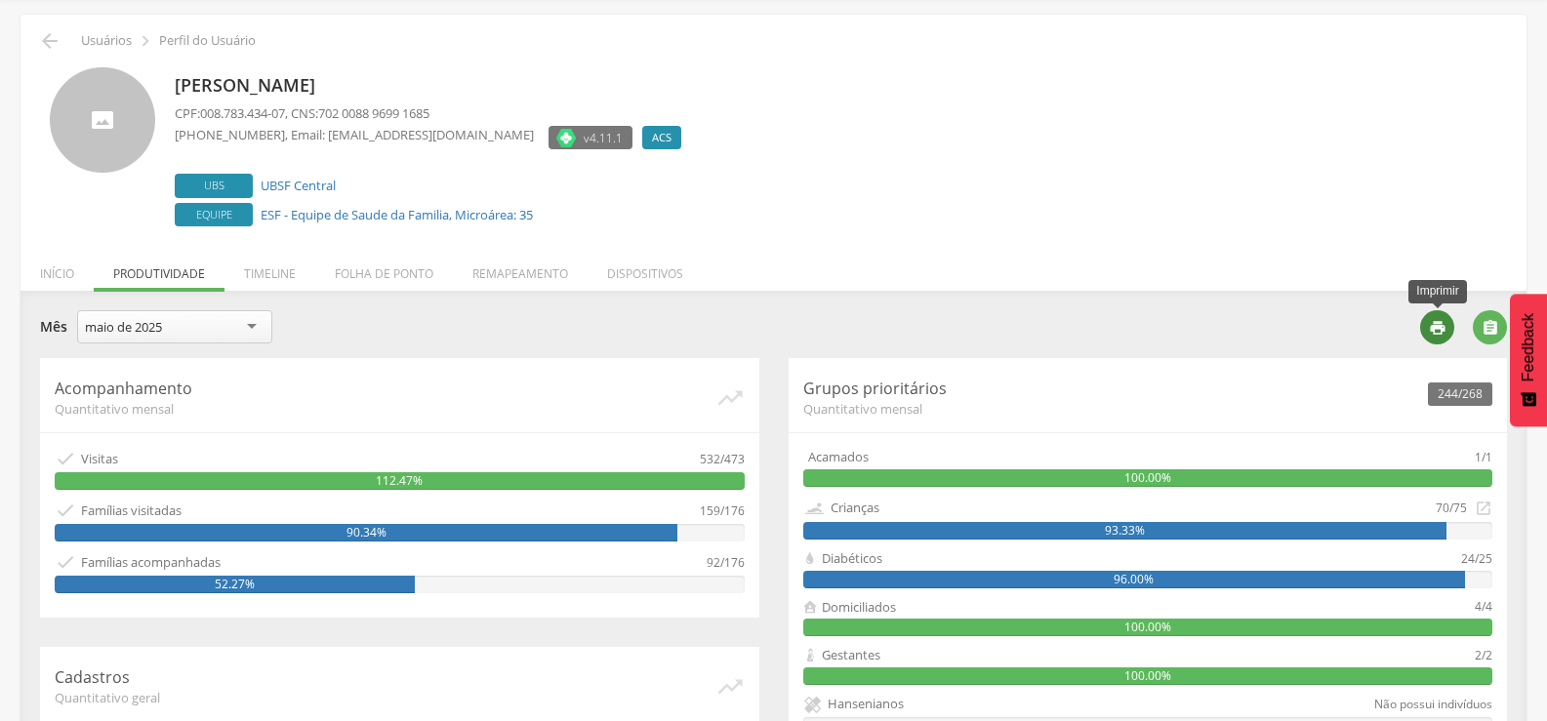
click at [1446, 322] on div "" at bounding box center [1437, 327] width 34 height 34
click at [43, 42] on icon "" at bounding box center [49, 40] width 23 height 23
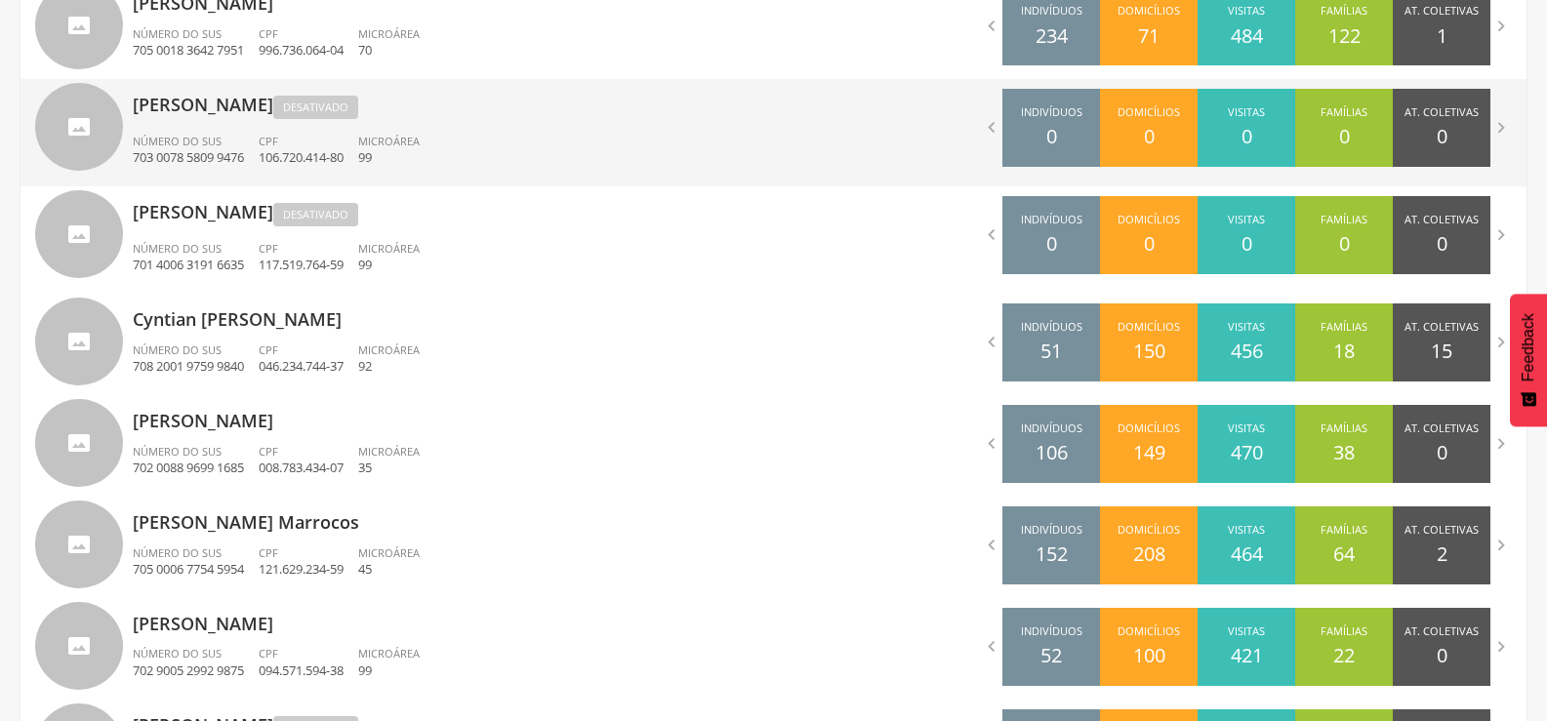
scroll to position [845, 0]
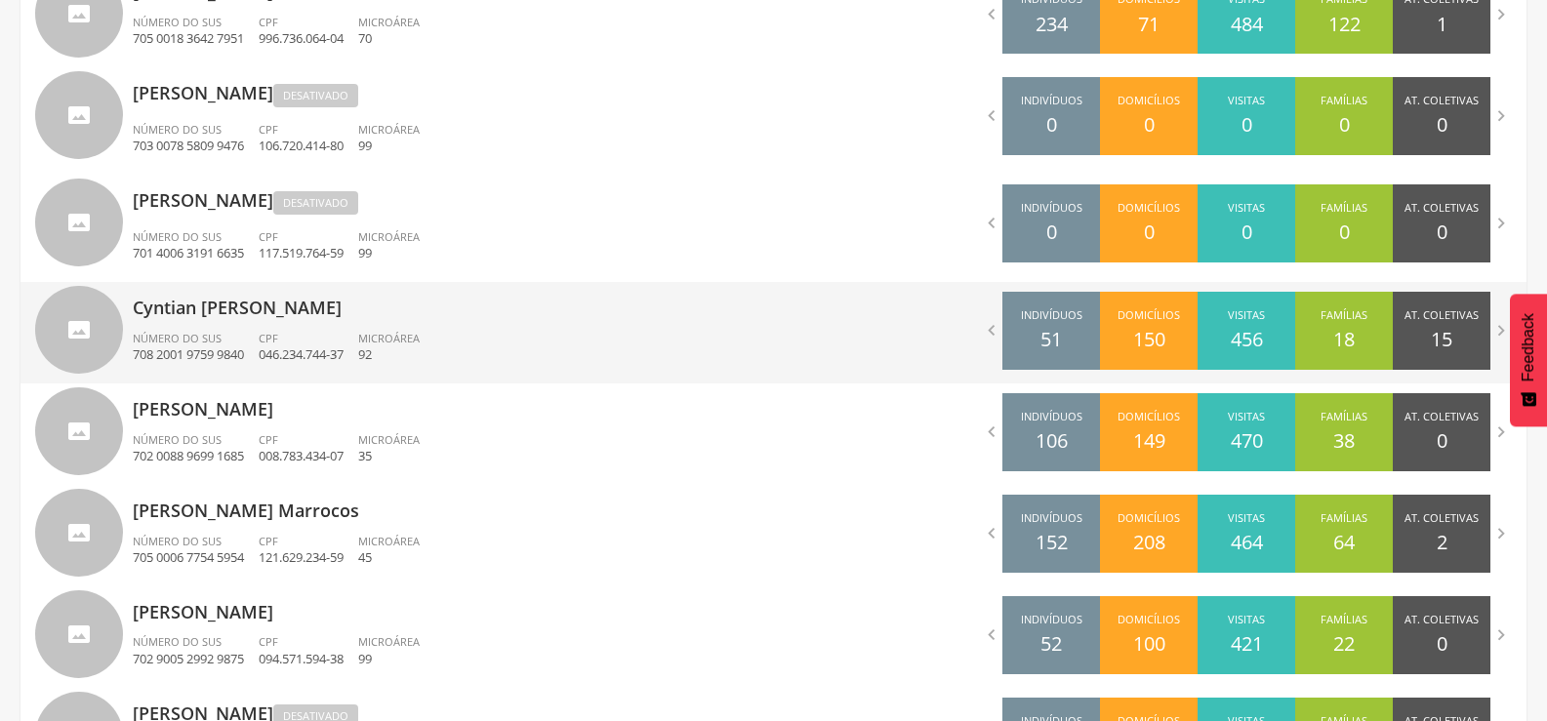
click at [261, 309] on p "Cyntian [PERSON_NAME]" at bounding box center [446, 301] width 626 height 39
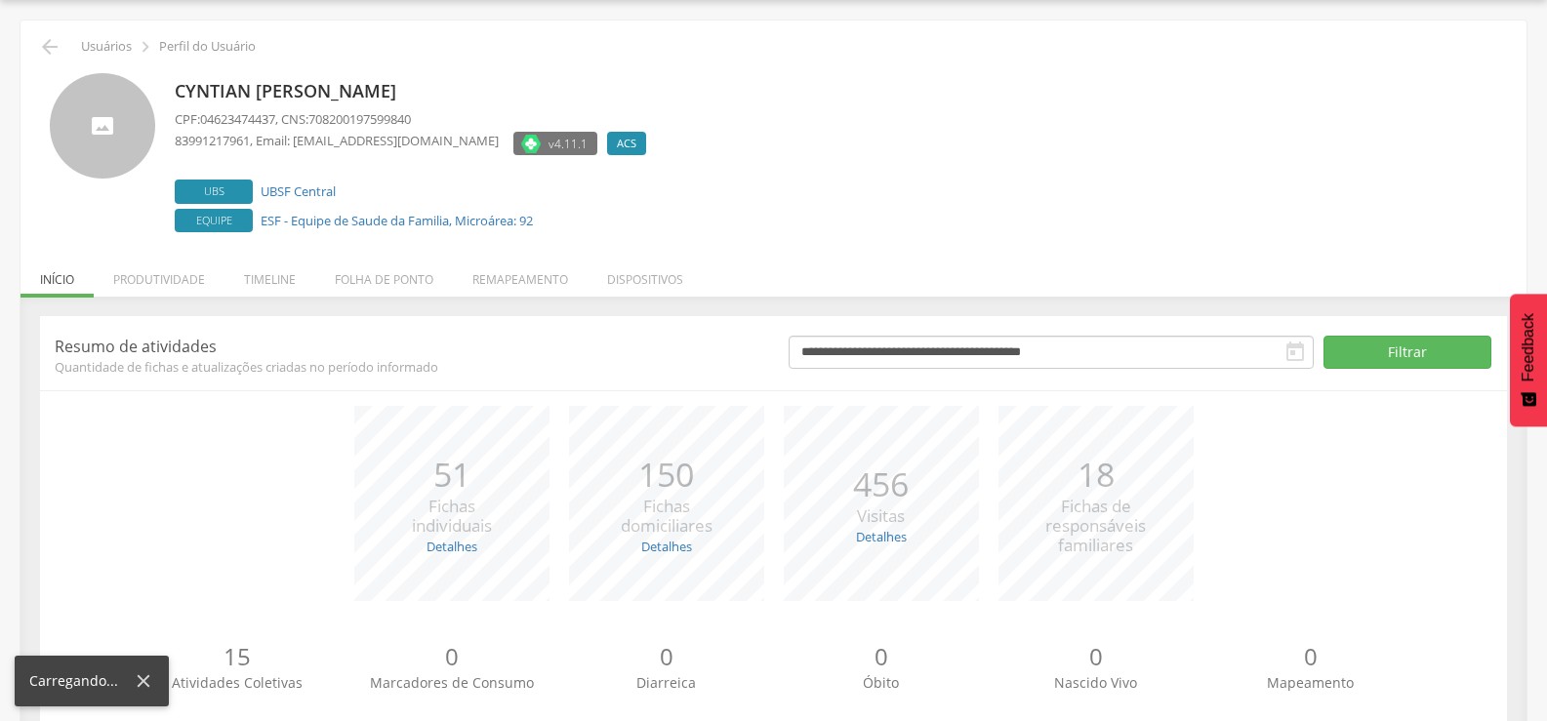
scroll to position [110, 0]
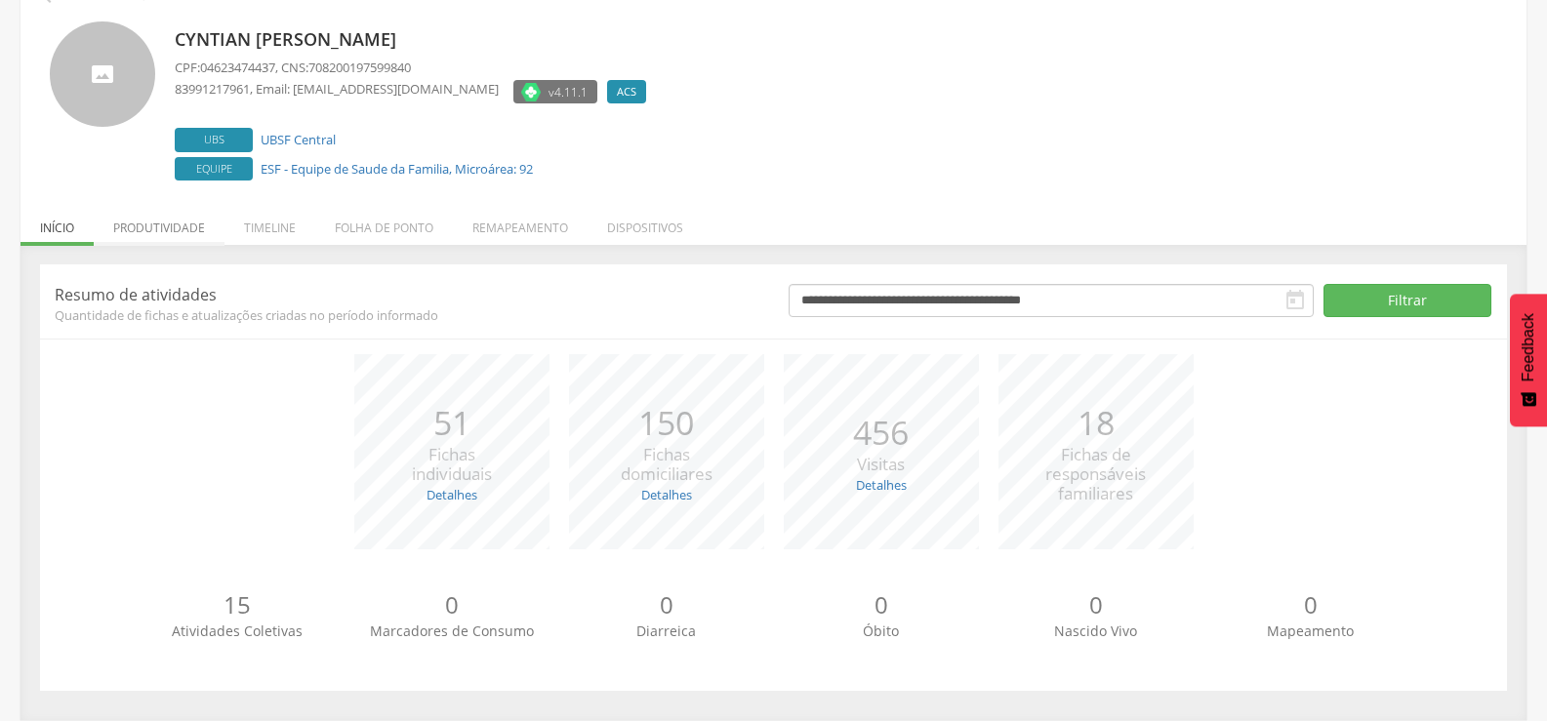
click at [160, 219] on li "Produtividade" at bounding box center [159, 223] width 131 height 46
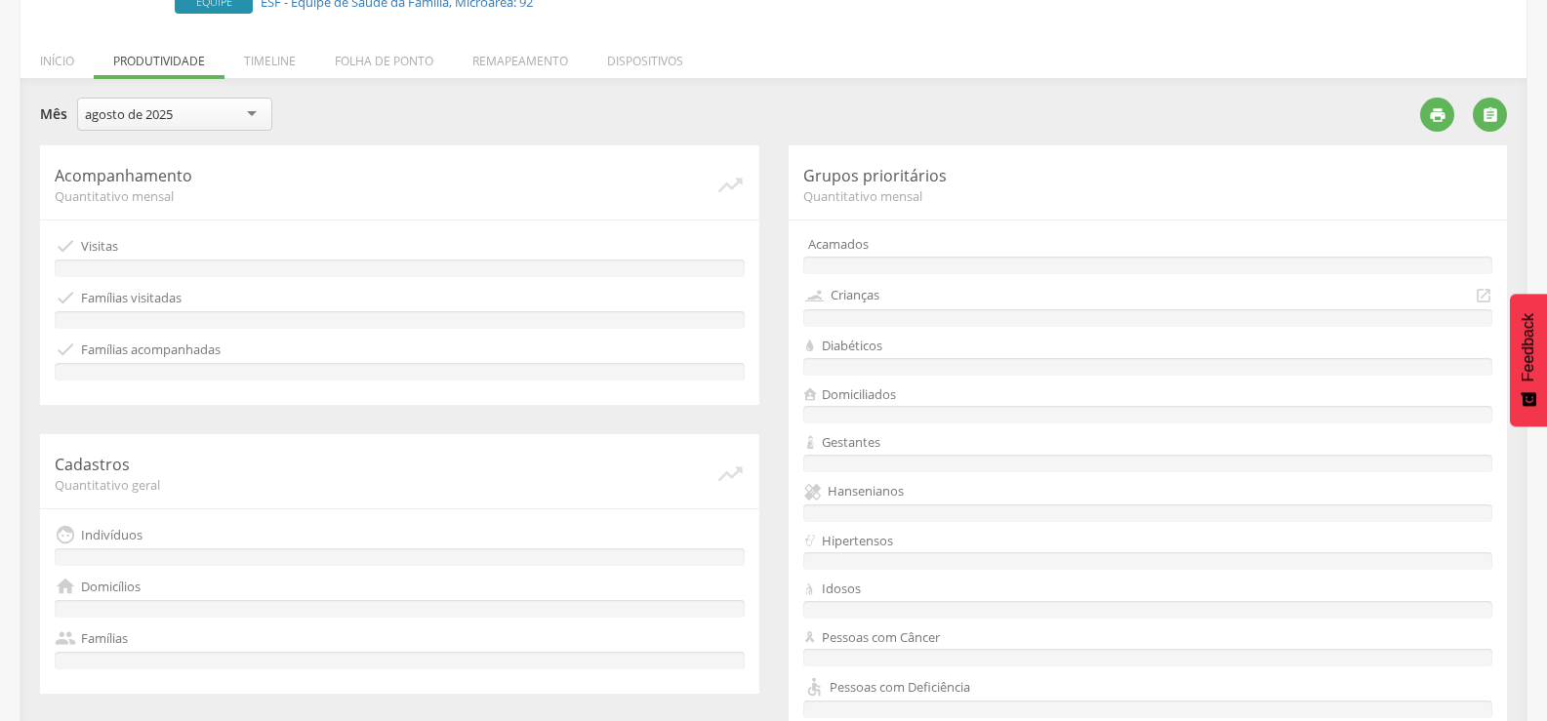
scroll to position [260, 0]
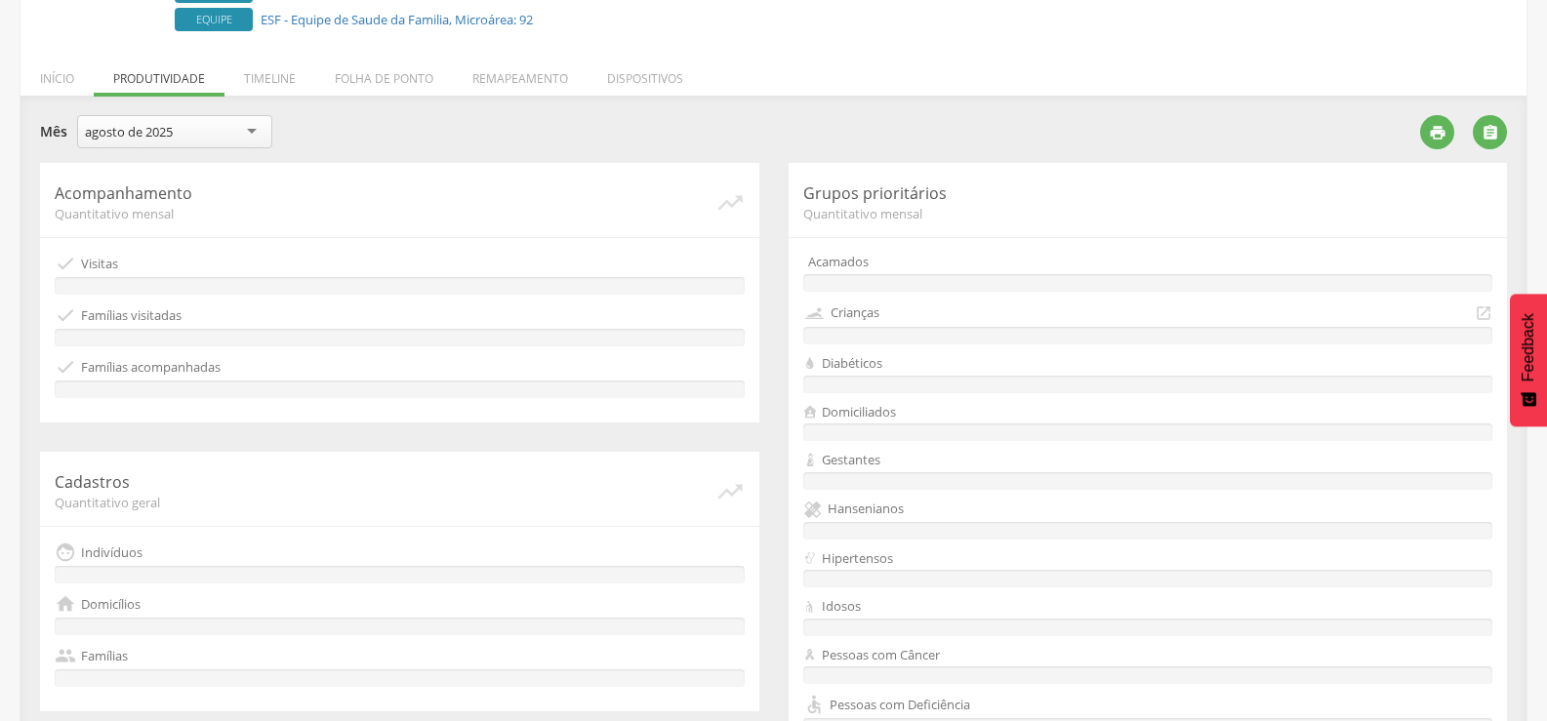
click at [214, 128] on div "agosto de 2025" at bounding box center [174, 131] width 195 height 33
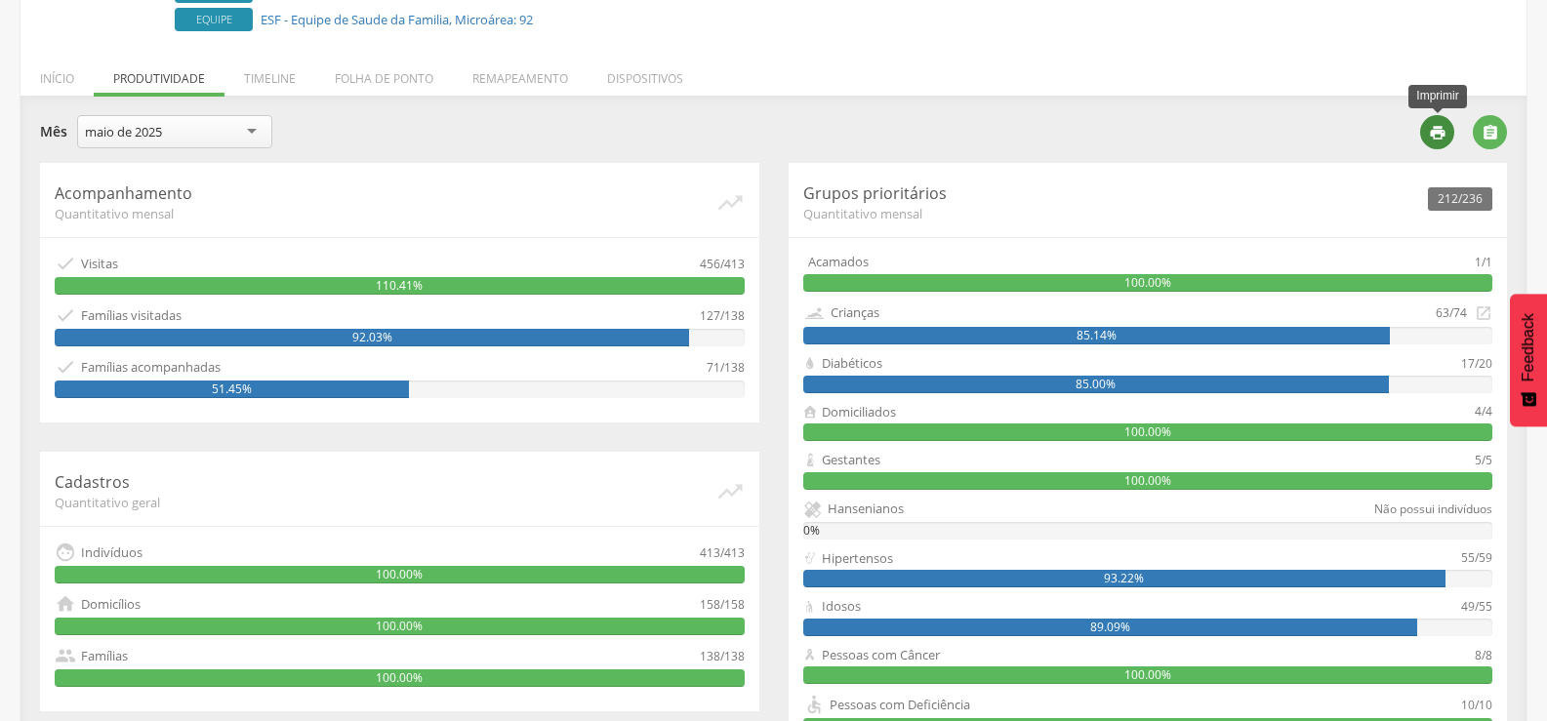
click at [1431, 137] on icon "" at bounding box center [1438, 133] width 18 height 18
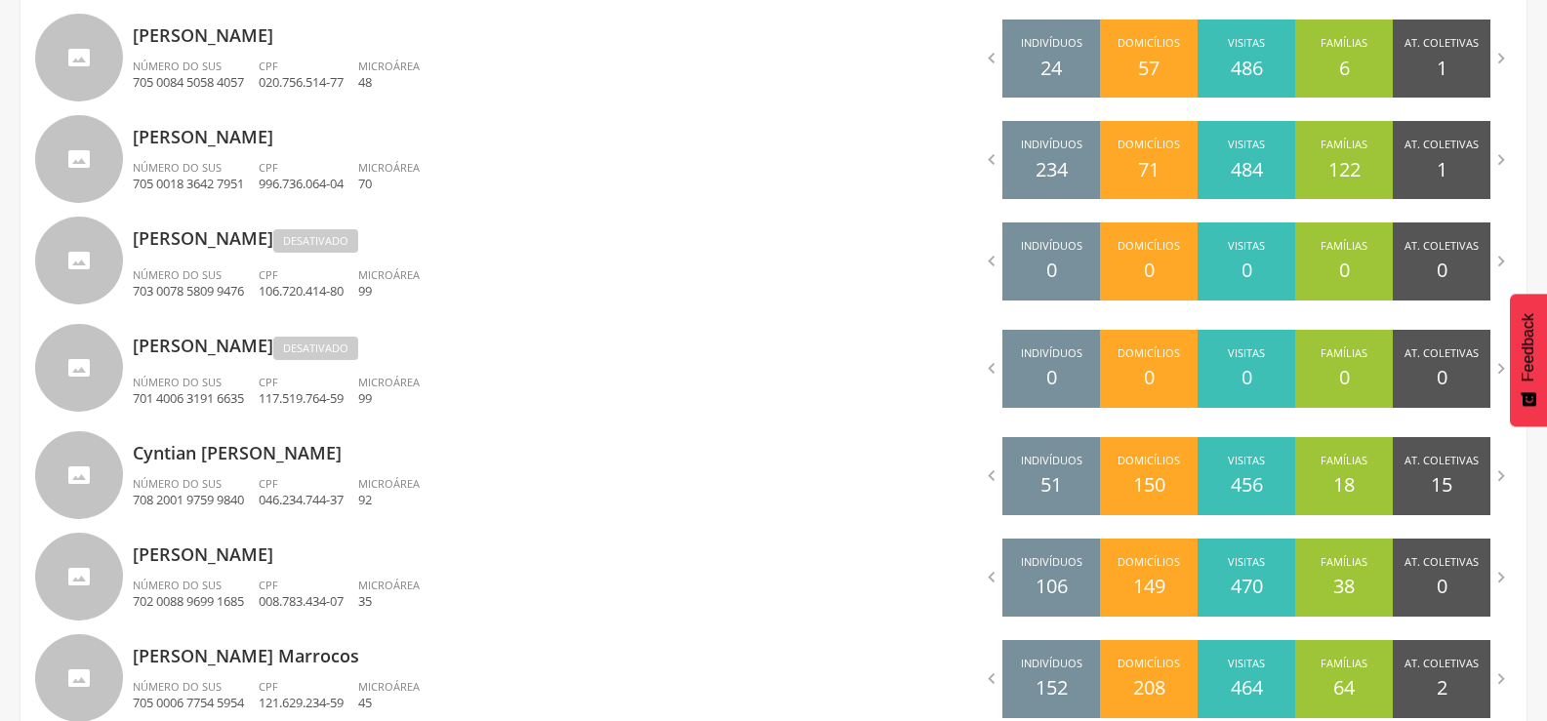
scroll to position [726, 0]
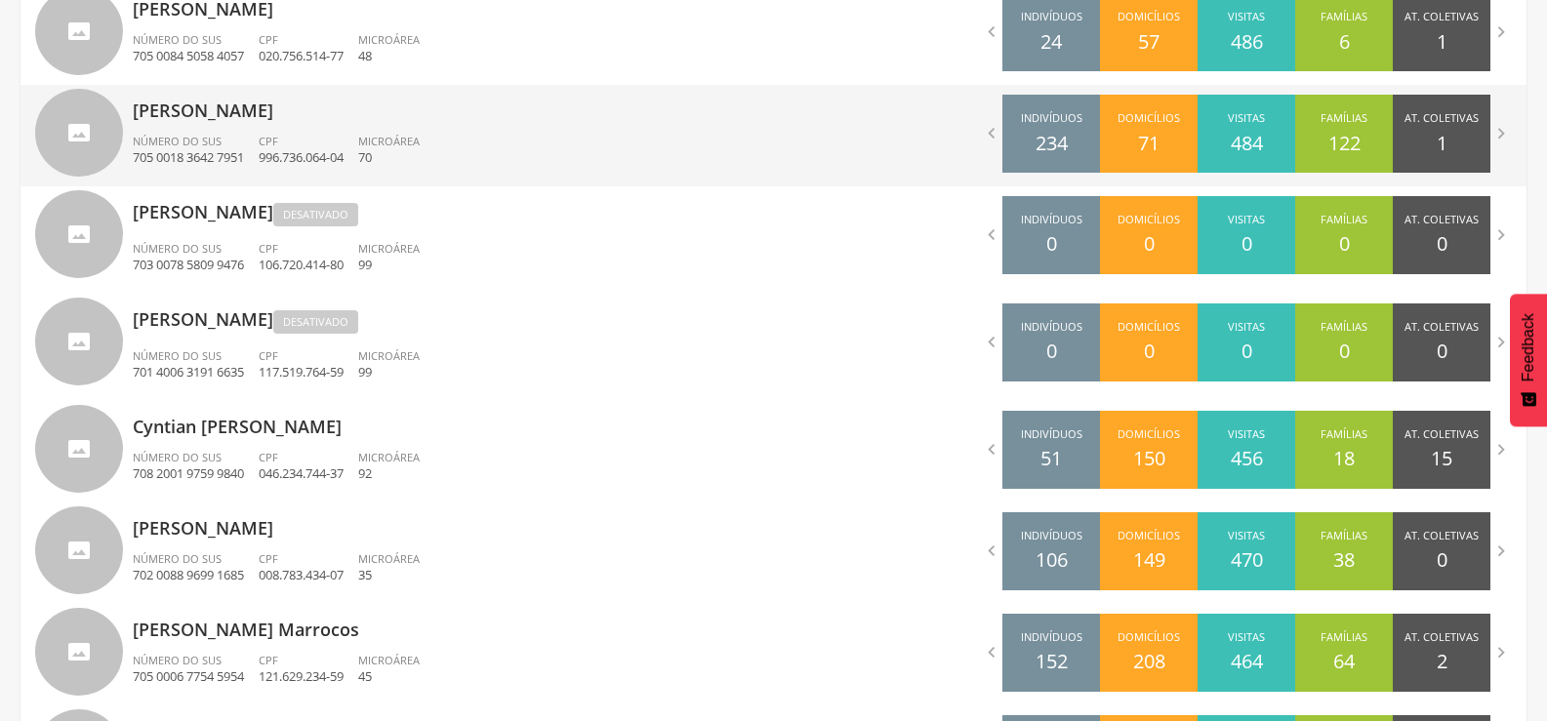
click at [263, 113] on p "[PERSON_NAME]" at bounding box center [446, 104] width 626 height 39
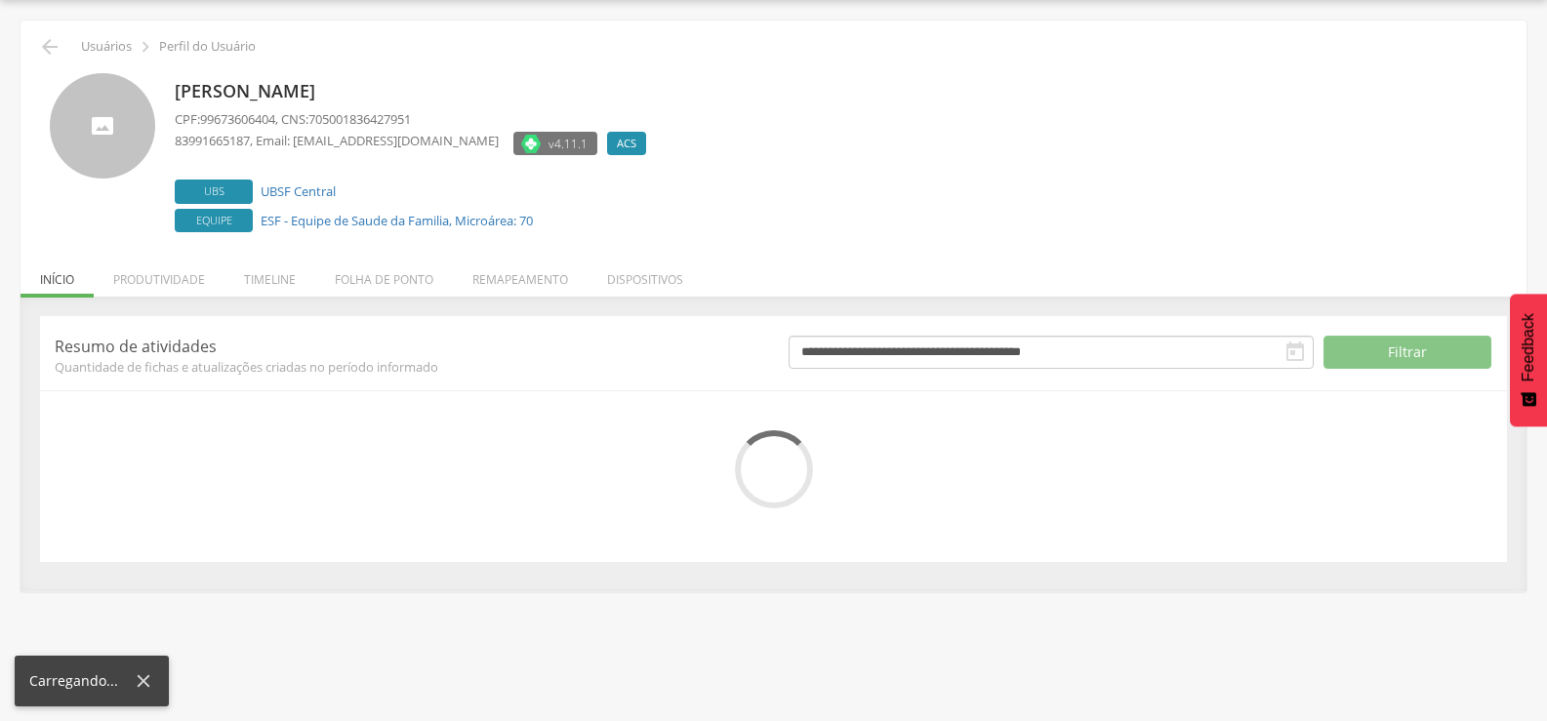
scroll to position [110, 0]
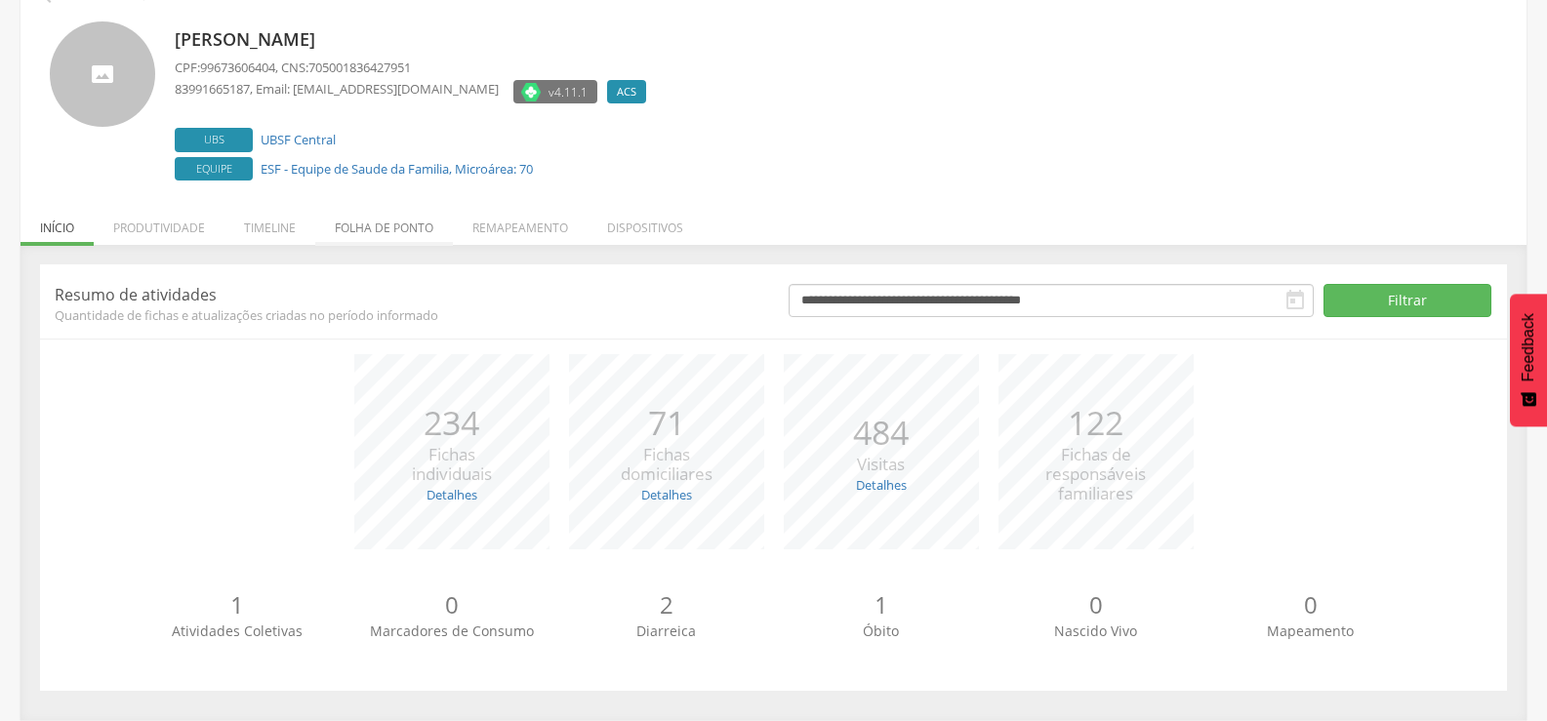
click at [381, 229] on li "Folha de ponto" at bounding box center [384, 223] width 138 height 46
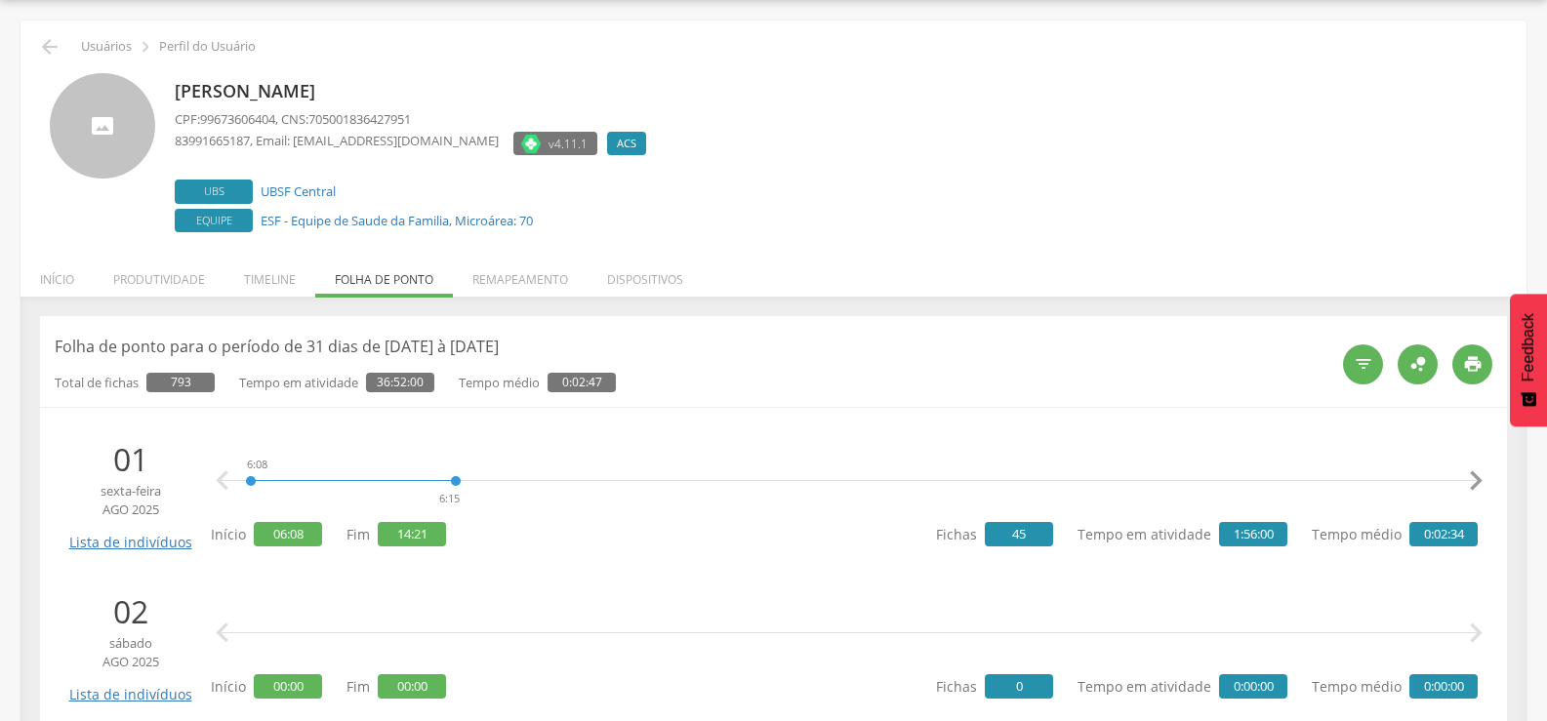
scroll to position [726, 0]
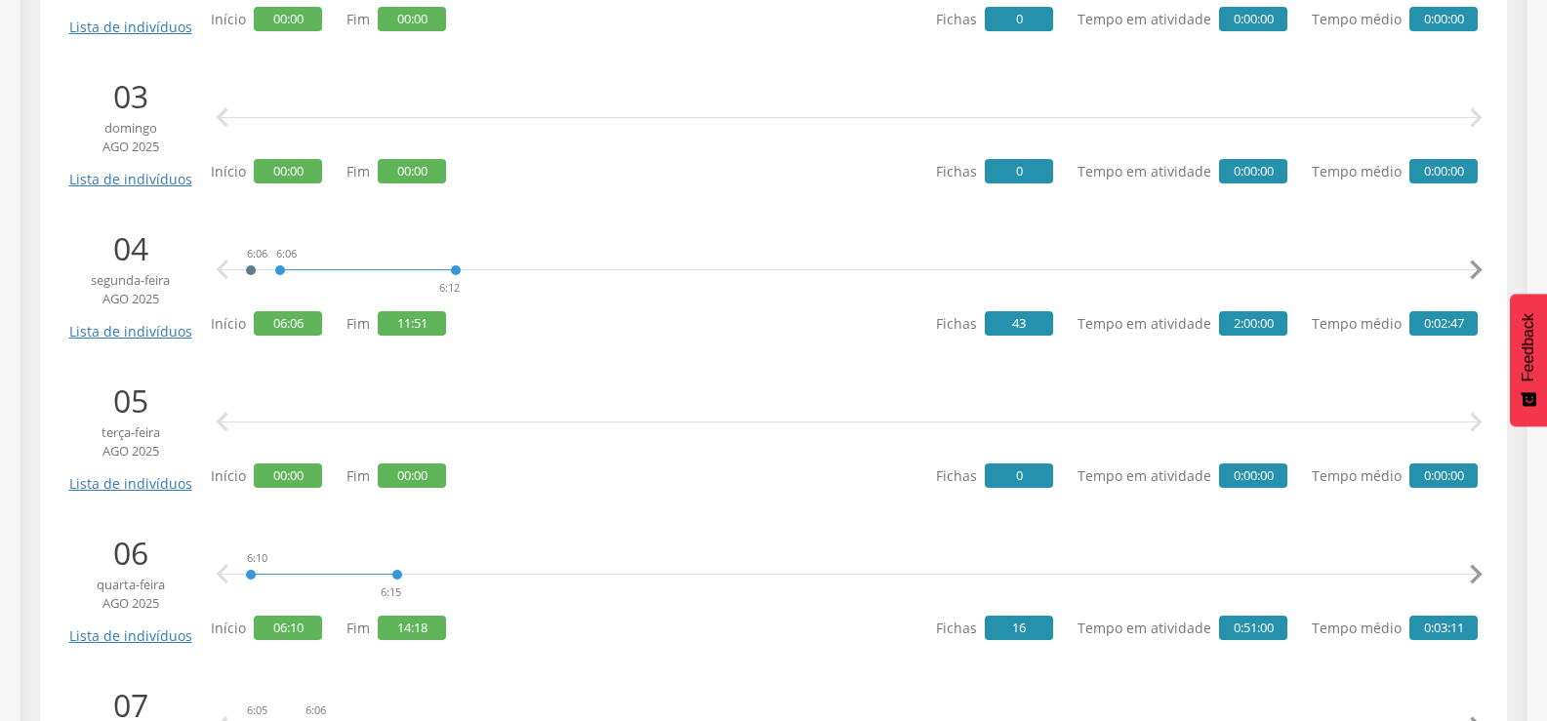
click at [172, 271] on span "segunda-feira" at bounding box center [130, 280] width 132 height 19
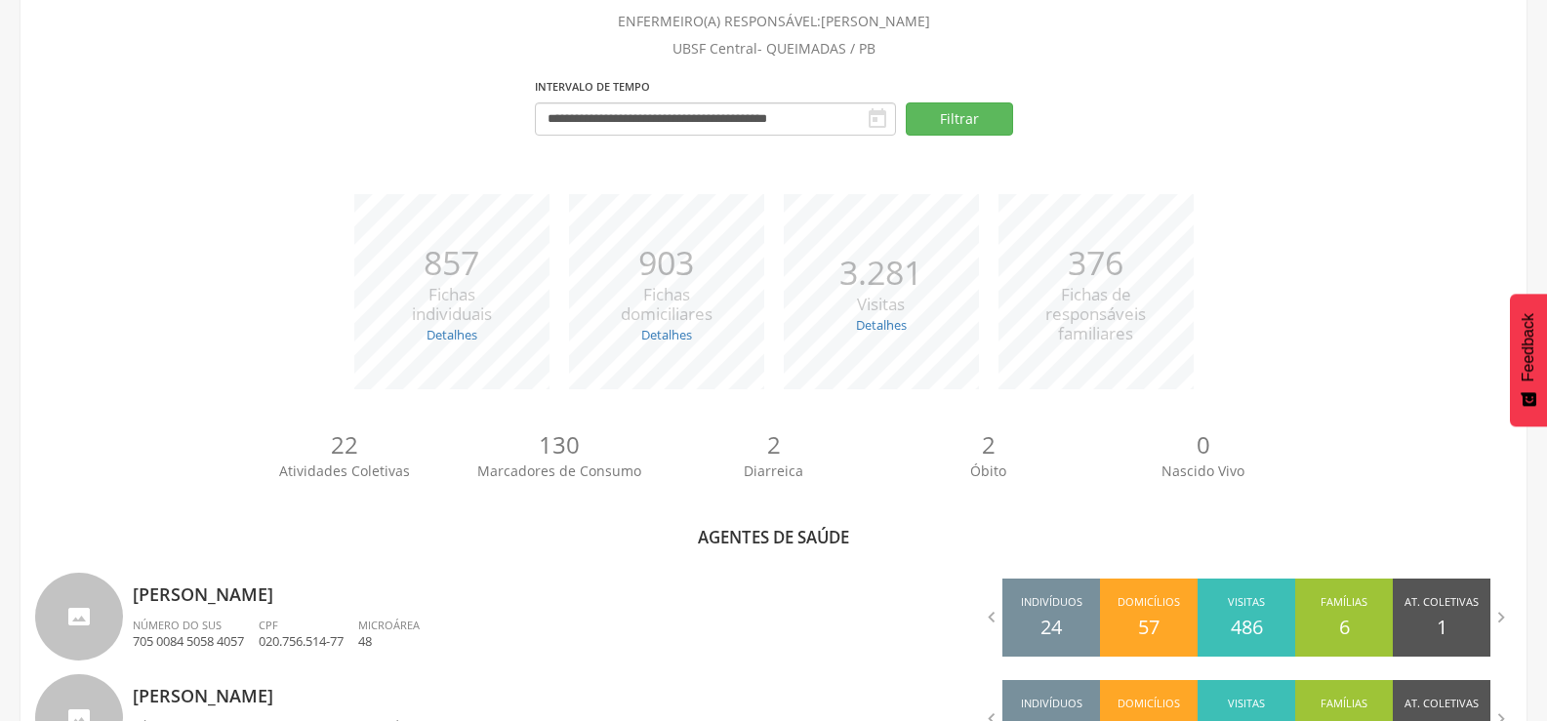
scroll to position [726, 0]
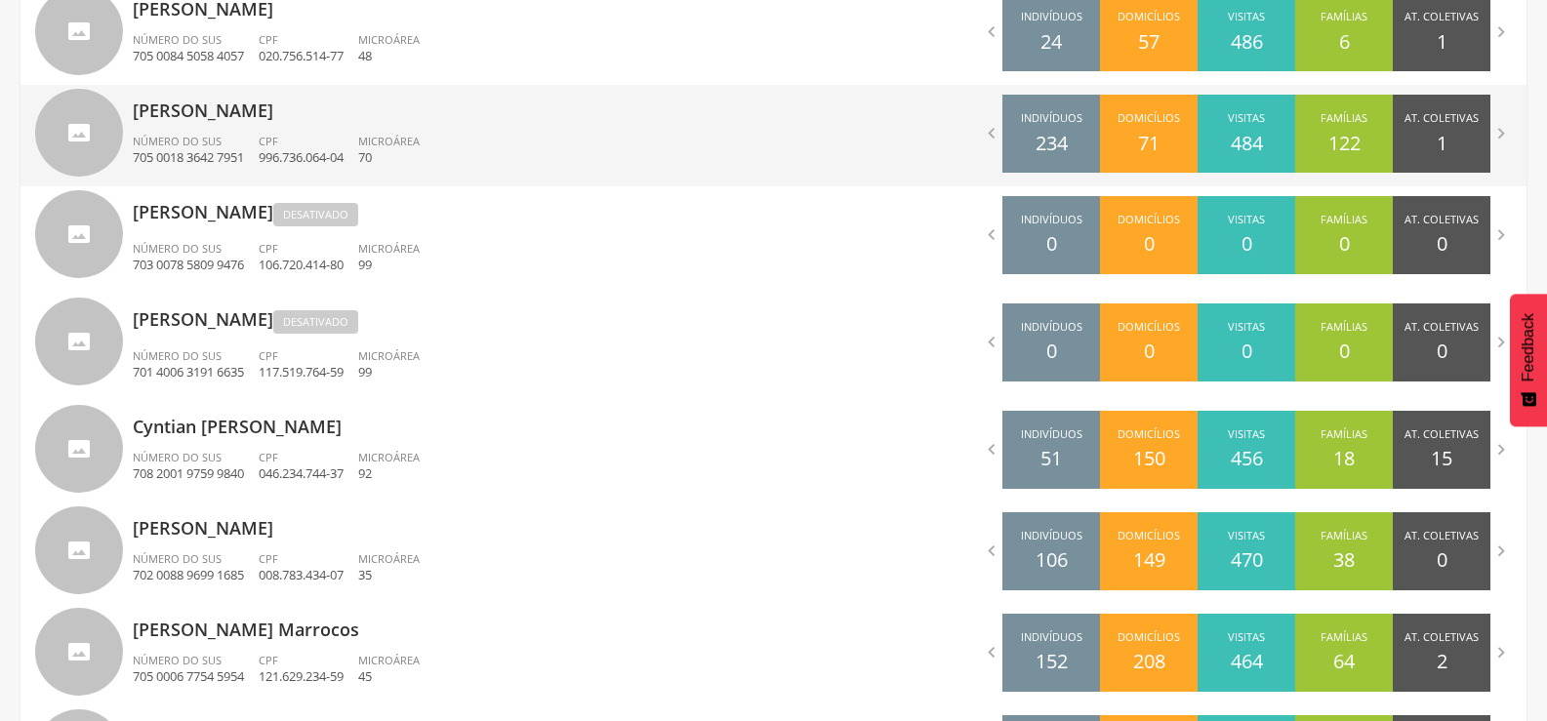
click at [198, 100] on p "[PERSON_NAME]" at bounding box center [446, 104] width 626 height 39
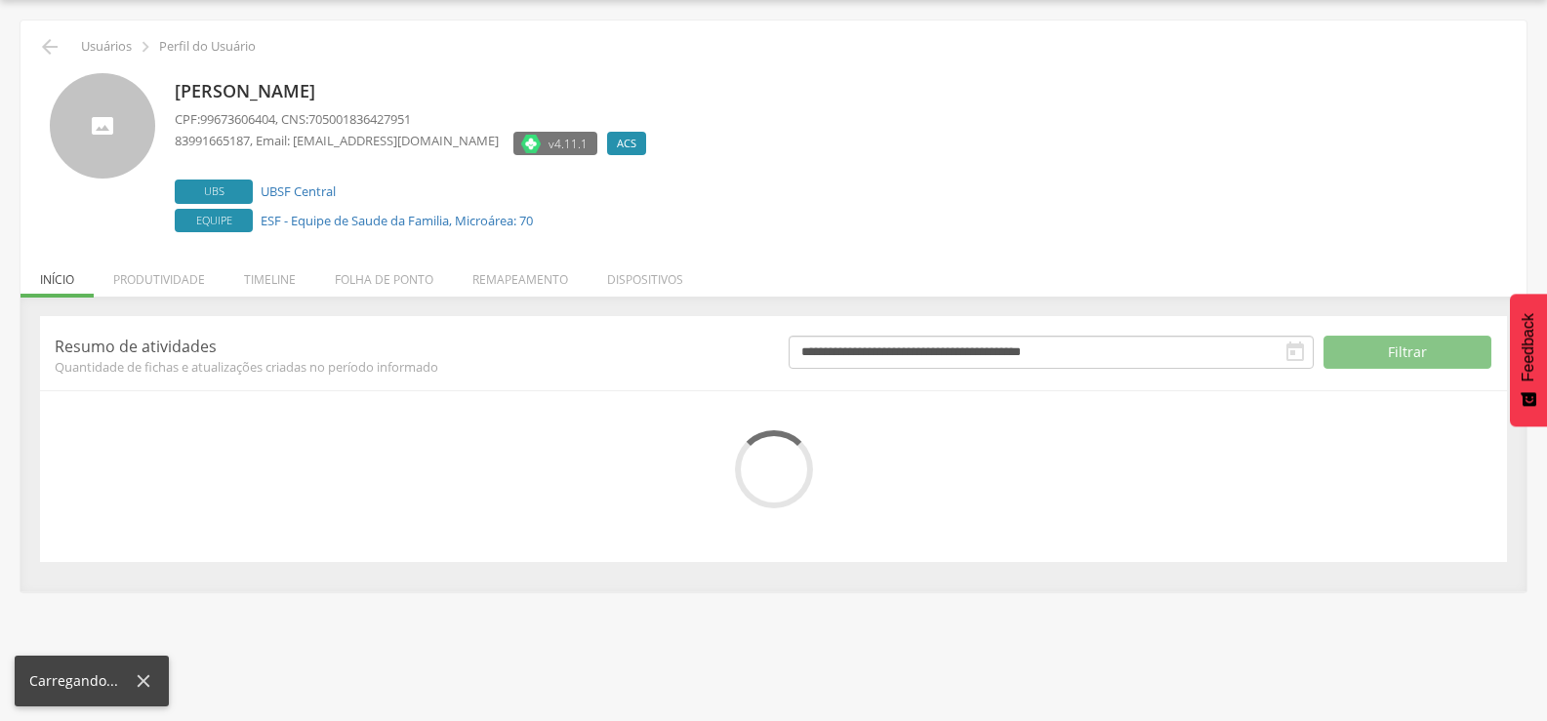
scroll to position [110, 0]
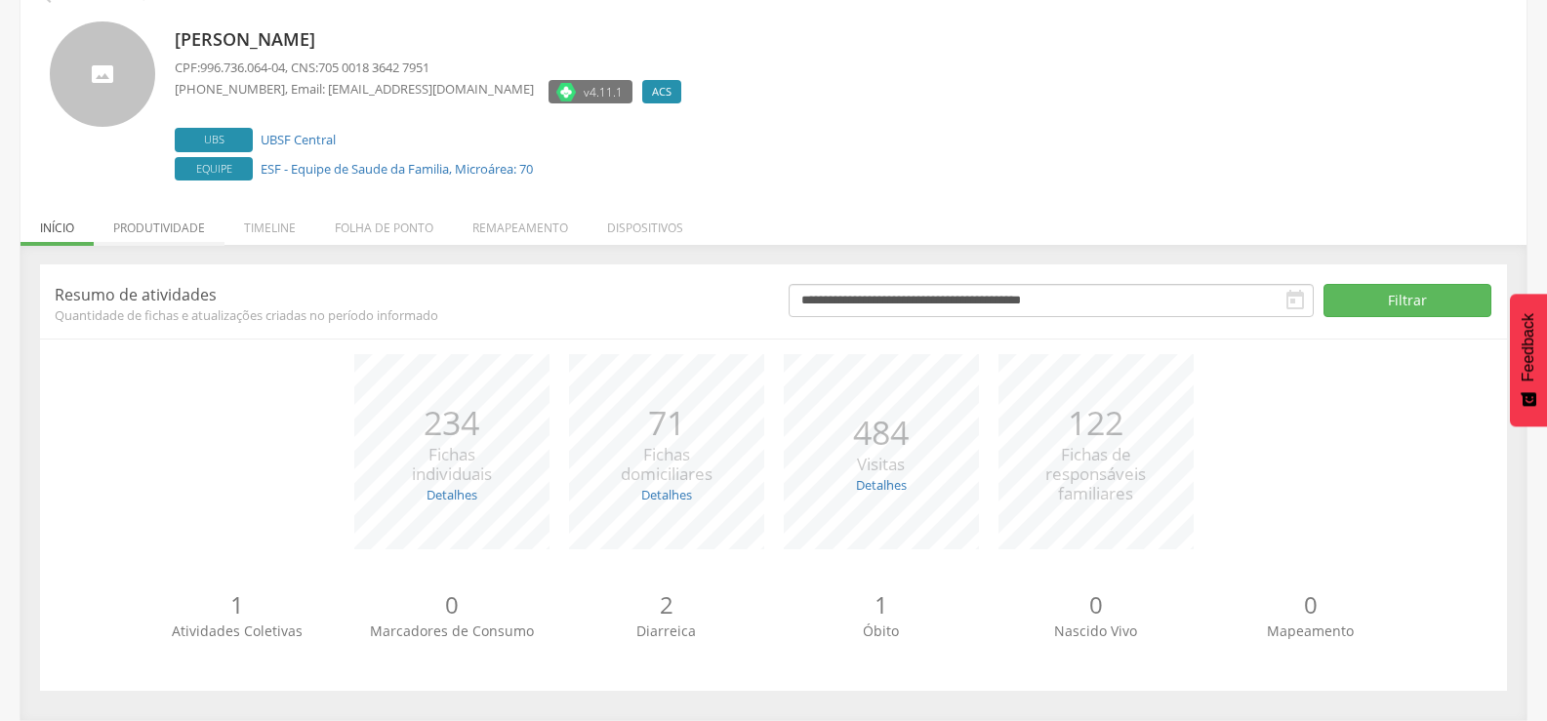
click at [166, 230] on li "Produtividade" at bounding box center [159, 223] width 131 height 46
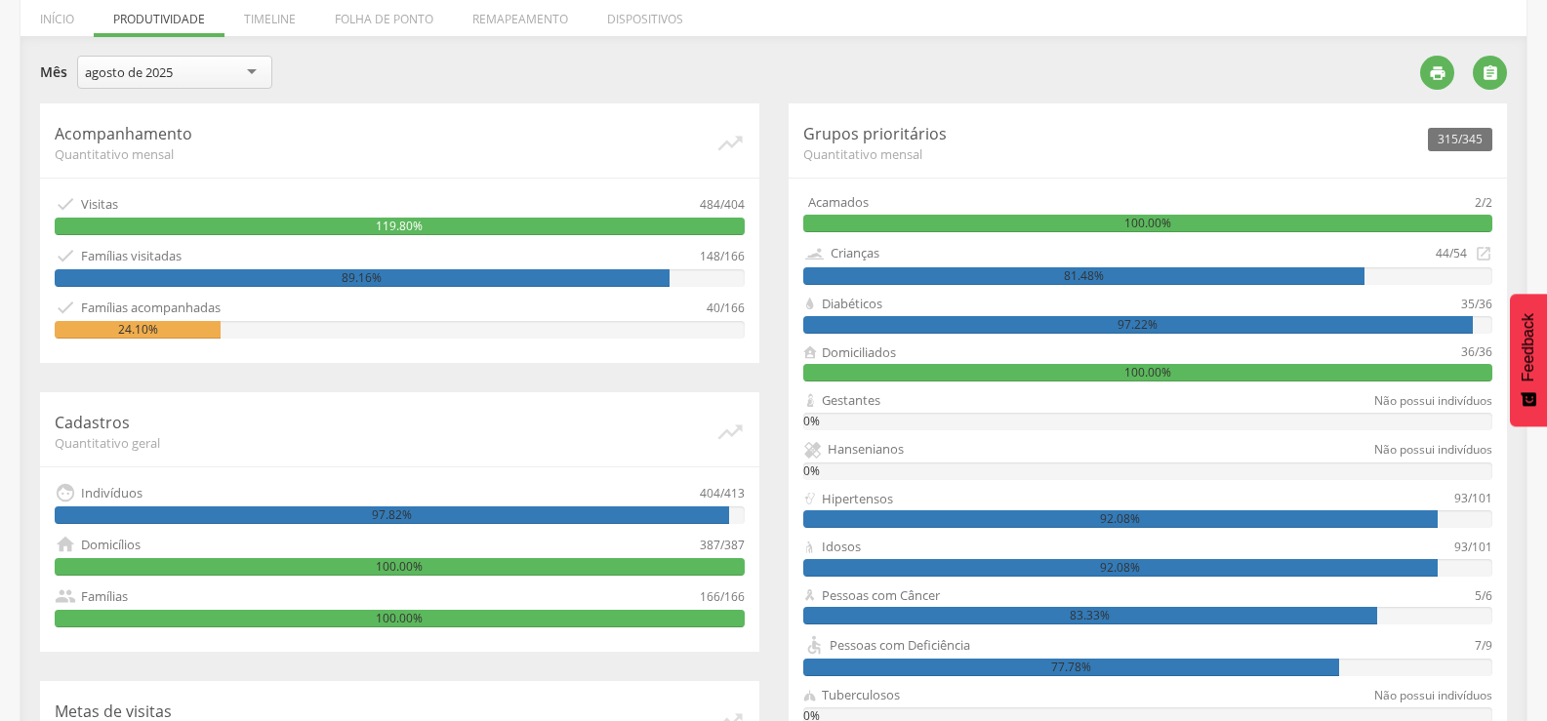
scroll to position [260, 0]
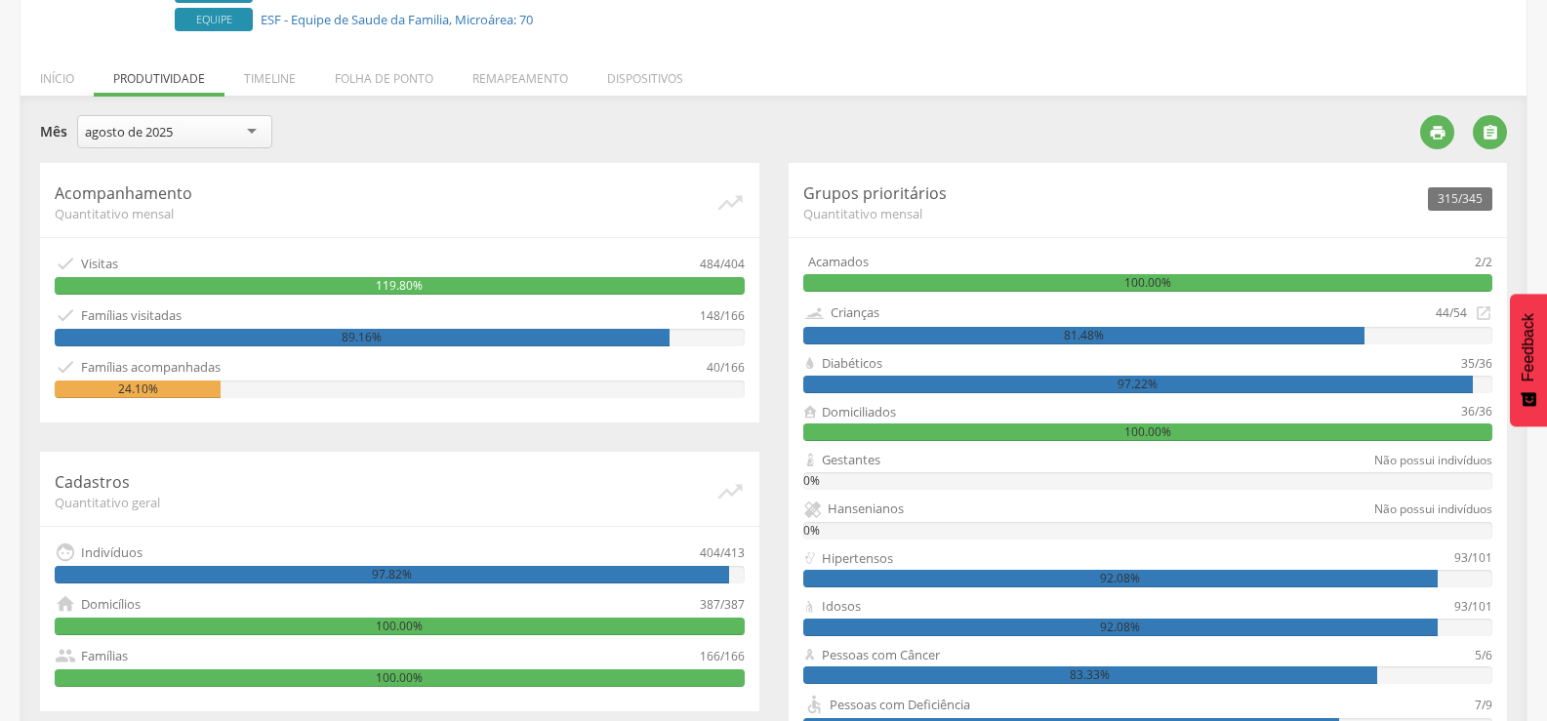
click at [221, 132] on div "agosto de 2025" at bounding box center [174, 131] width 195 height 33
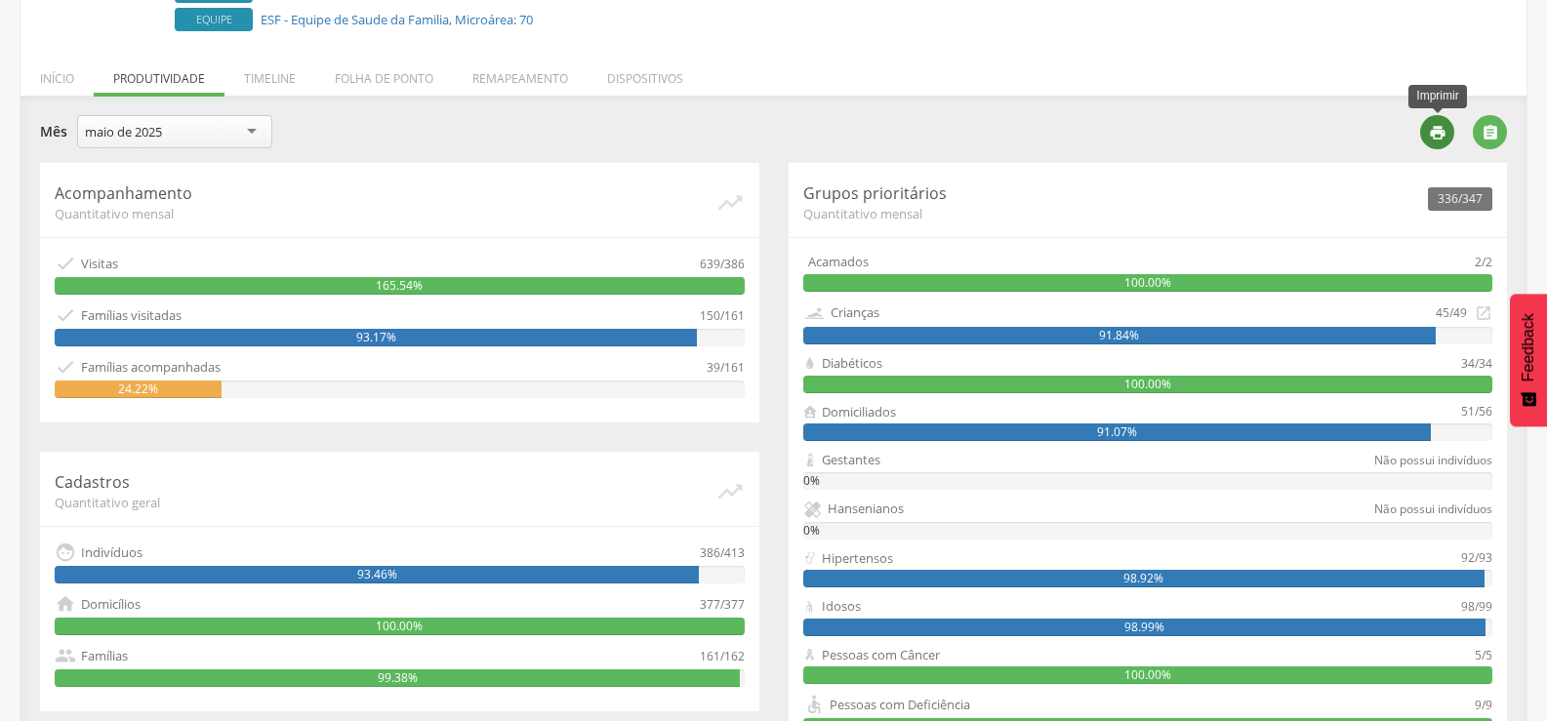
click at [1425, 136] on div "" at bounding box center [1437, 132] width 34 height 34
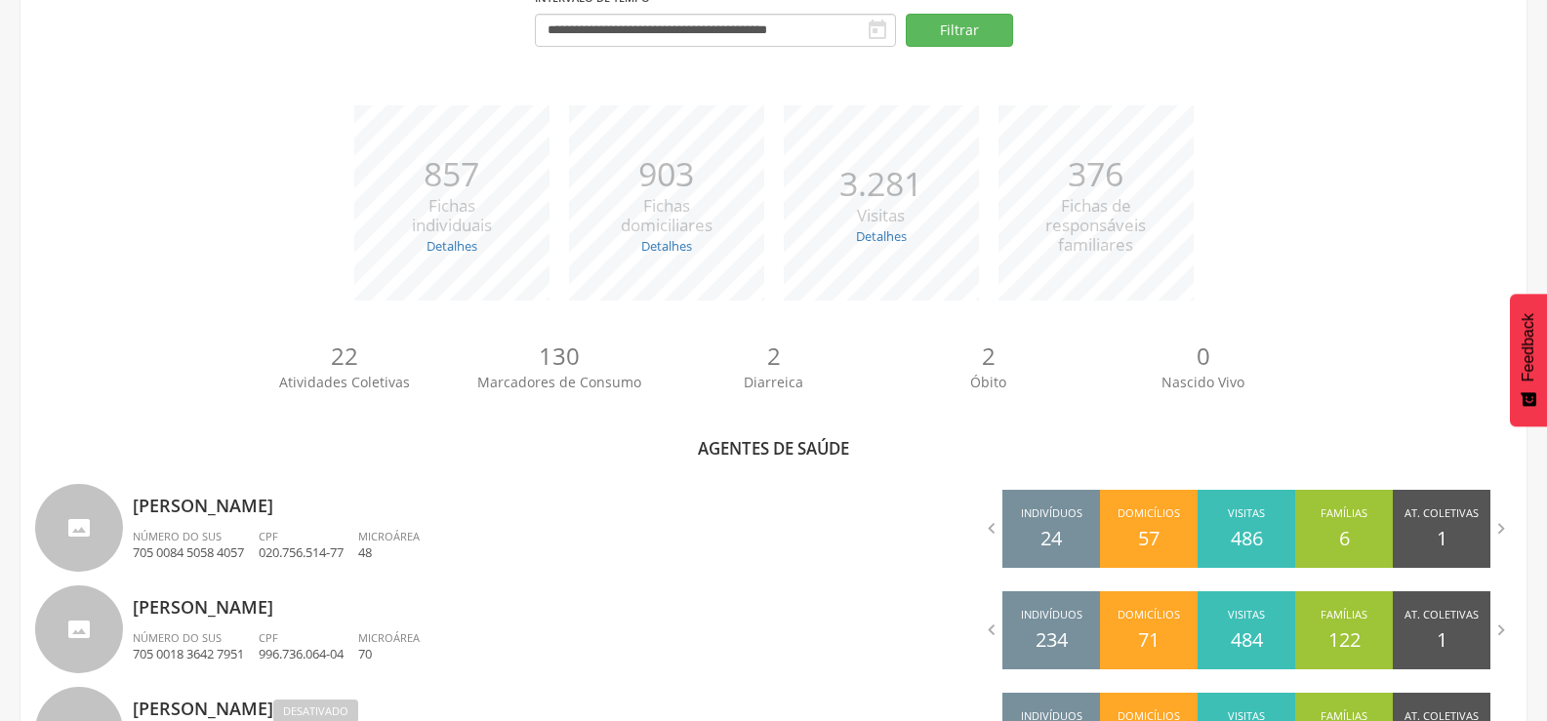
scroll to position [336, 0]
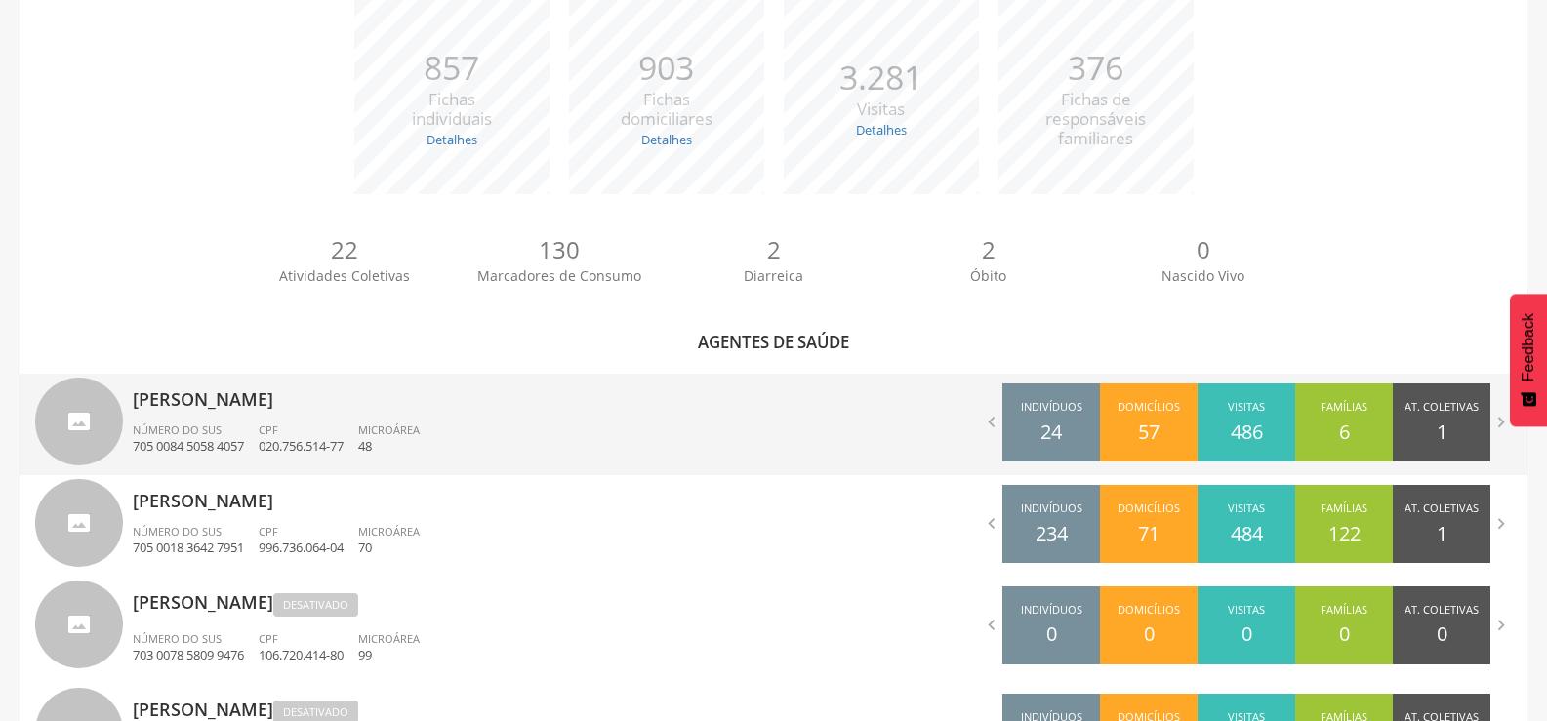
click at [216, 393] on p "[PERSON_NAME]" at bounding box center [446, 393] width 626 height 39
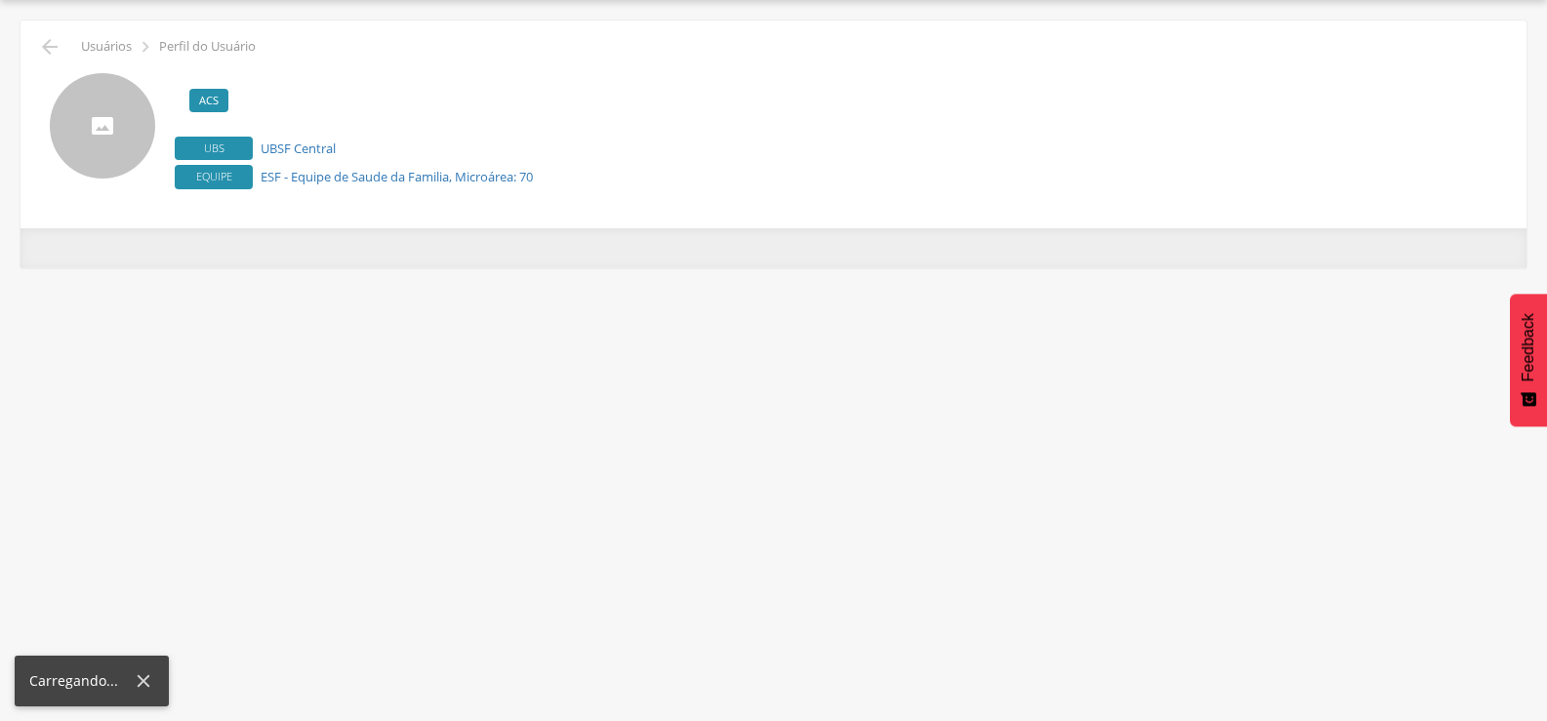
scroll to position [59, 0]
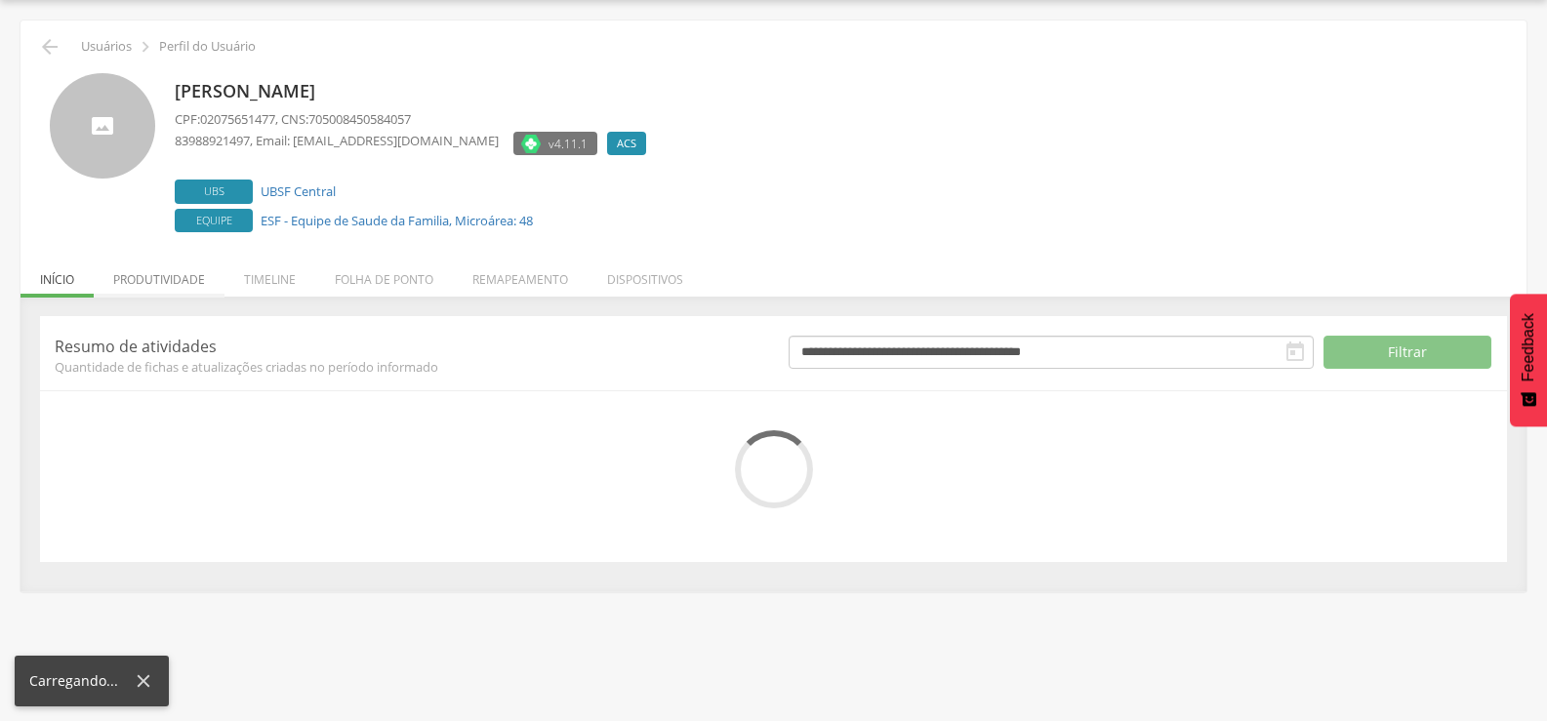
click at [172, 278] on li "Produtividade" at bounding box center [159, 275] width 131 height 46
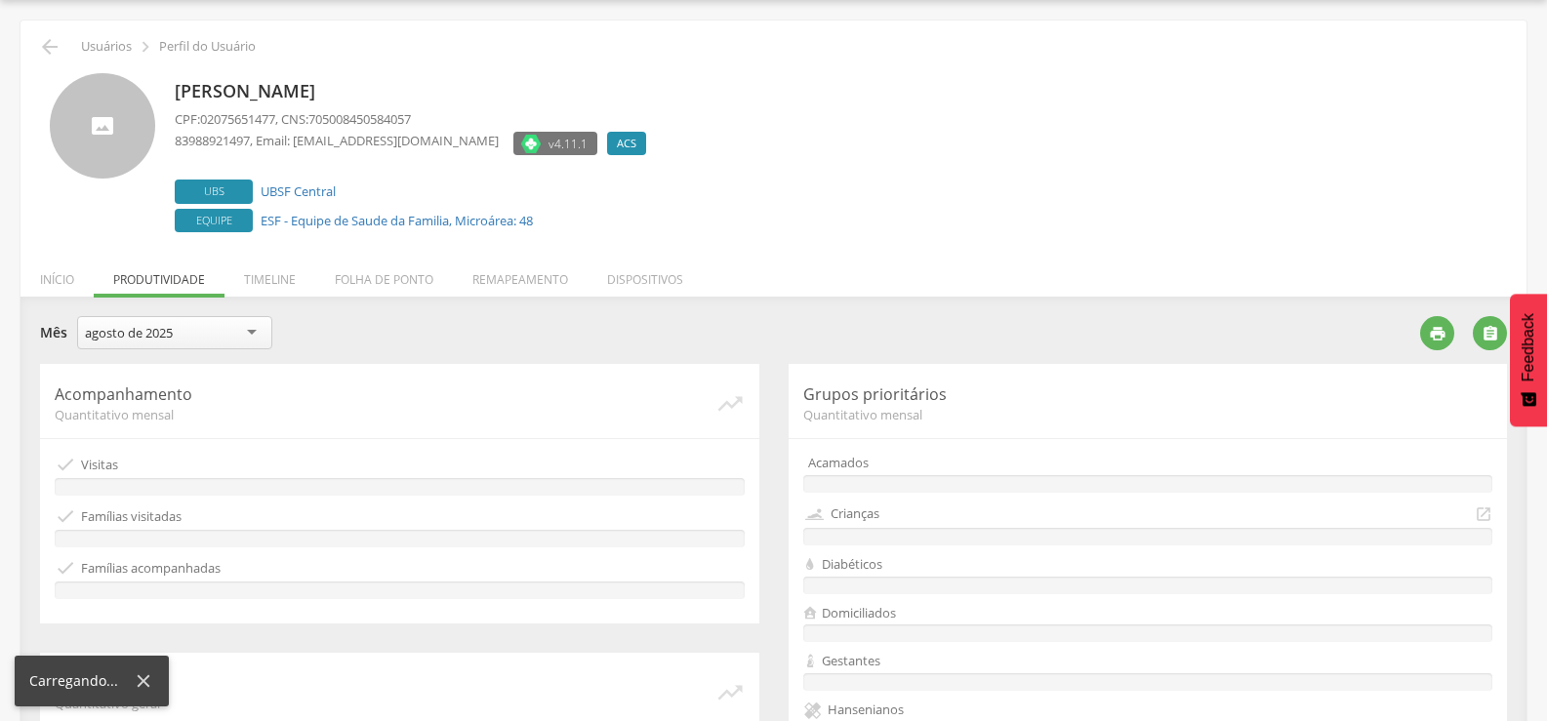
scroll to position [336, 0]
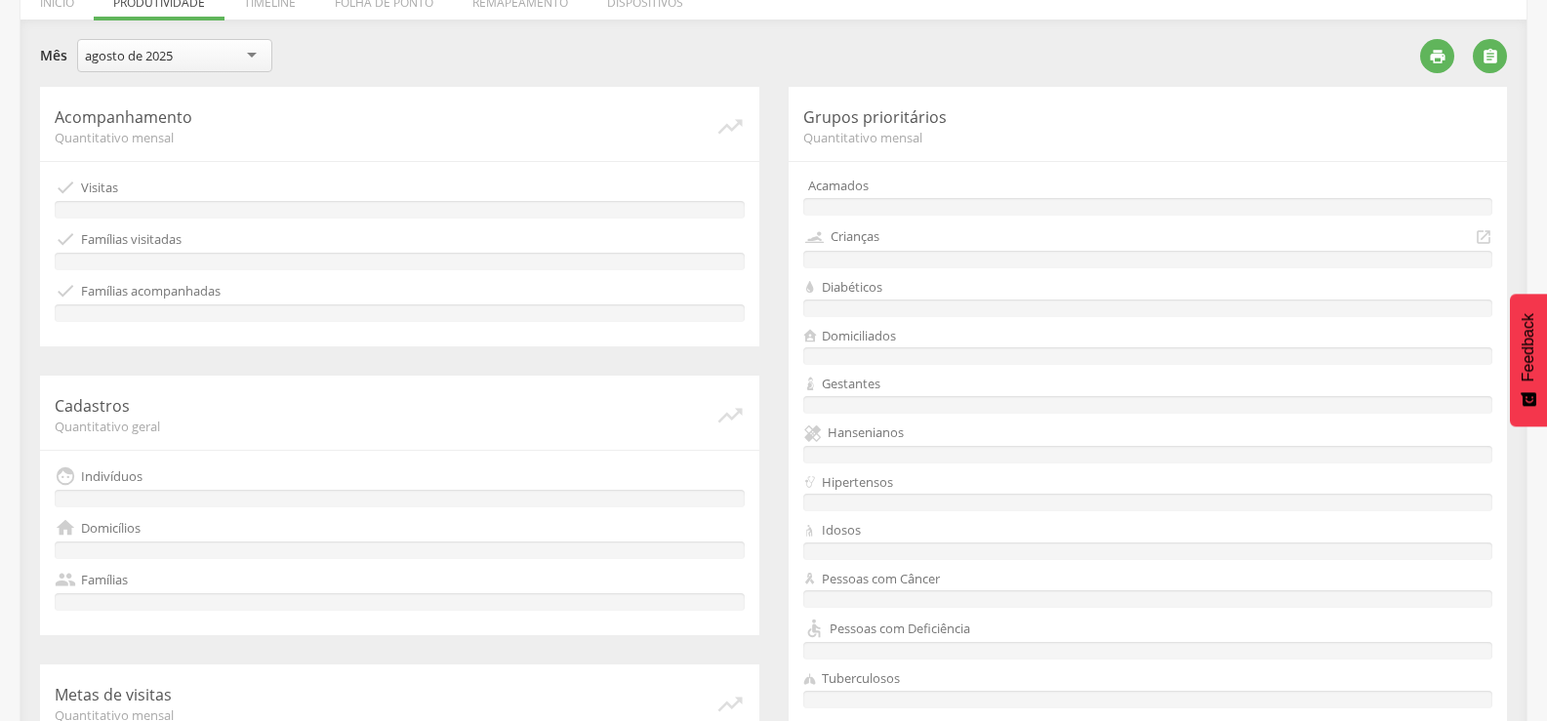
click at [167, 55] on div "agosto de 2025" at bounding box center [129, 56] width 88 height 18
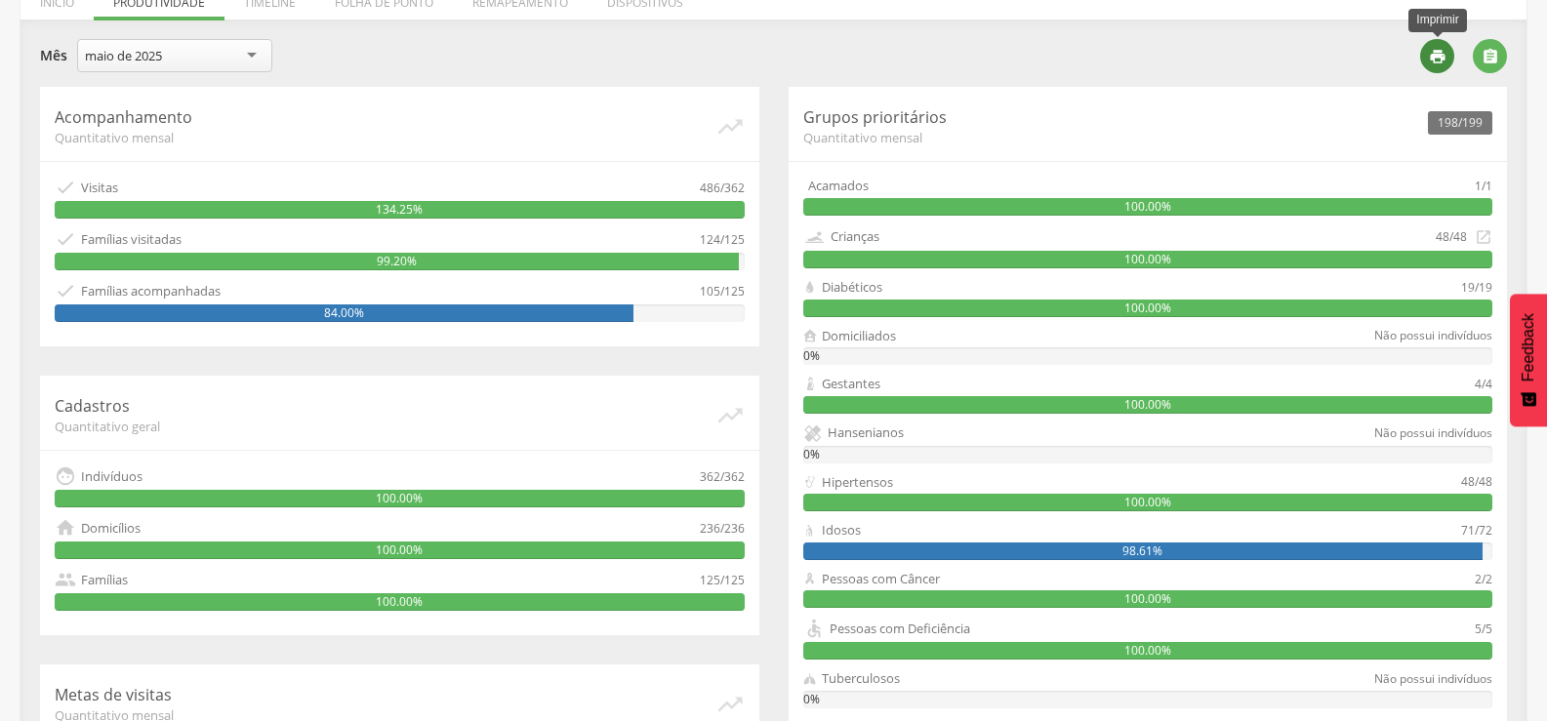
click at [1443, 62] on icon "" at bounding box center [1438, 57] width 18 height 18
